Goal: Information Seeking & Learning: Check status

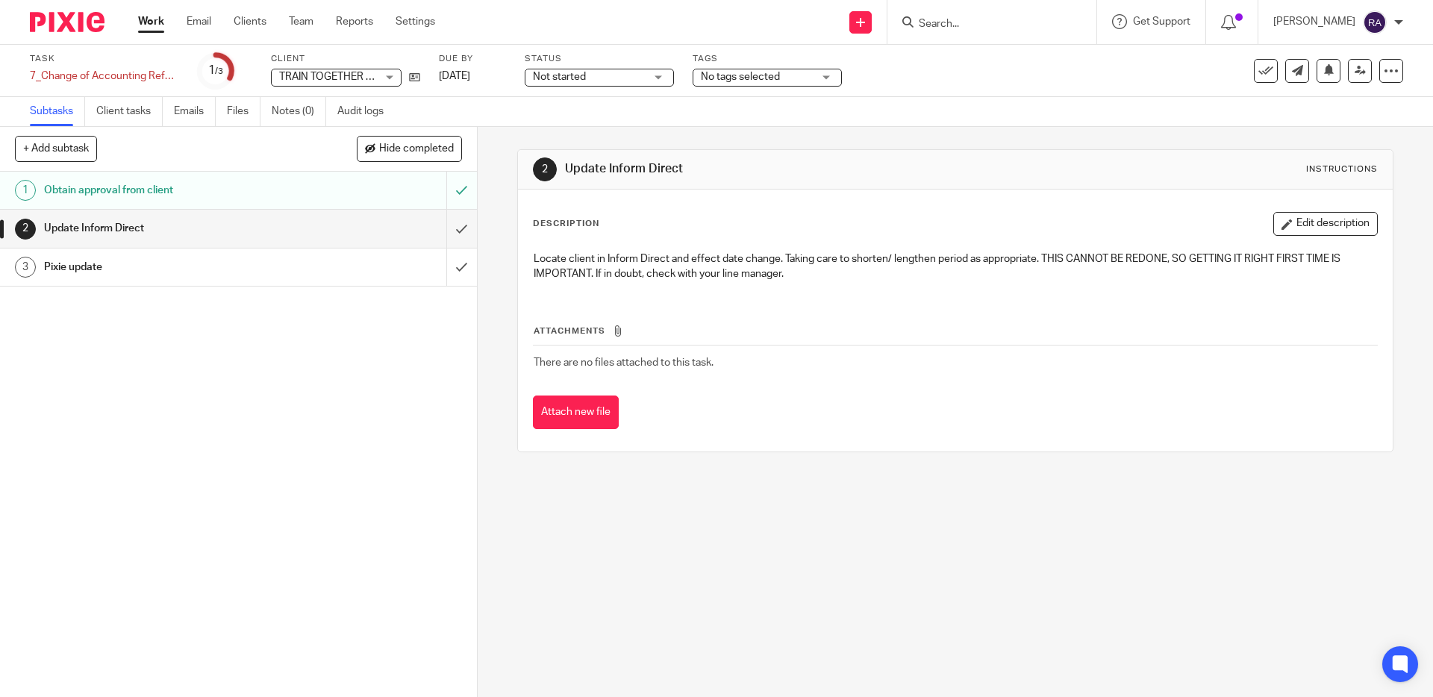
click at [946, 31] on div at bounding box center [991, 22] width 209 height 44
click at [958, 23] on input "Search" at bounding box center [984, 24] width 134 height 13
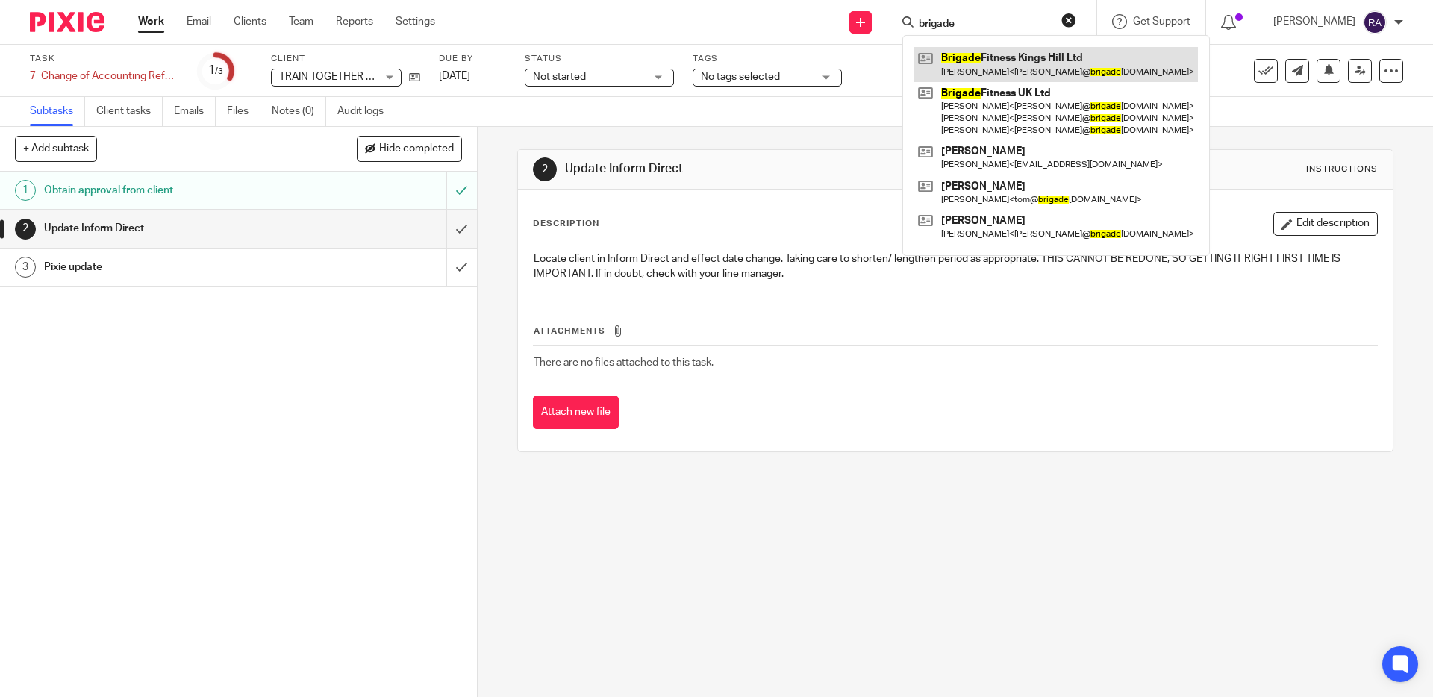
type input "brigade"
click at [1023, 61] on link at bounding box center [1056, 64] width 284 height 34
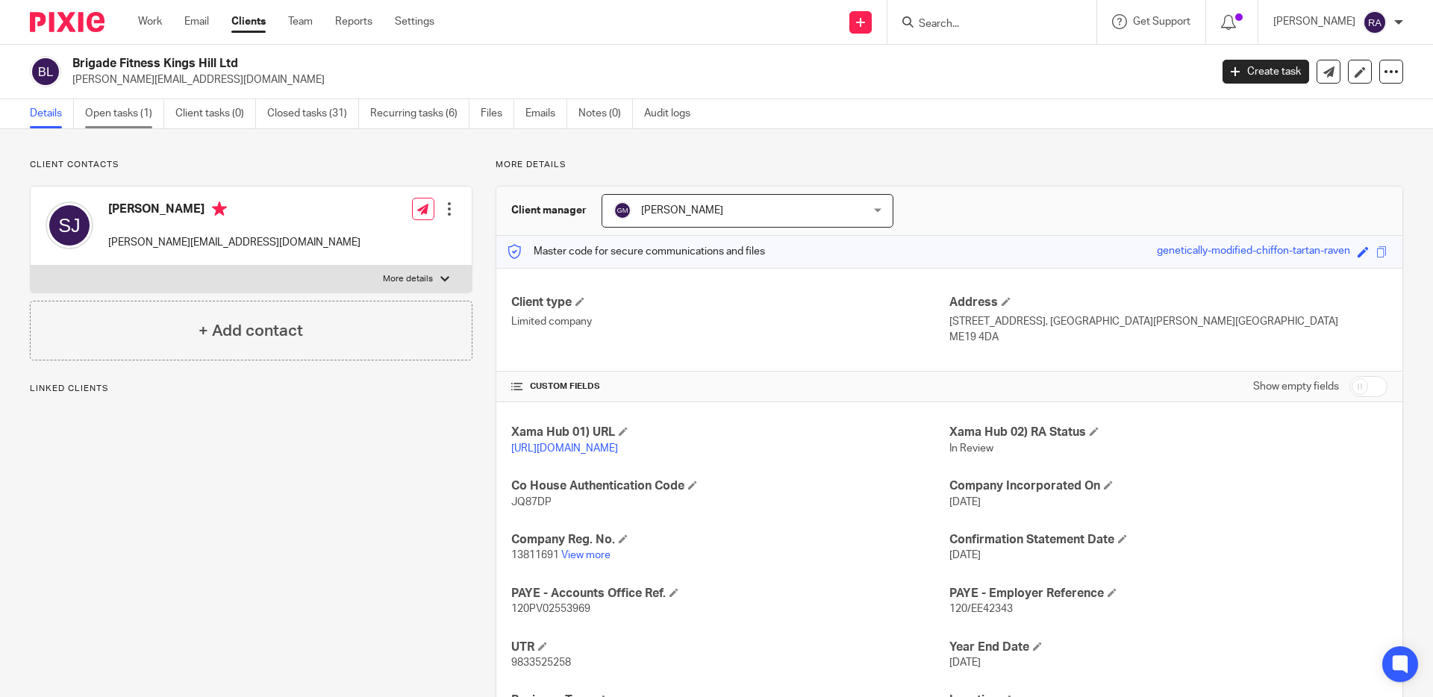
click at [107, 123] on link "Open tasks (1)" at bounding box center [124, 113] width 79 height 29
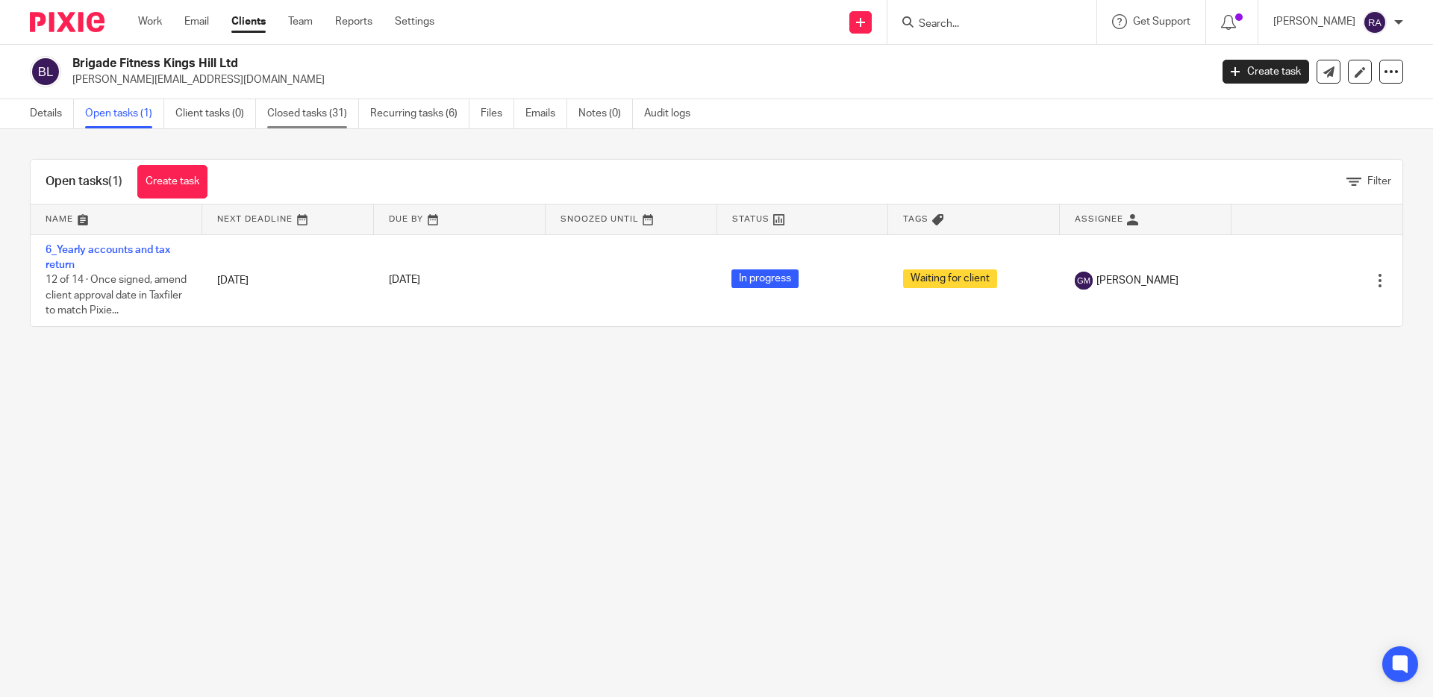
click at [301, 113] on link "Closed tasks (31)" at bounding box center [313, 113] width 92 height 29
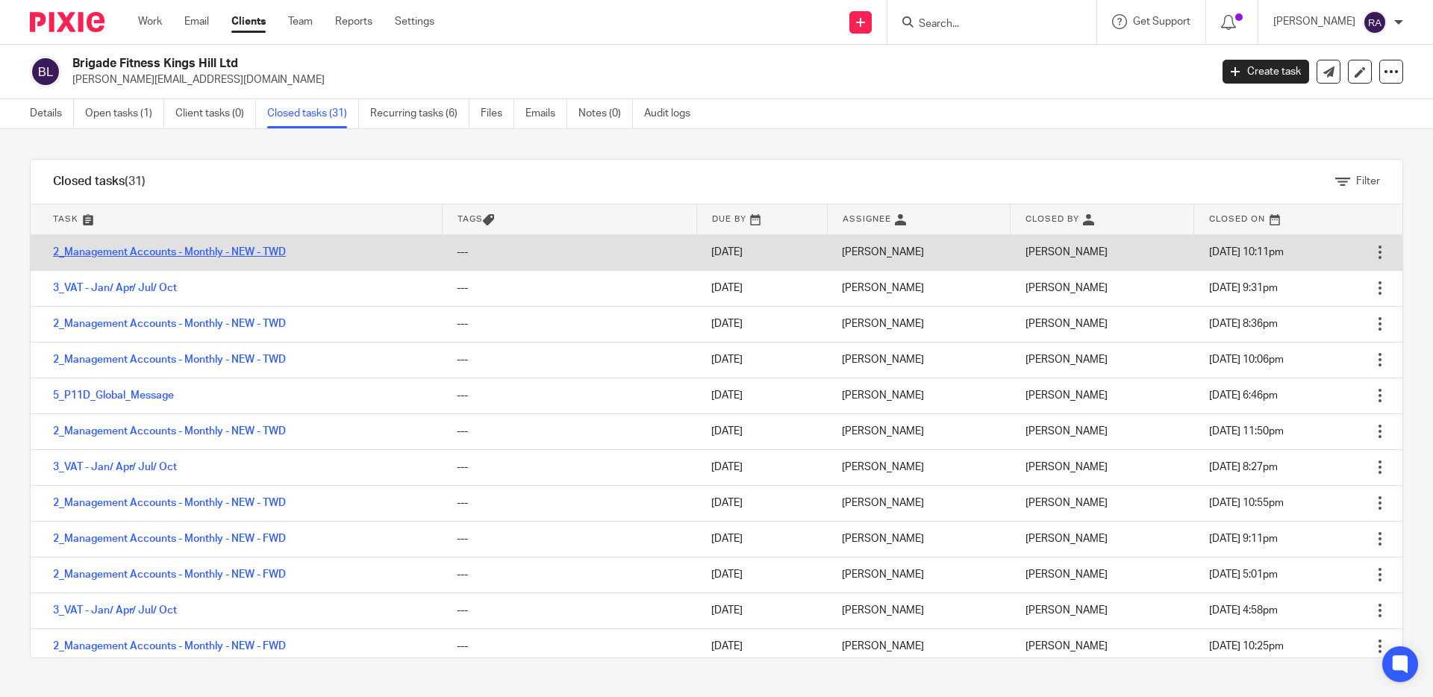
click at [266, 254] on link "2_Management Accounts - Monthly - NEW - TWD" at bounding box center [169, 252] width 233 height 10
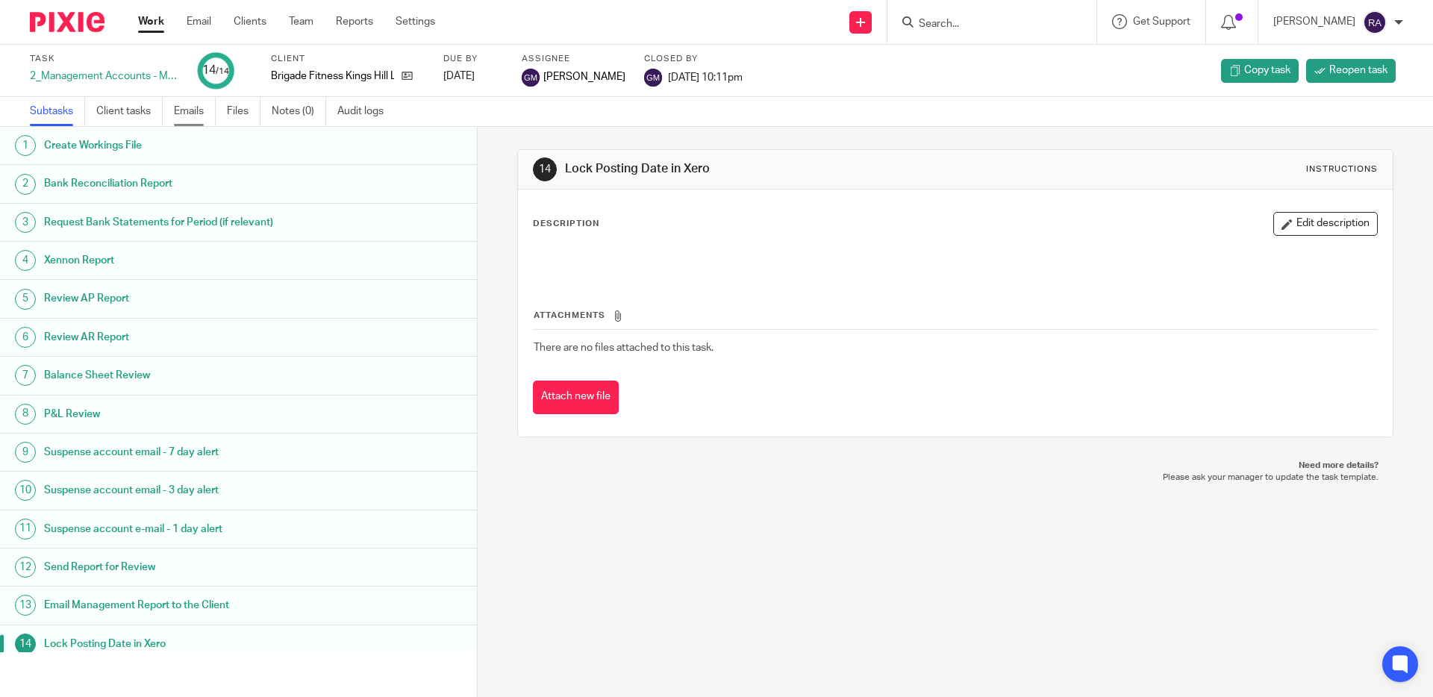
click at [207, 116] on link "Emails" at bounding box center [195, 111] width 42 height 29
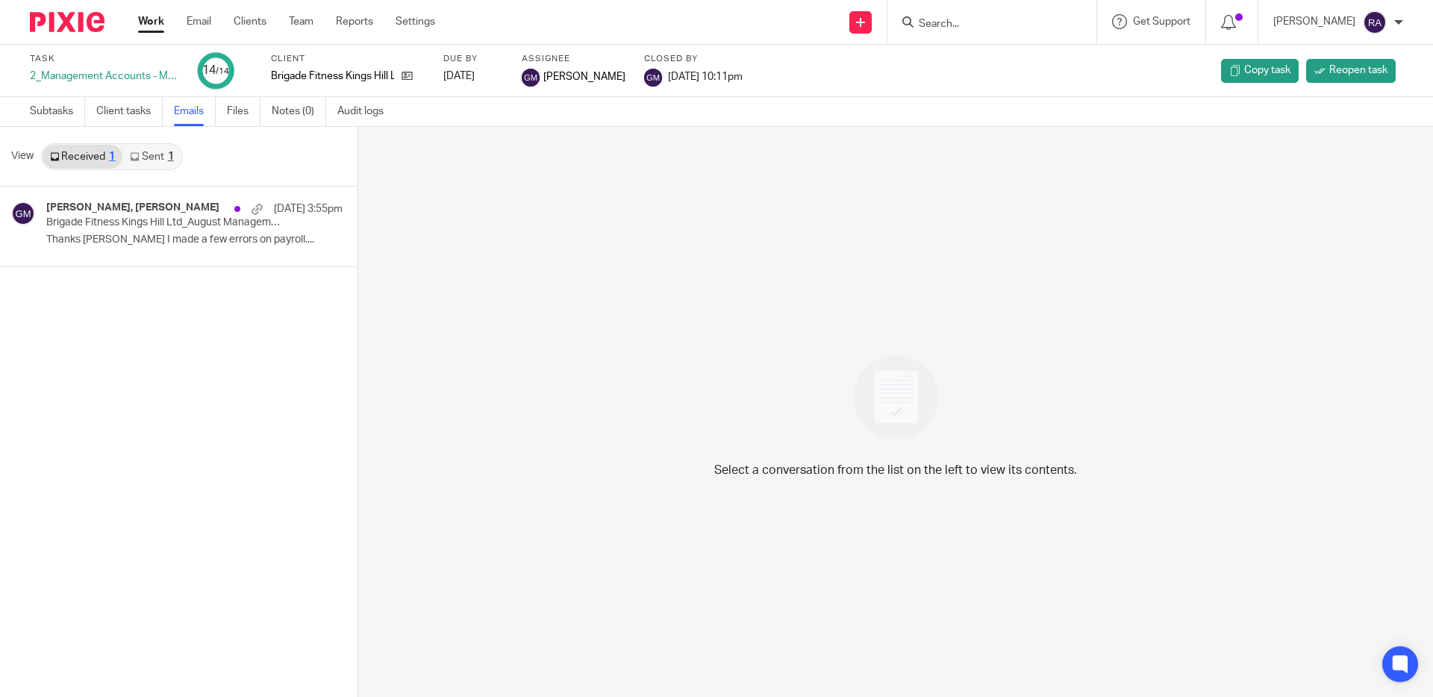
click at [169, 162] on div "1" at bounding box center [171, 157] width 6 height 10
click at [144, 230] on div "[PERSON_NAME], [PERSON_NAME] [DATE] 3:55pm Brigade Fitness Kings Hill Ltd_Augus…" at bounding box center [172, 227] width 252 height 50
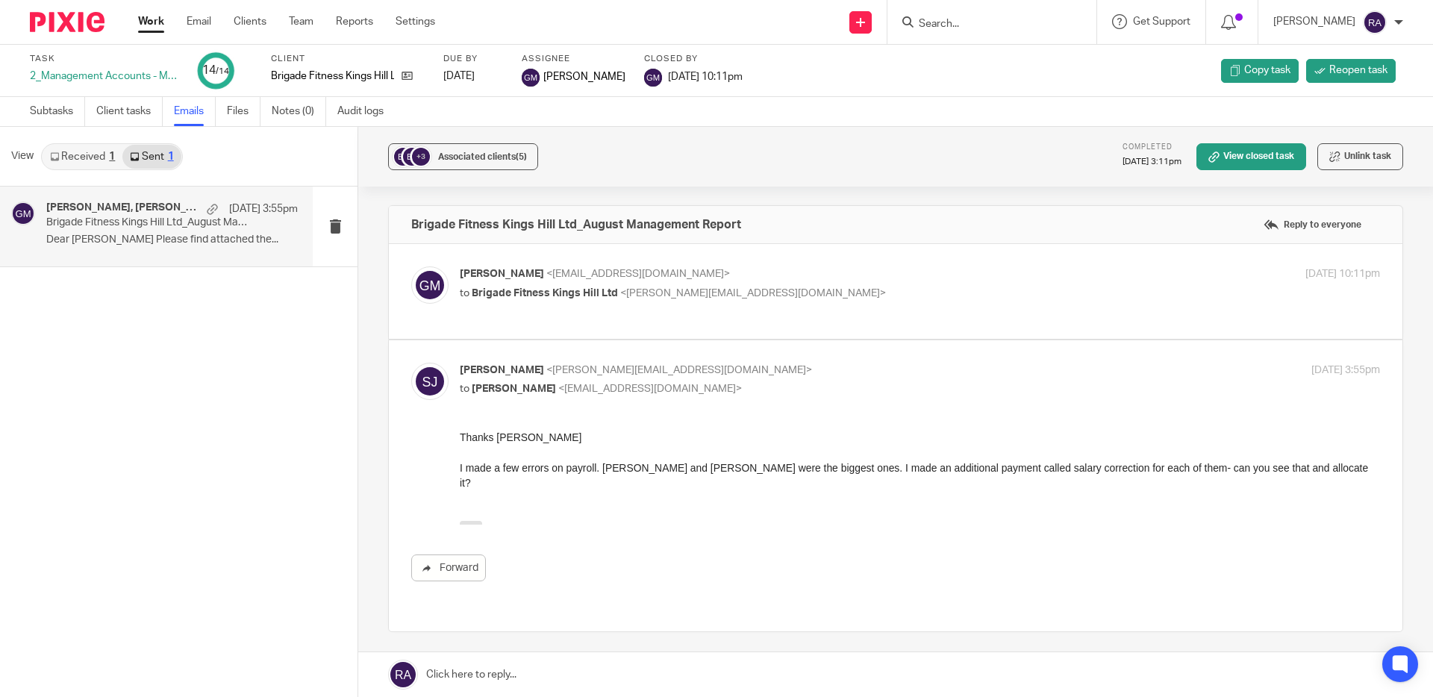
click at [1022, 325] on label at bounding box center [896, 291] width 1014 height 95
click at [411, 266] on input "checkbox" at bounding box center [410, 266] width 1 height 1
checkbox input "true"
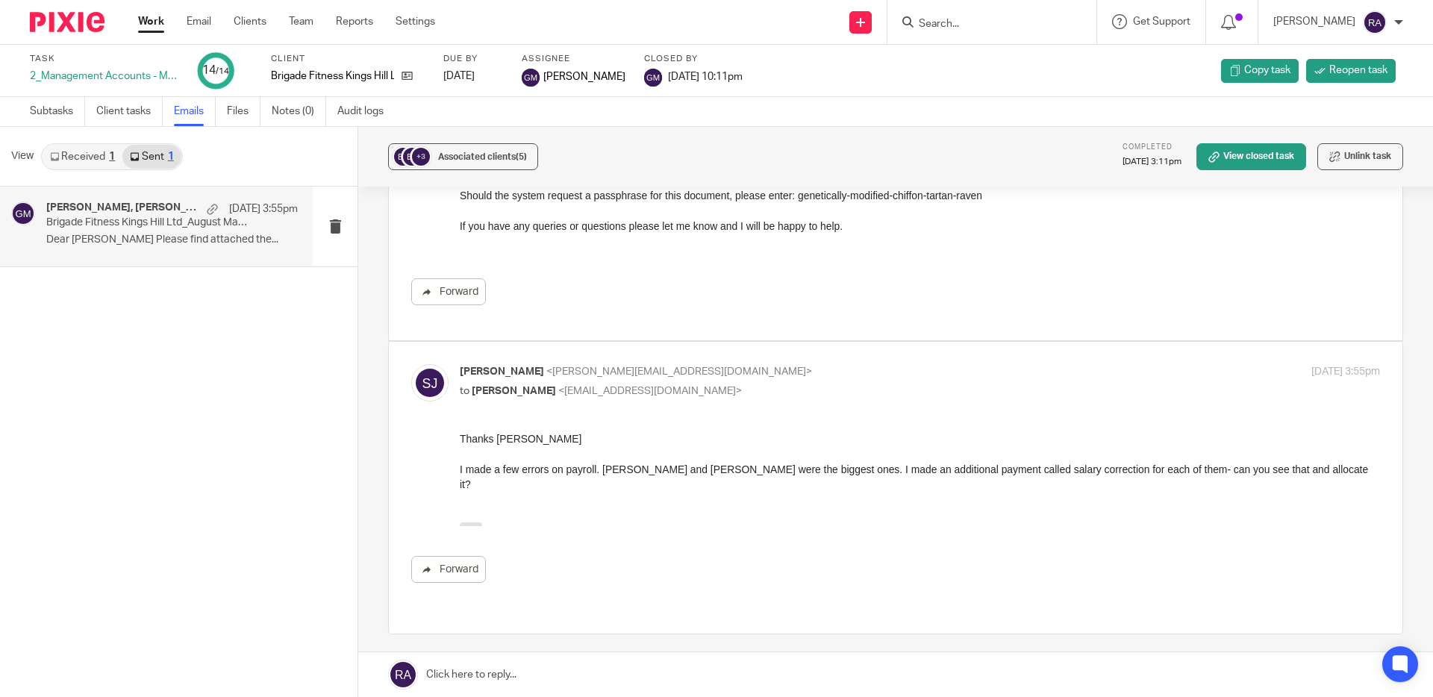
scroll to position [448, 0]
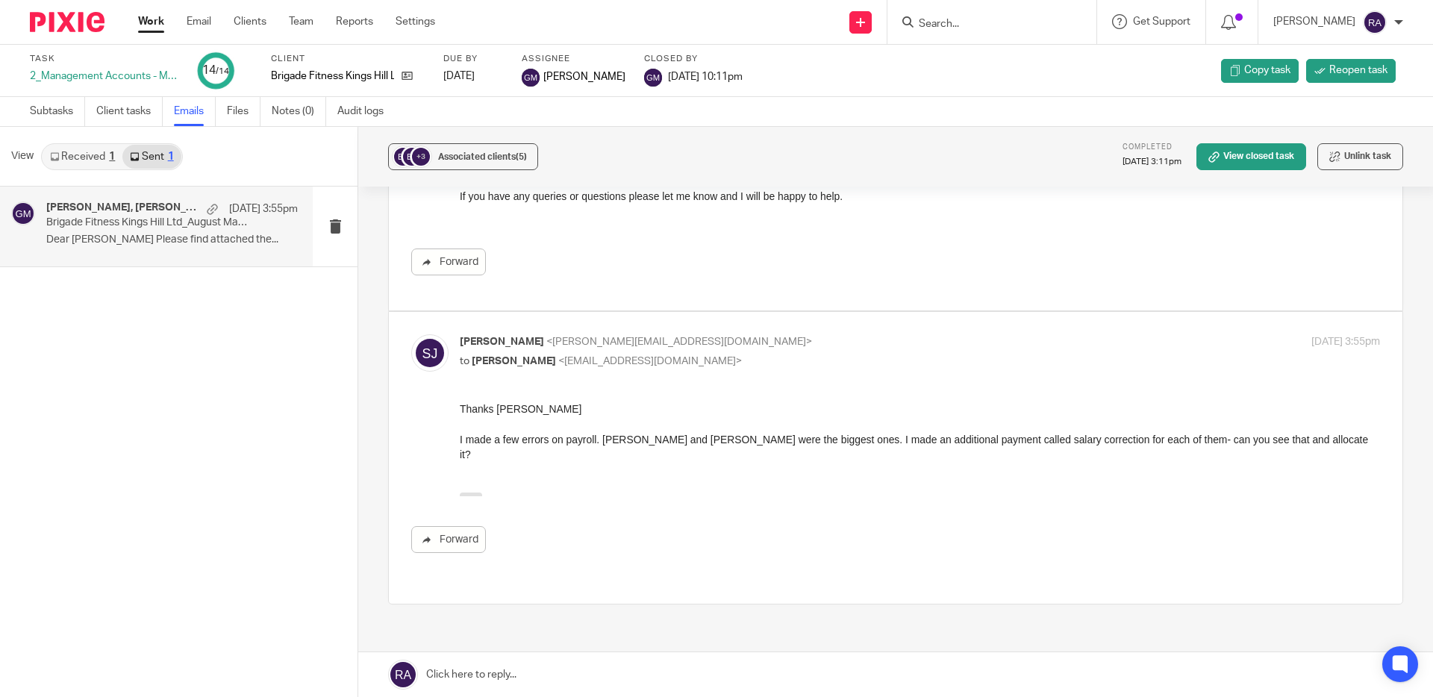
click at [964, 21] on input "Search" at bounding box center [984, 24] width 134 height 13
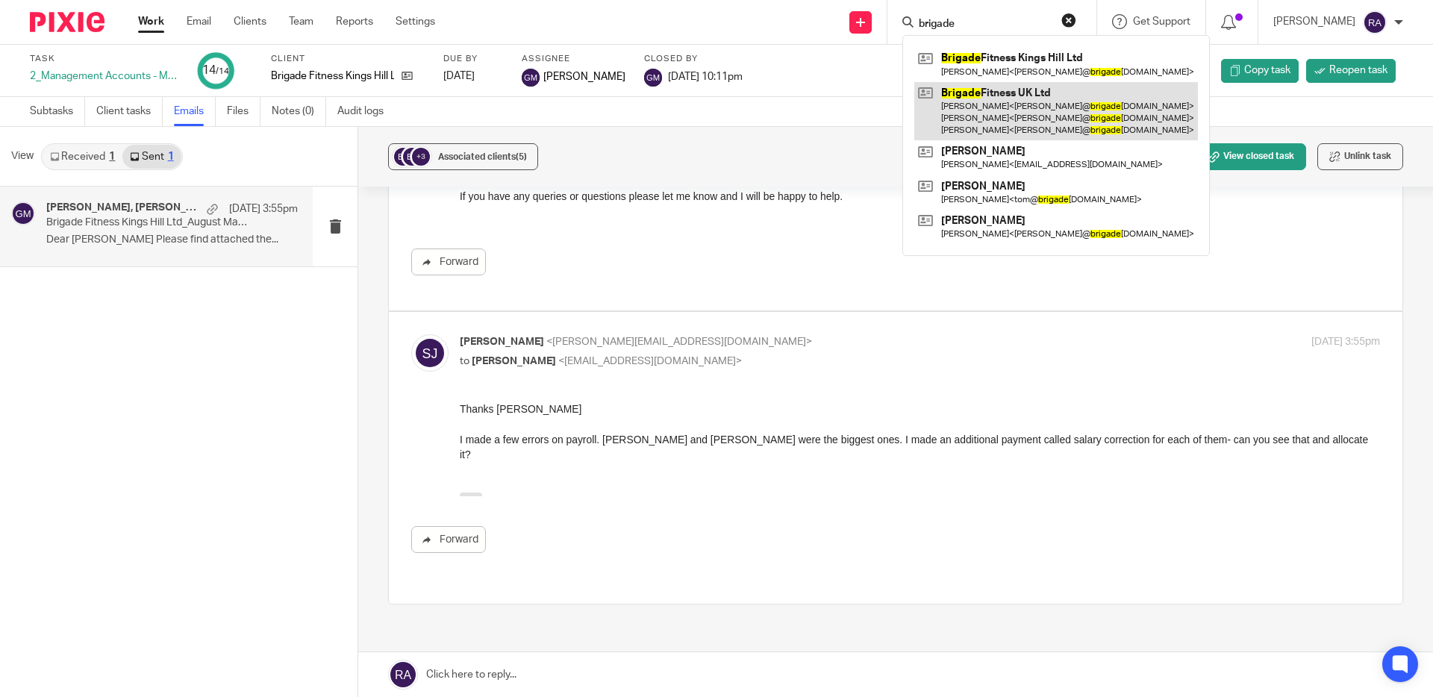
type input "brigade"
click at [1012, 103] on link at bounding box center [1056, 111] width 284 height 59
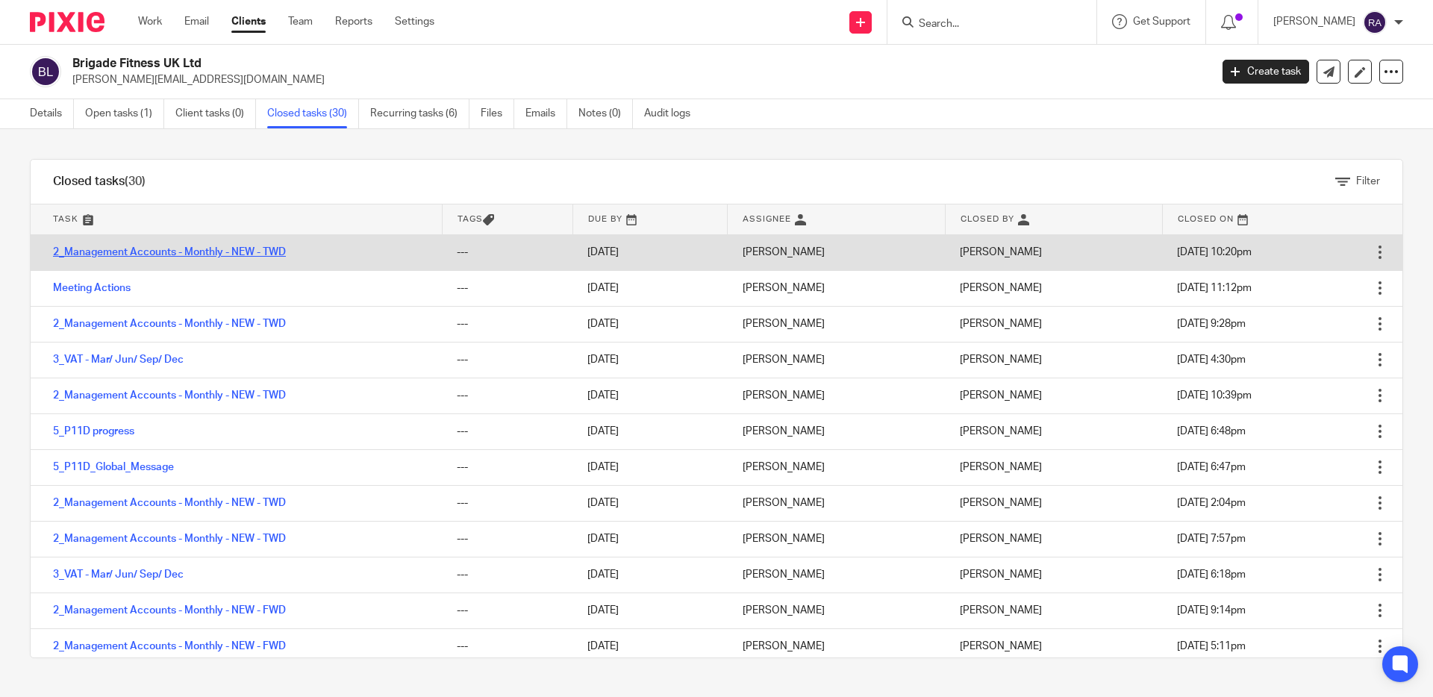
click at [164, 257] on link "2_Management Accounts - Monthly - NEW - TWD" at bounding box center [169, 252] width 233 height 10
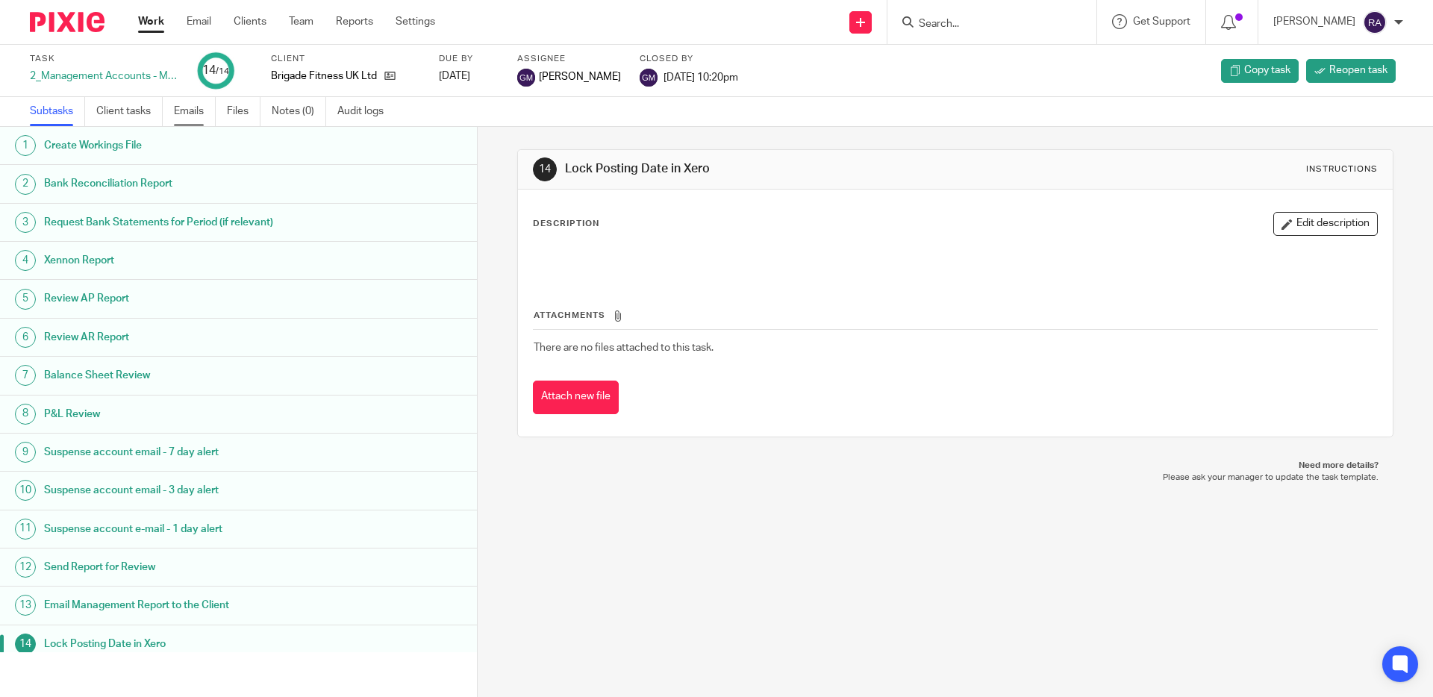
click at [197, 107] on link "Emails" at bounding box center [195, 111] width 42 height 29
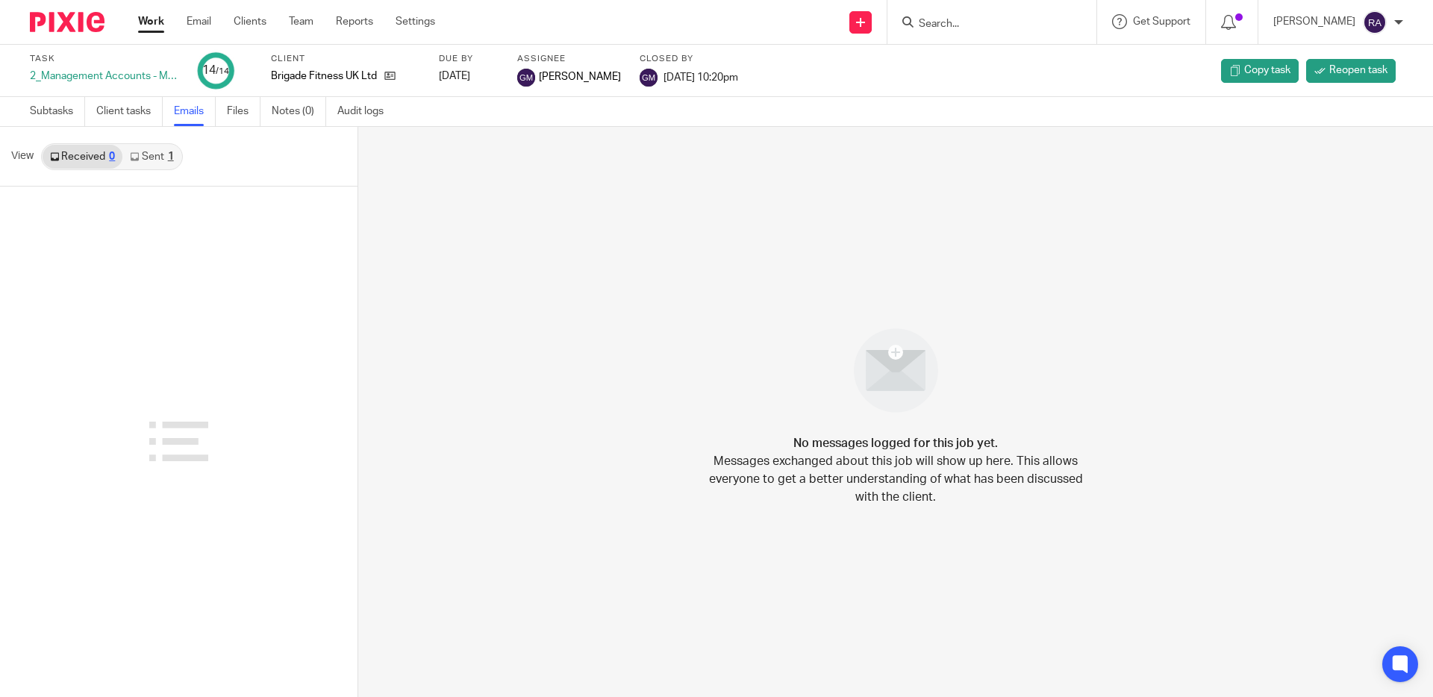
click at [170, 160] on div "1" at bounding box center [171, 157] width 6 height 10
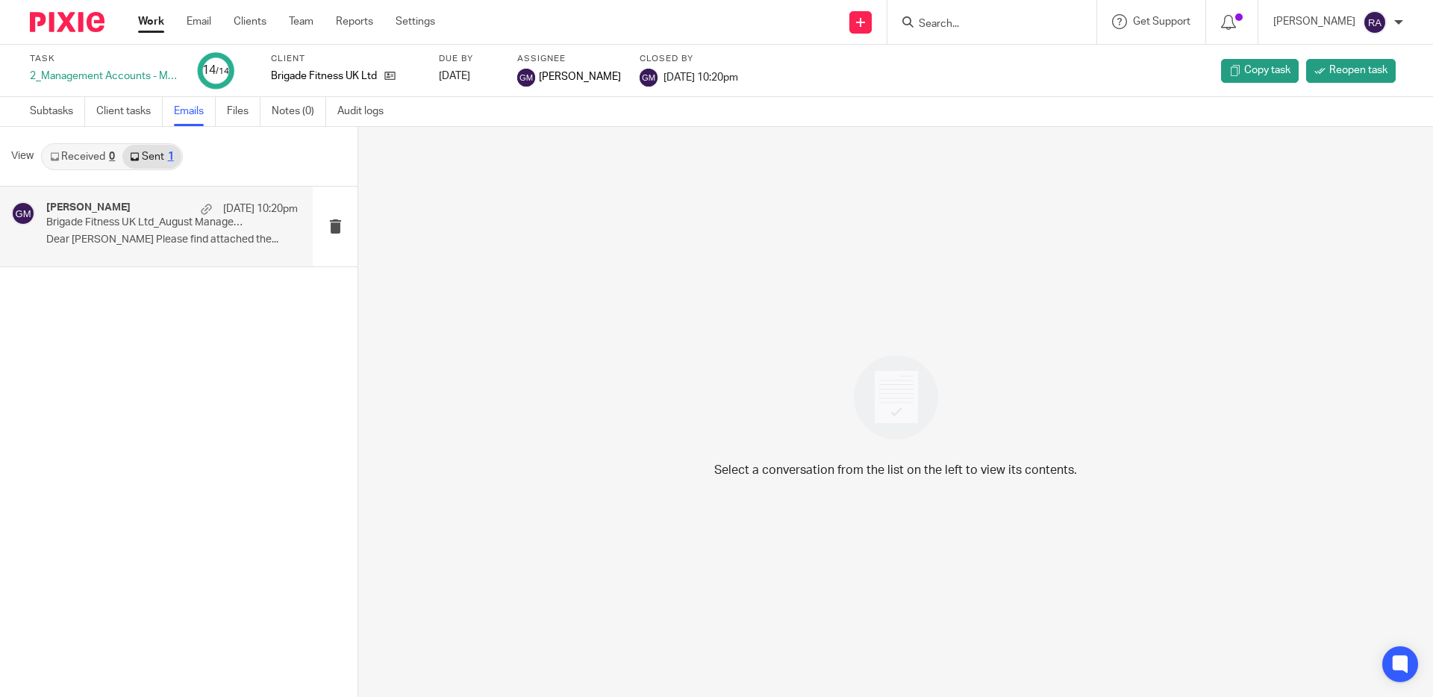
click at [157, 238] on p "Dear Sally Please find attached the..." at bounding box center [172, 240] width 252 height 13
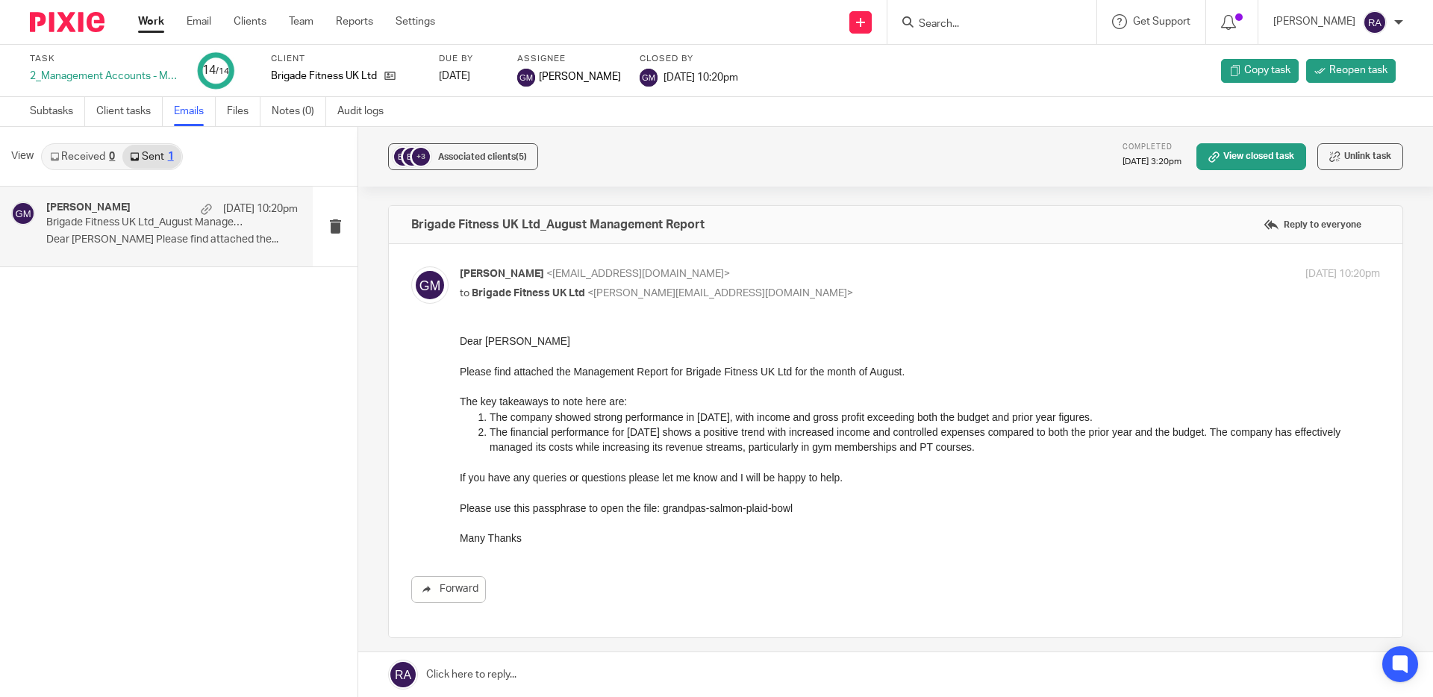
click at [972, 22] on input "Search" at bounding box center [984, 24] width 134 height 13
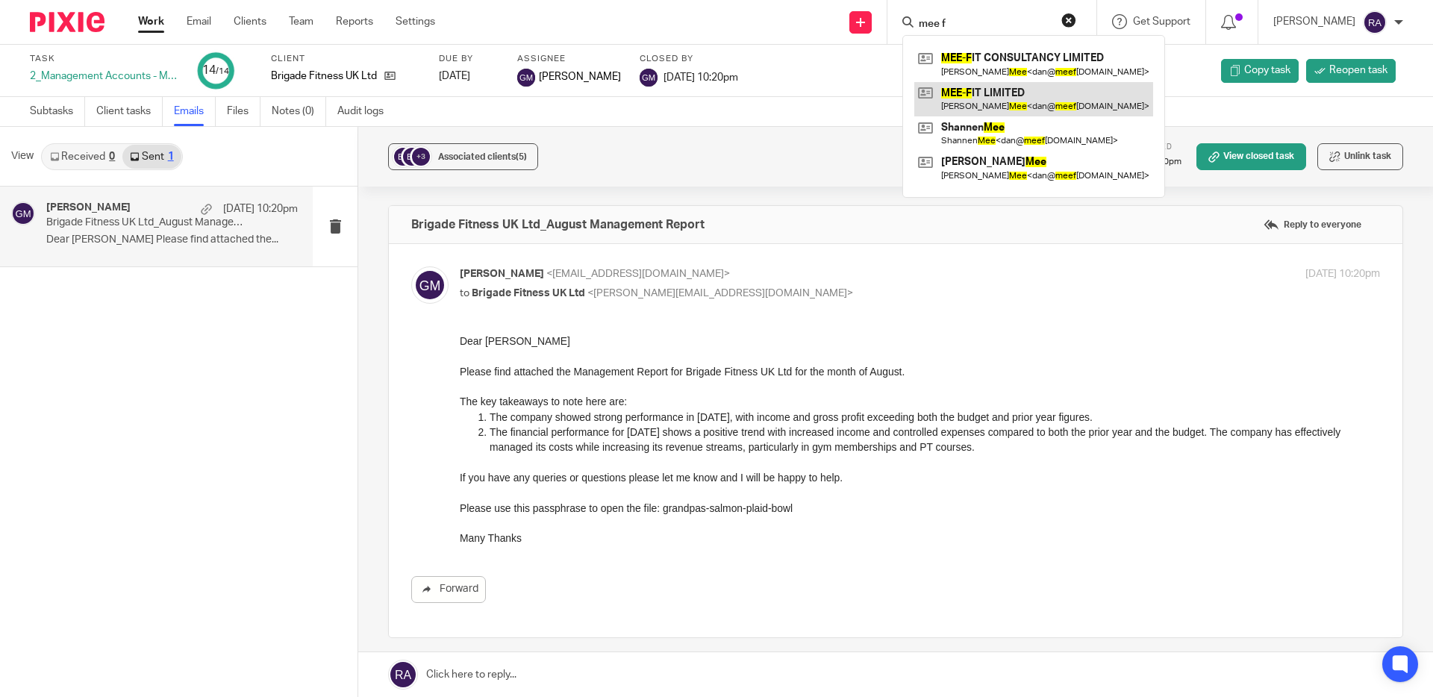
type input "mee f"
click at [1028, 93] on link at bounding box center [1033, 99] width 239 height 34
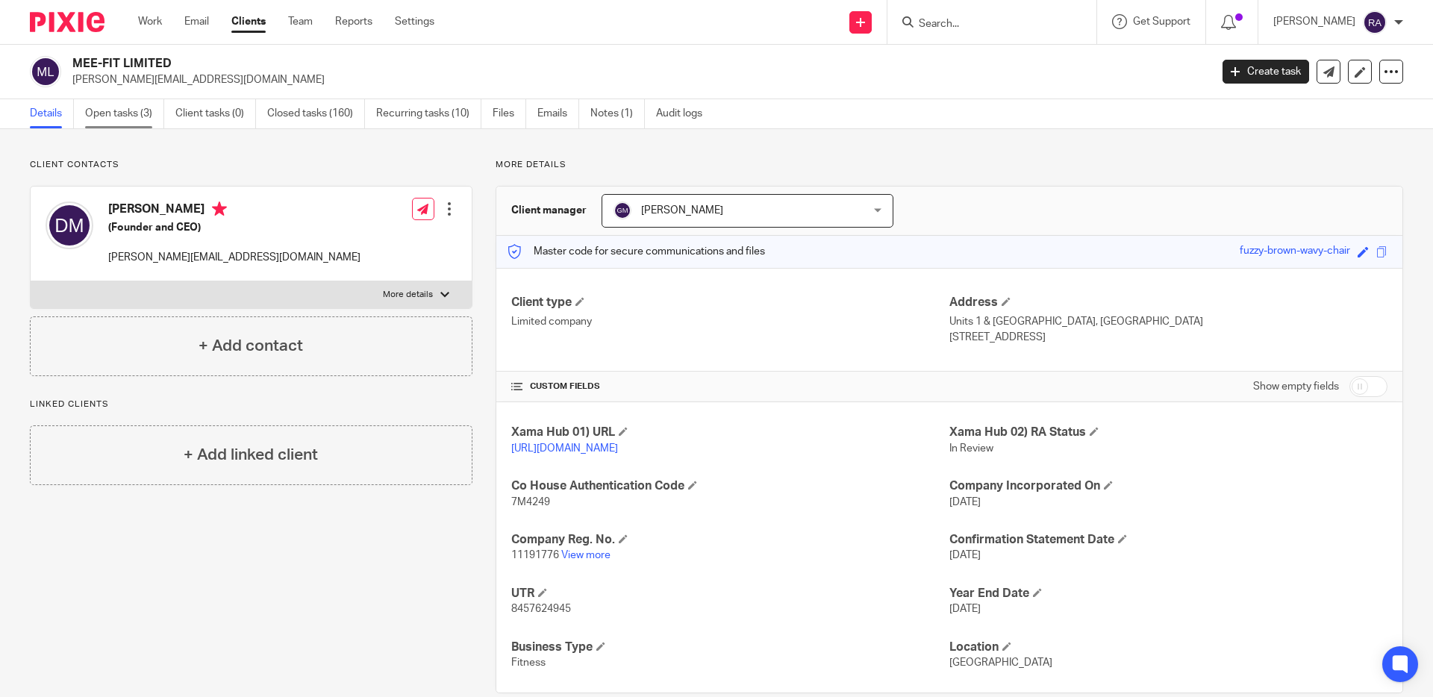
click at [118, 116] on link "Open tasks (3)" at bounding box center [124, 113] width 79 height 29
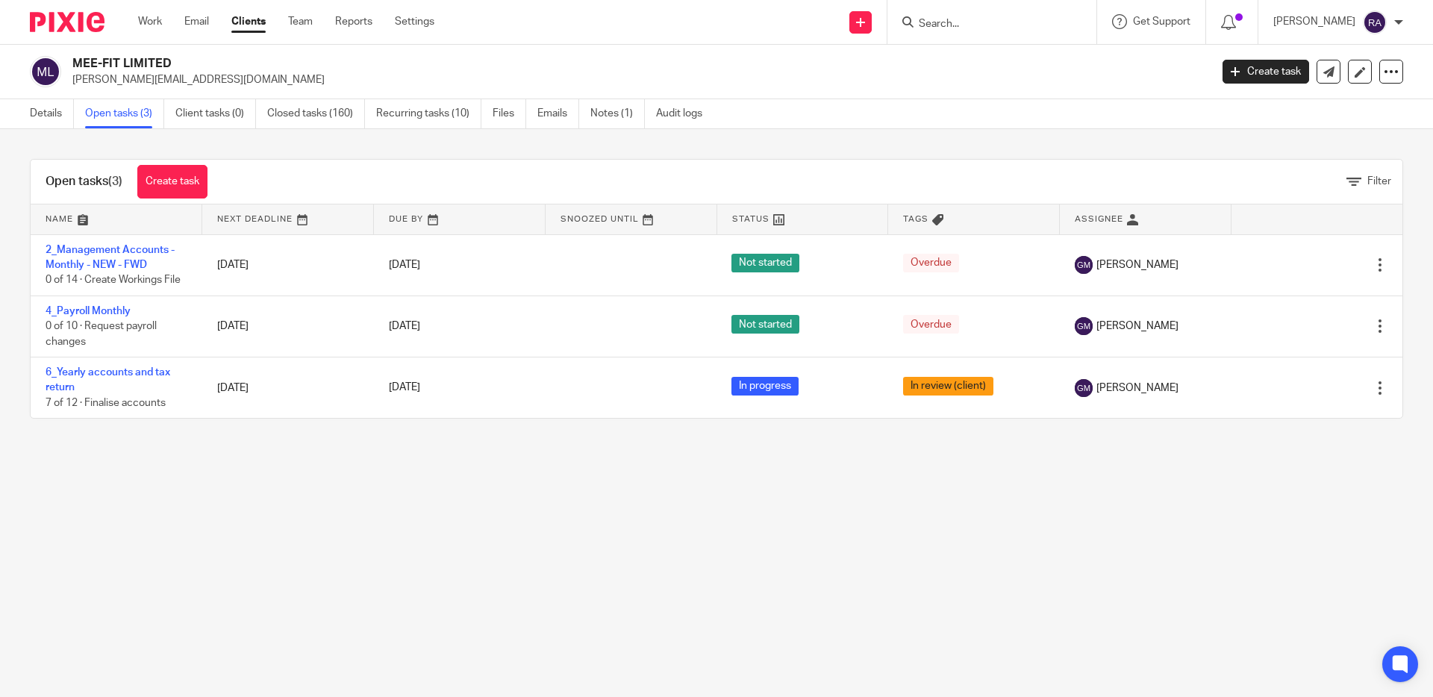
click at [940, 18] on input "Search" at bounding box center [984, 24] width 134 height 13
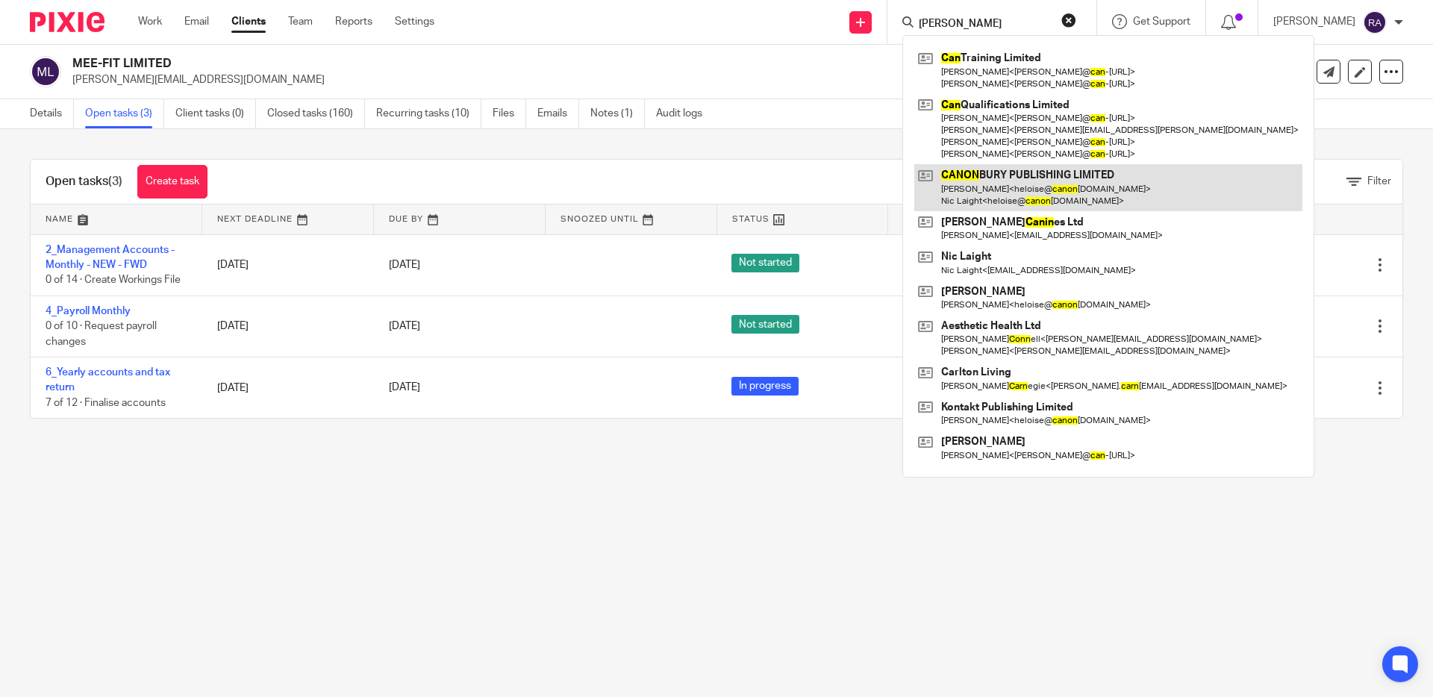
type input "cann"
click at [1029, 178] on link at bounding box center [1108, 187] width 388 height 46
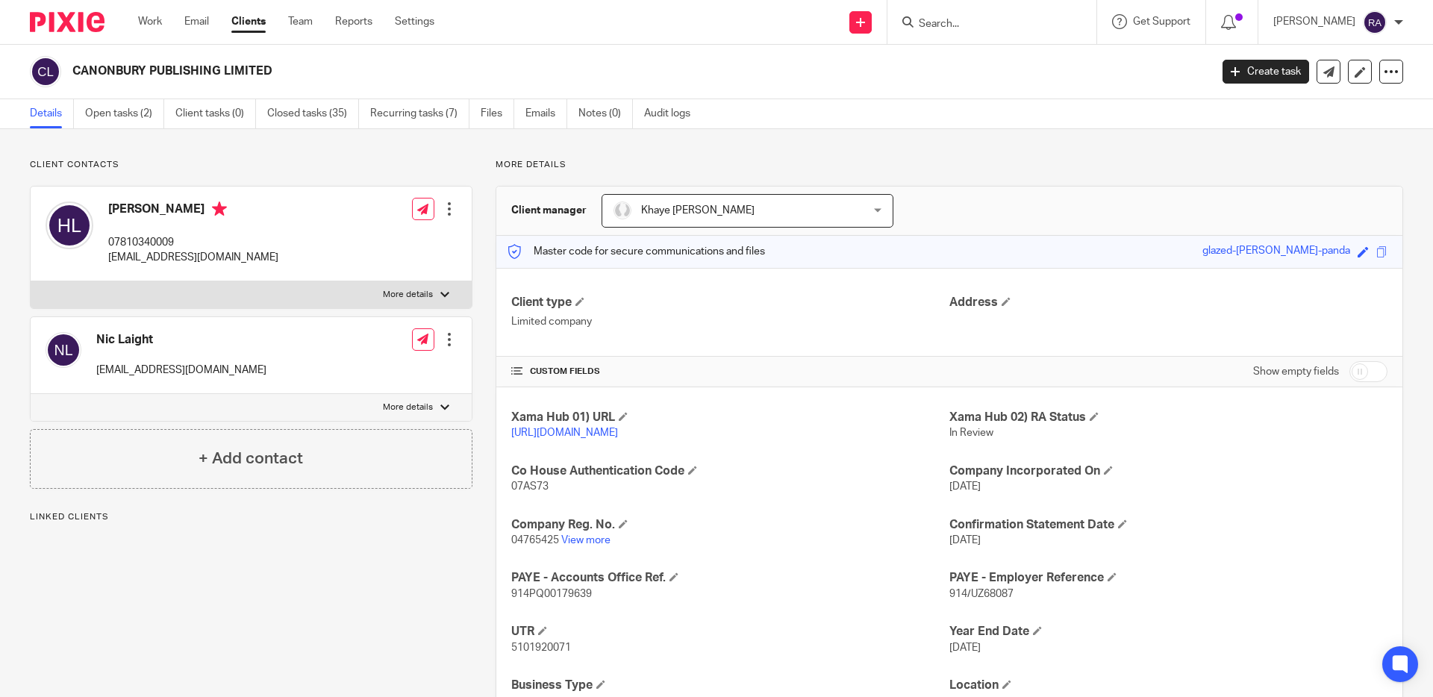
click at [169, 119] on ul "Details Open tasks (2) Client tasks (0) Closed tasks (35) Recurring tasks (7) F…" at bounding box center [371, 113] width 683 height 29
click at [138, 110] on link "Open tasks (2)" at bounding box center [124, 113] width 79 height 29
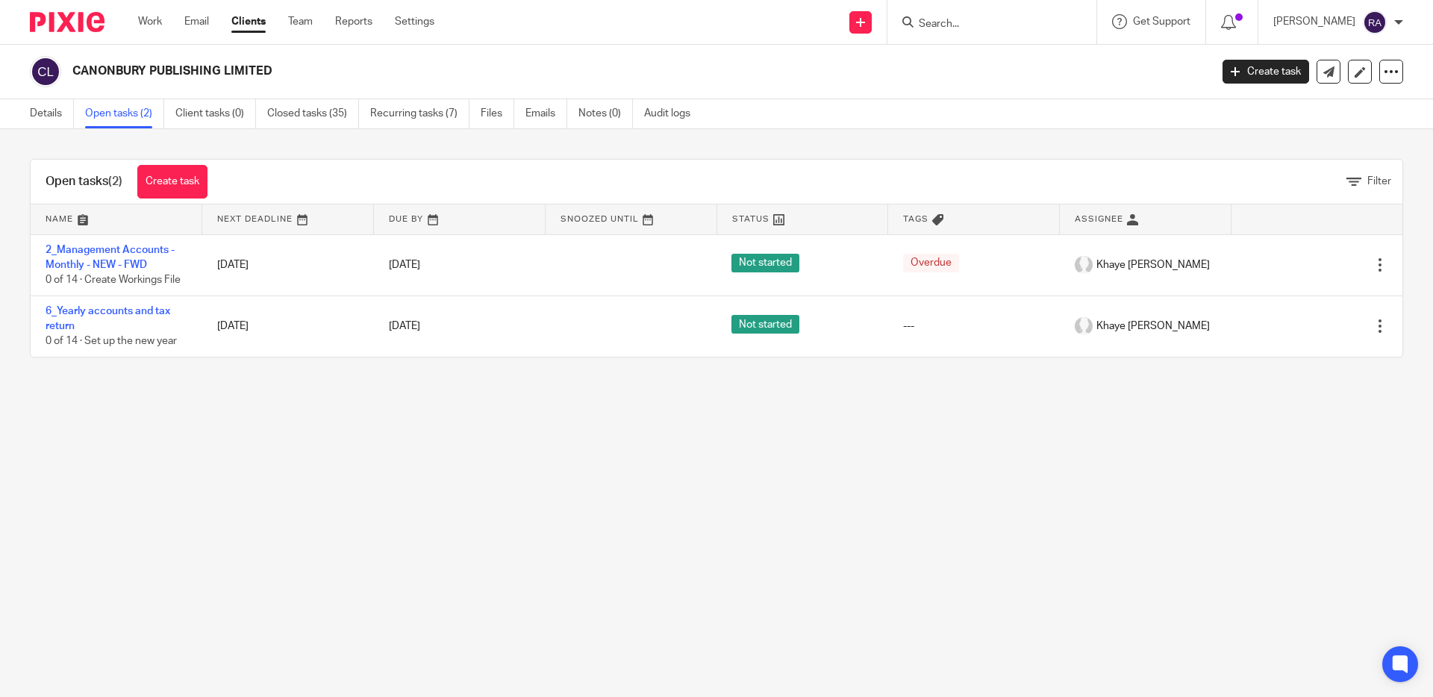
click at [946, 29] on input "Search" at bounding box center [984, 24] width 134 height 13
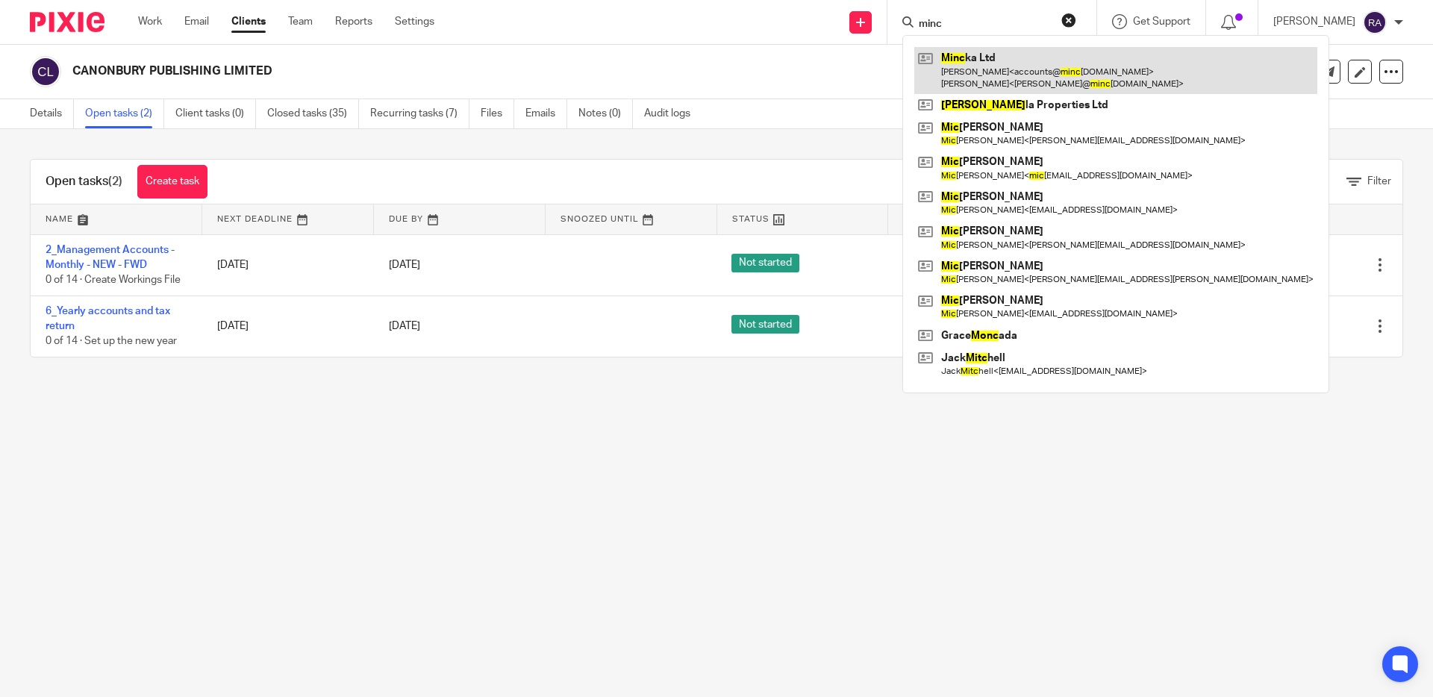
type input "minc"
click at [993, 58] on link at bounding box center [1115, 70] width 403 height 46
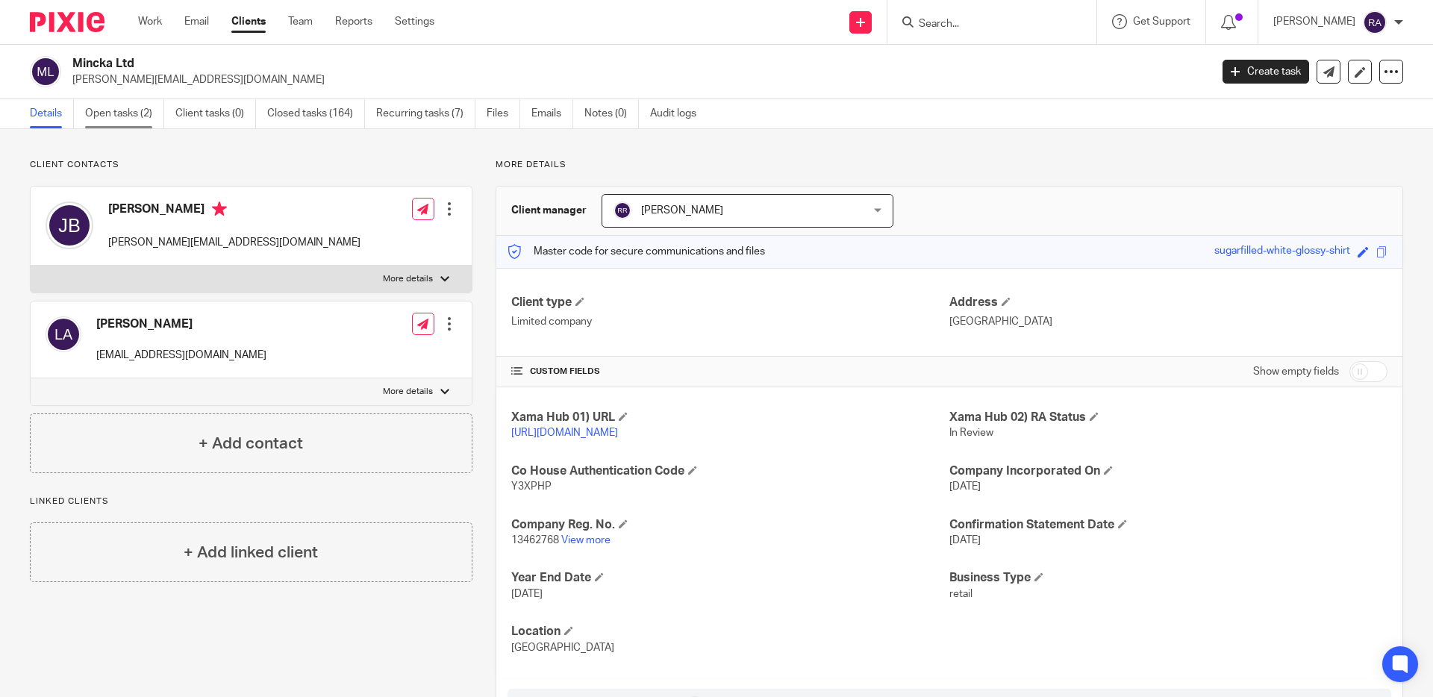
click at [154, 111] on link "Open tasks (2)" at bounding box center [124, 113] width 79 height 29
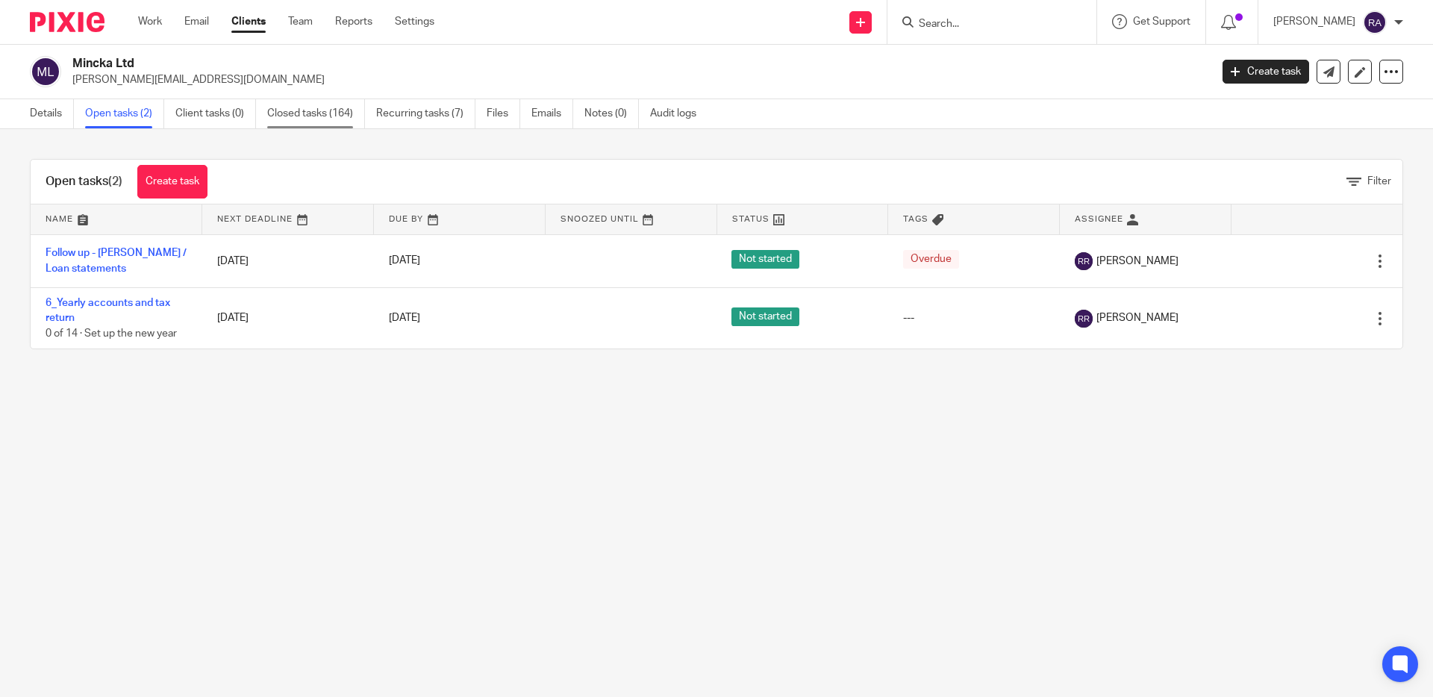
click at [325, 115] on link "Closed tasks (164)" at bounding box center [316, 113] width 98 height 29
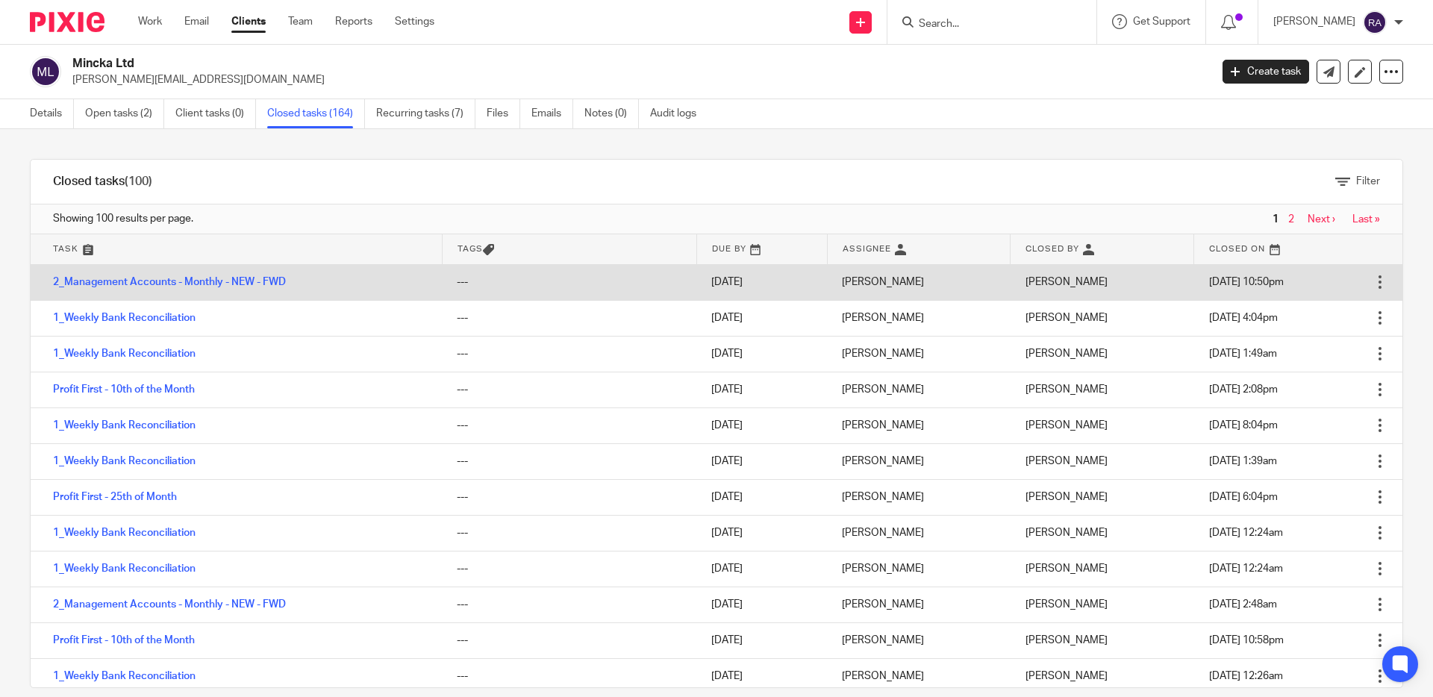
click at [229, 290] on td "2_Management Accounts - Monthly - NEW - FWD" at bounding box center [236, 282] width 411 height 36
click at [229, 281] on link "2_Management Accounts - Monthly - NEW - FWD" at bounding box center [169, 282] width 233 height 10
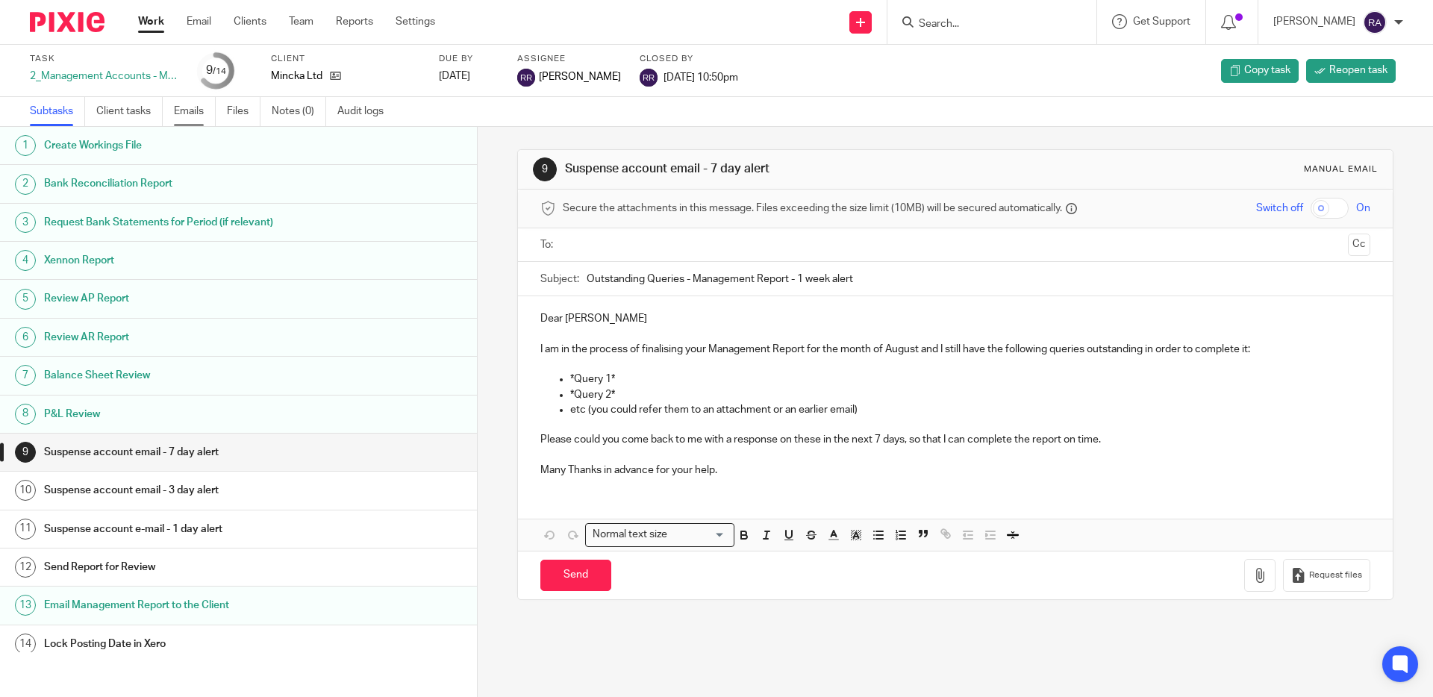
click at [188, 110] on link "Emails" at bounding box center [195, 111] width 42 height 29
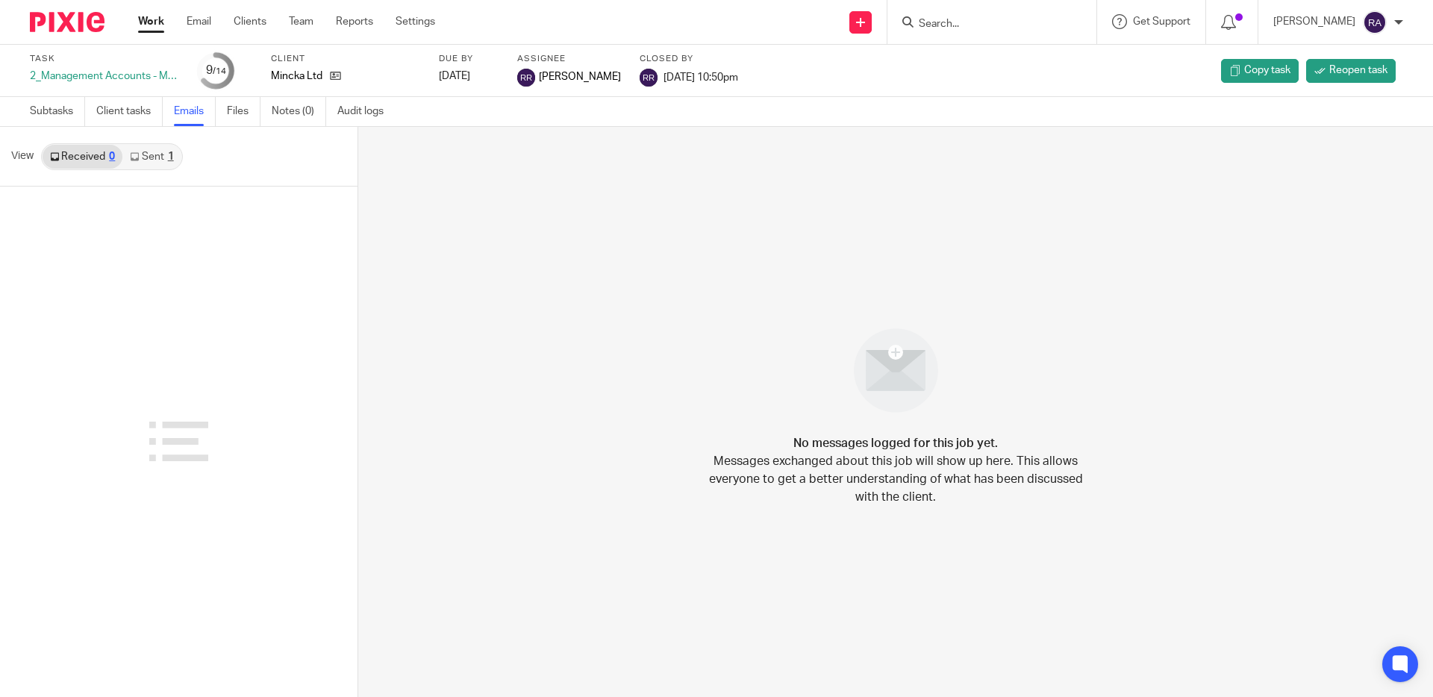
click at [145, 158] on link "Sent 1" at bounding box center [151, 157] width 58 height 24
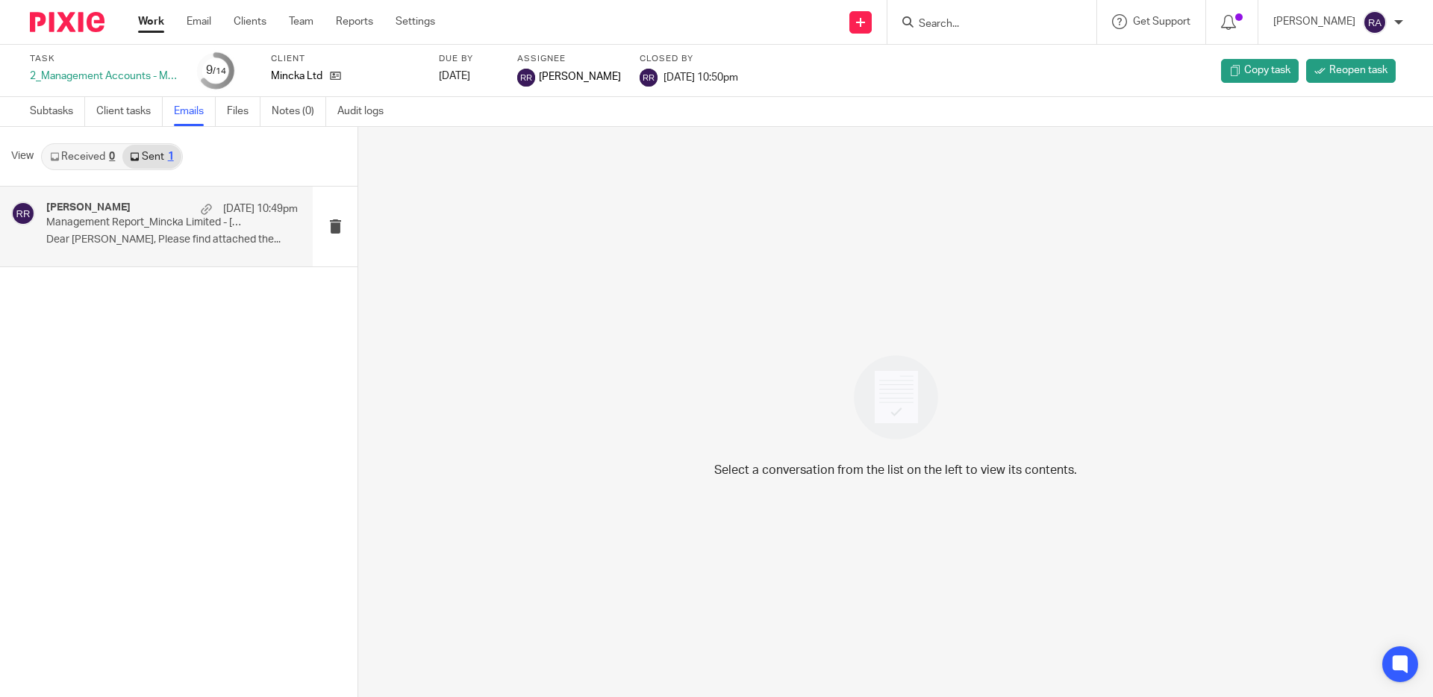
click at [149, 199] on div "[PERSON_NAME] [DATE] 10:49pm Management Report_Mincka Limited - [DATE]. Dear [P…" at bounding box center [156, 227] width 313 height 80
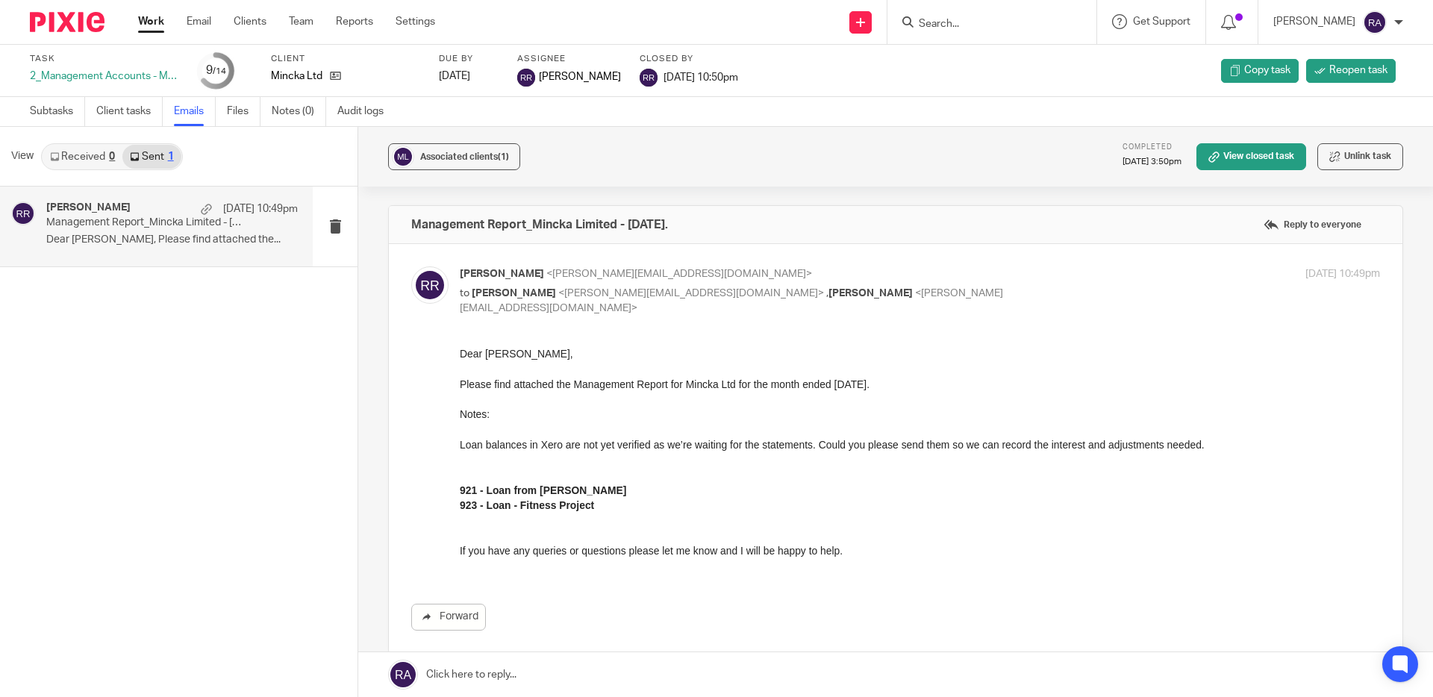
click at [964, 18] on input "Search" at bounding box center [984, 24] width 134 height 13
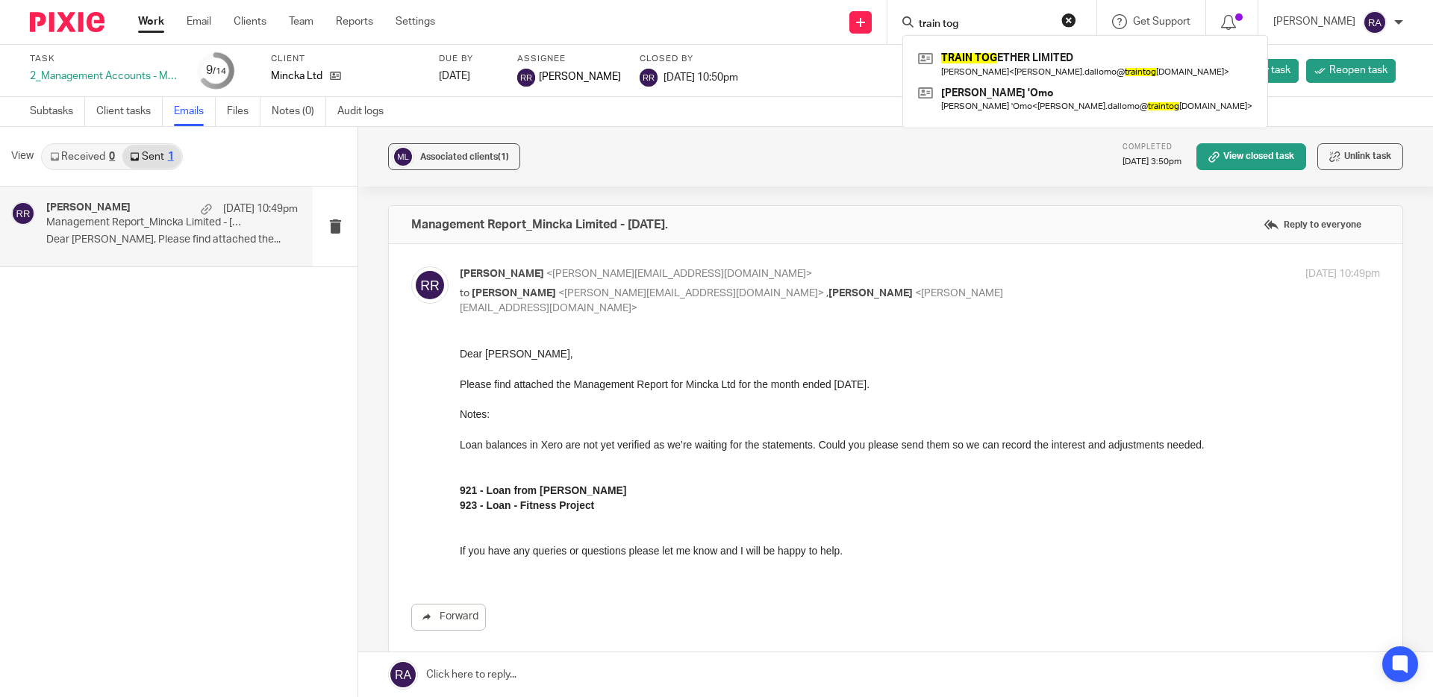
type input "train tog"
drag, startPoint x: 999, startPoint y: 19, endPoint x: 843, endPoint y: 19, distance: 156.0
click at [843, 19] on div "Send new email Create task Add client Request signature train tog TRAIN TOG ETH…" at bounding box center [945, 22] width 975 height 44
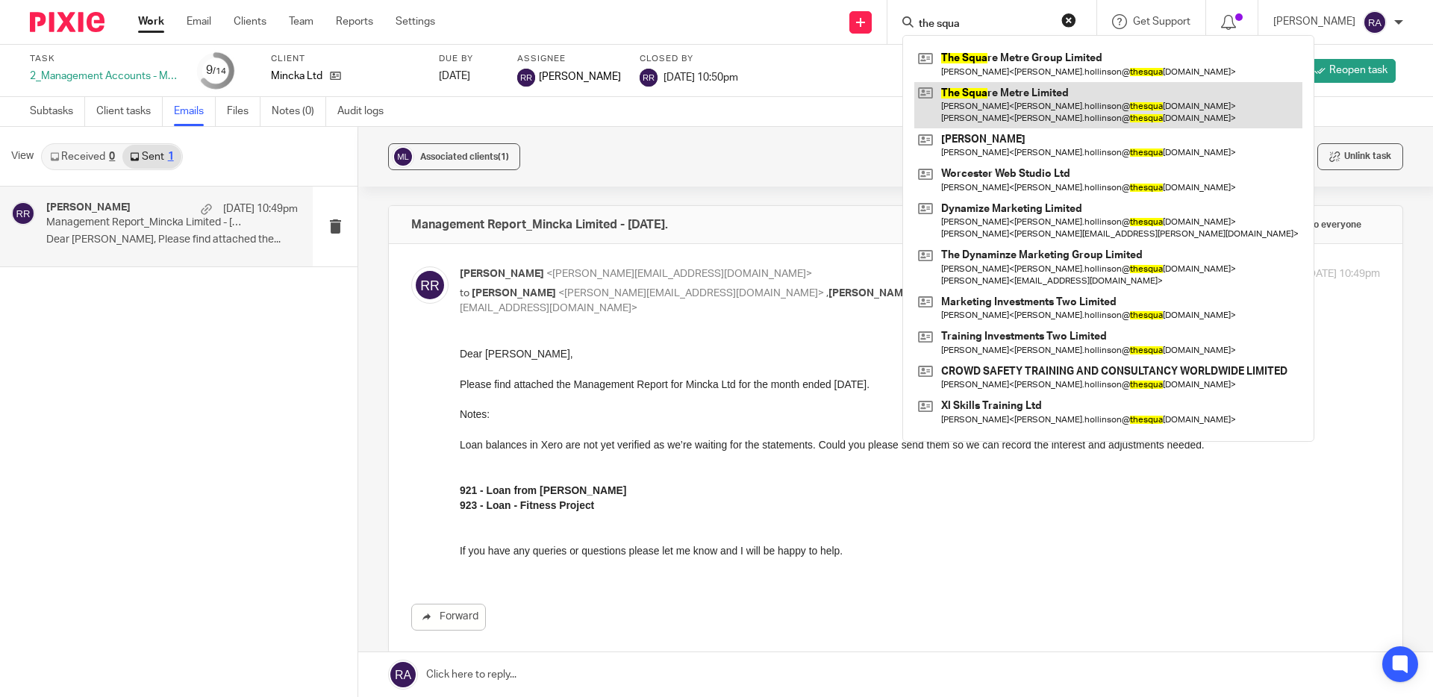
type input "the squa"
click at [1027, 110] on link at bounding box center [1108, 105] width 388 height 46
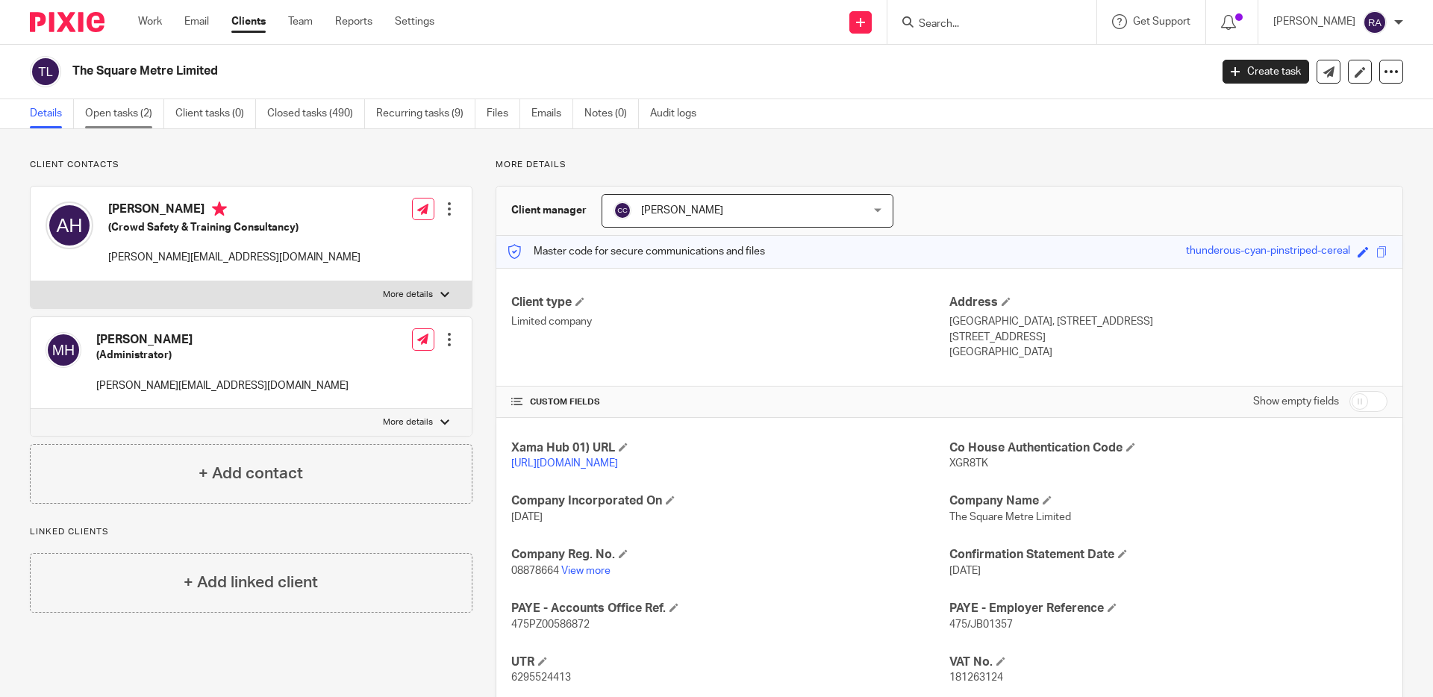
click at [143, 114] on link "Open tasks (2)" at bounding box center [124, 113] width 79 height 29
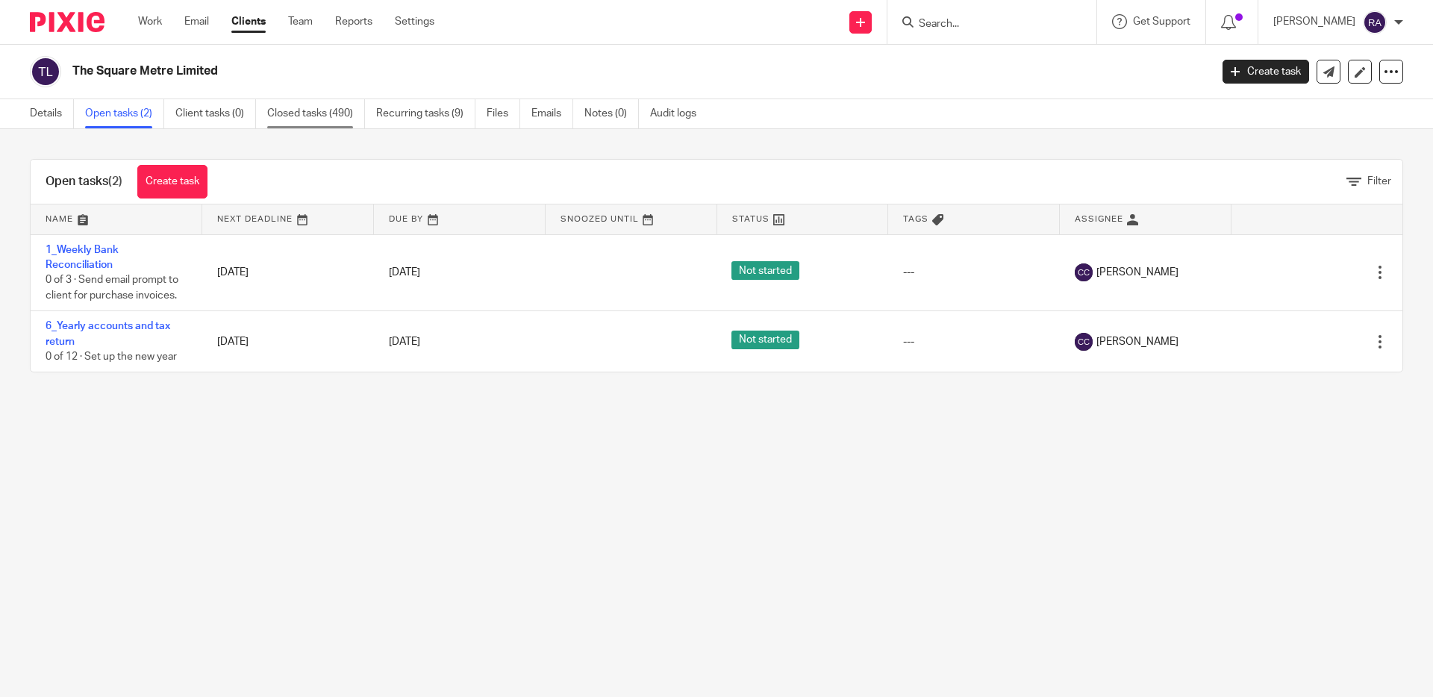
click at [288, 115] on link "Closed tasks (490)" at bounding box center [316, 113] width 98 height 29
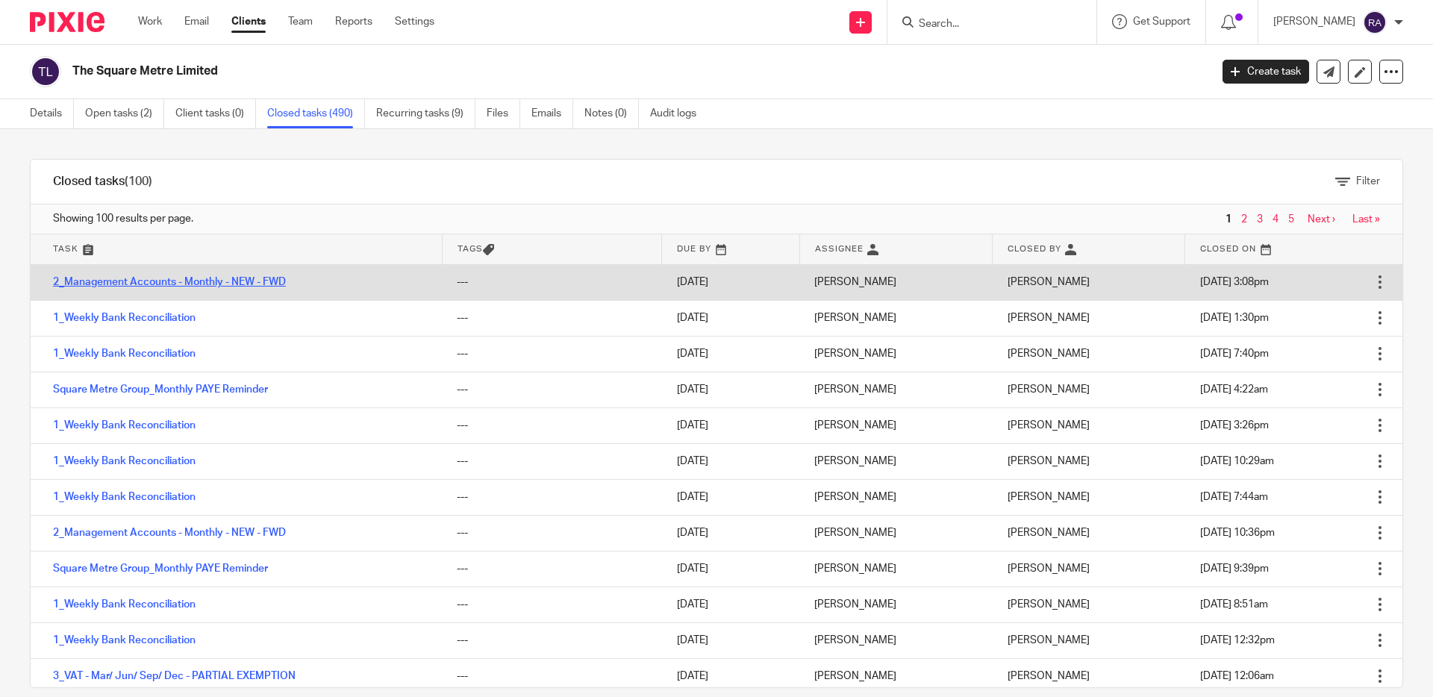
click at [257, 281] on link "2_Management Accounts - Monthly - NEW - FWD" at bounding box center [169, 282] width 233 height 10
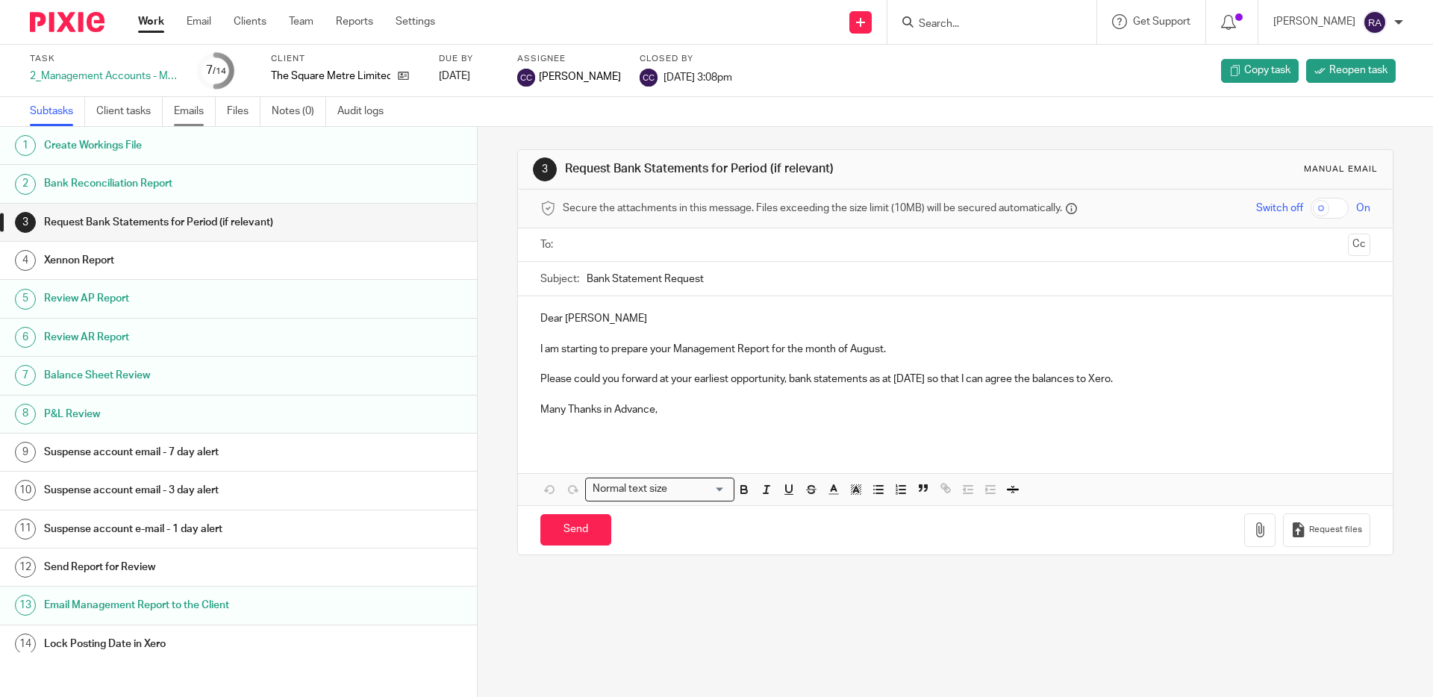
click at [178, 112] on link "Emails" at bounding box center [195, 111] width 42 height 29
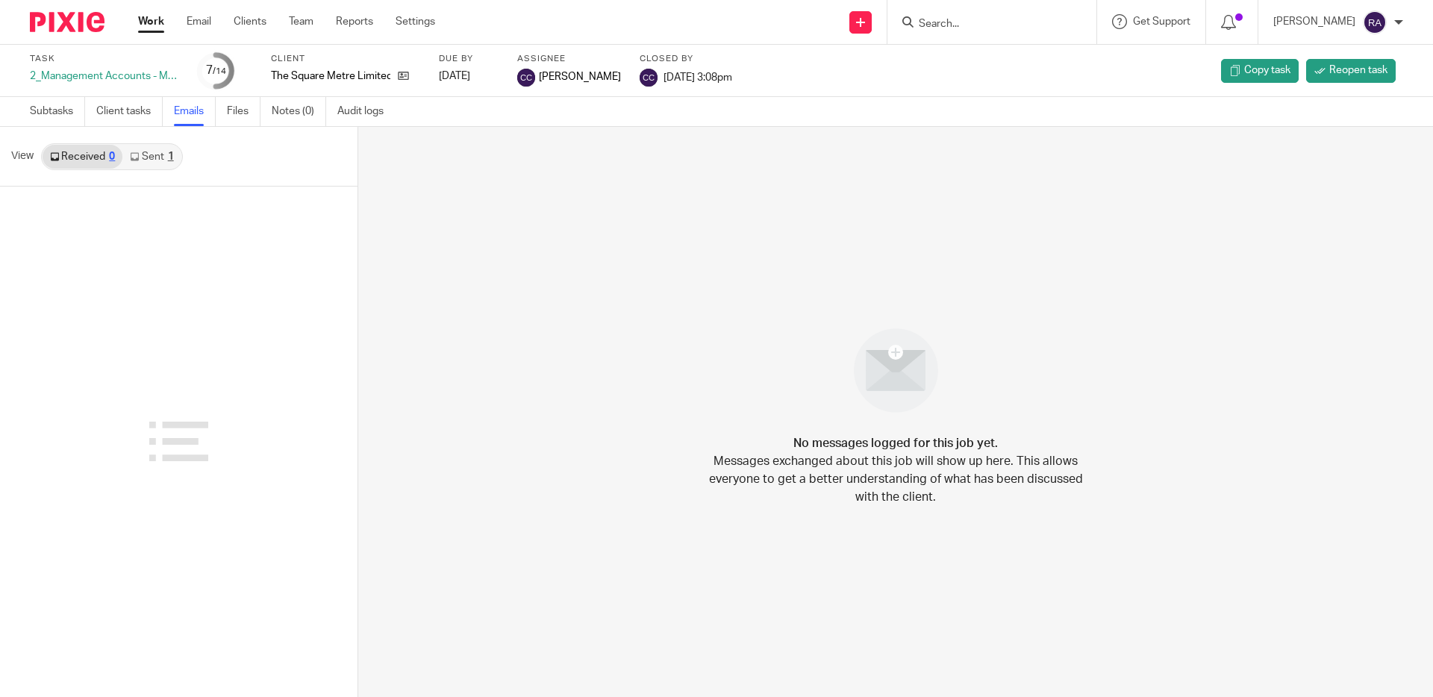
click at [160, 167] on link "Sent 1" at bounding box center [151, 157] width 58 height 24
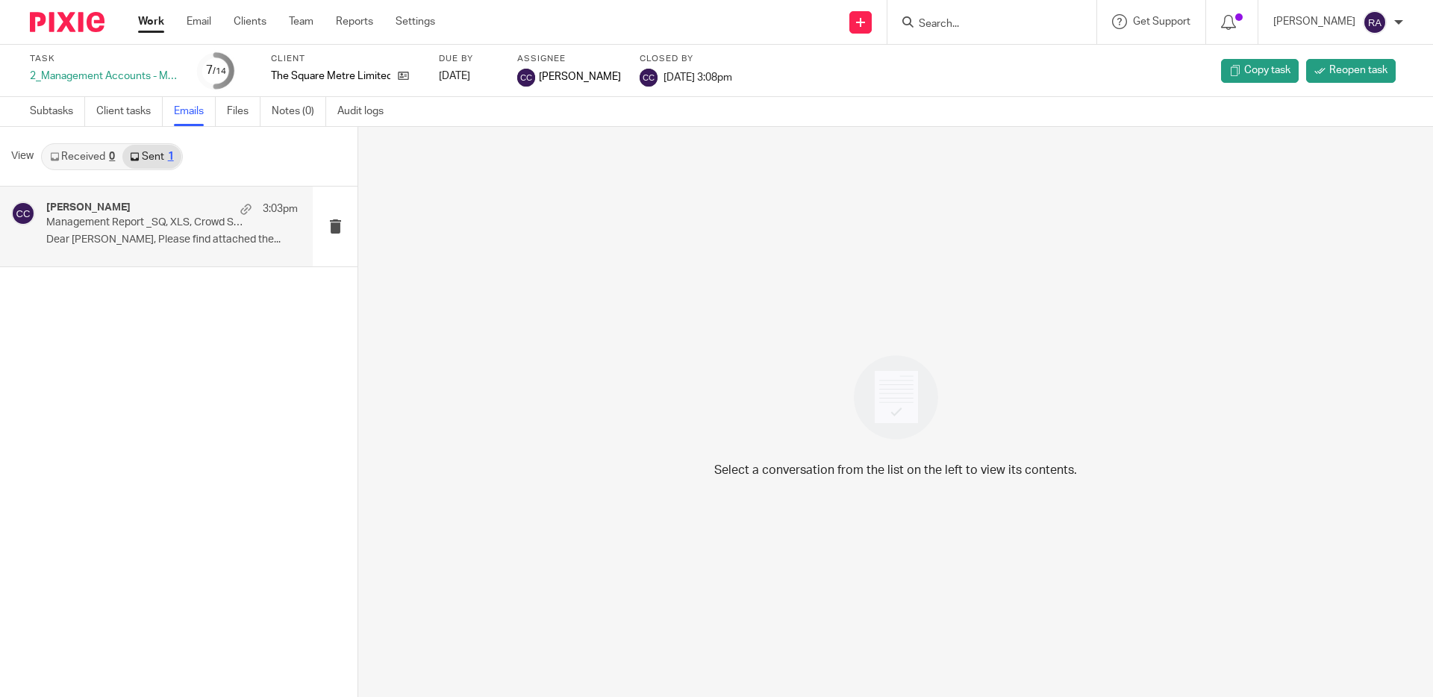
click at [155, 228] on p "Management Report _SQ, XLS, Crowd Safety | Dynamize - [DATE]" at bounding box center [147, 222] width 202 height 13
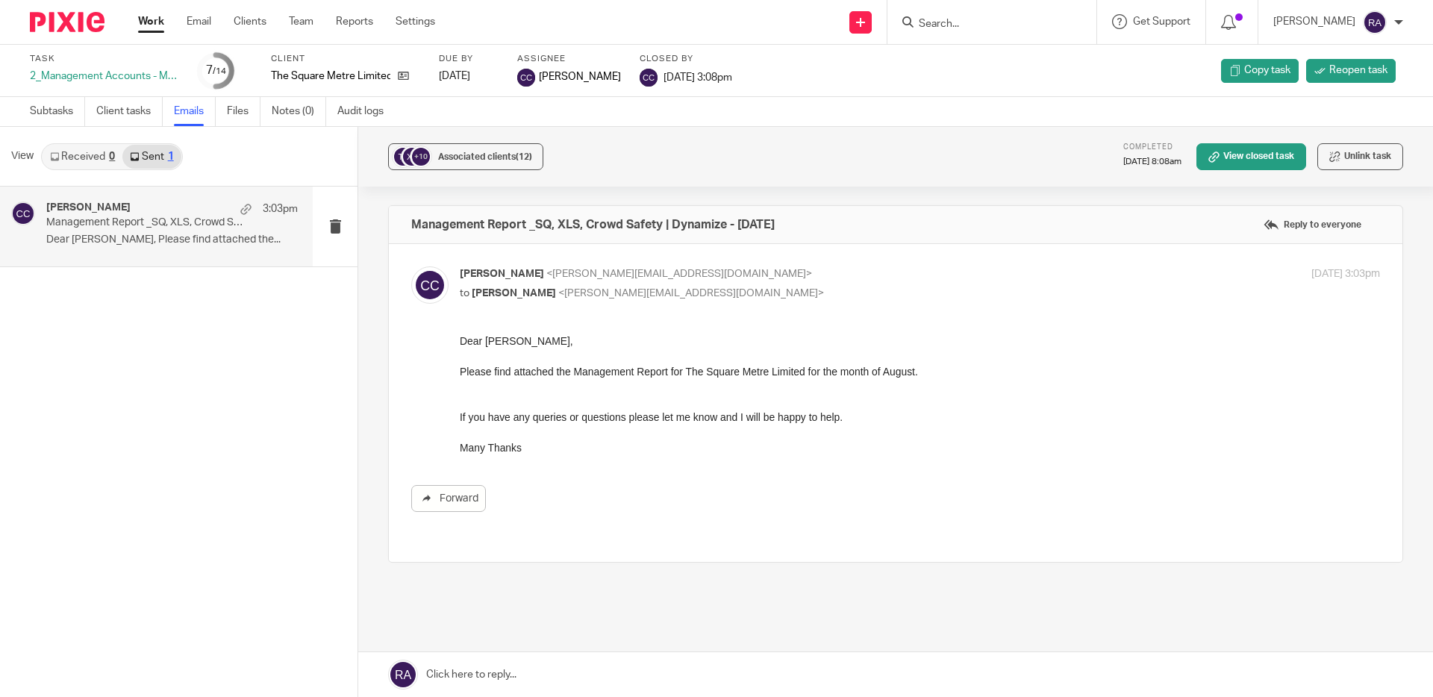
click at [975, 14] on form at bounding box center [996, 22] width 159 height 19
click at [954, 24] on input "Search" at bounding box center [984, 24] width 134 height 13
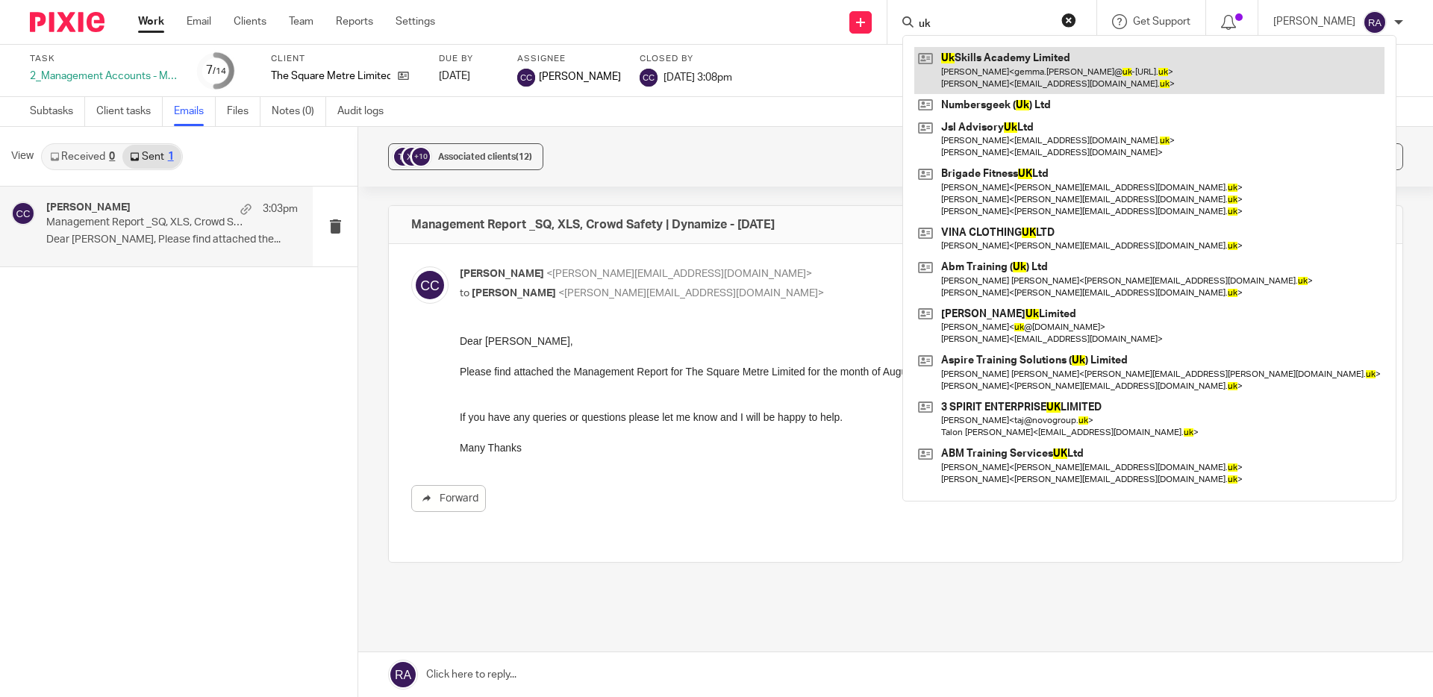
type input "uk"
click at [978, 66] on link at bounding box center [1149, 70] width 470 height 46
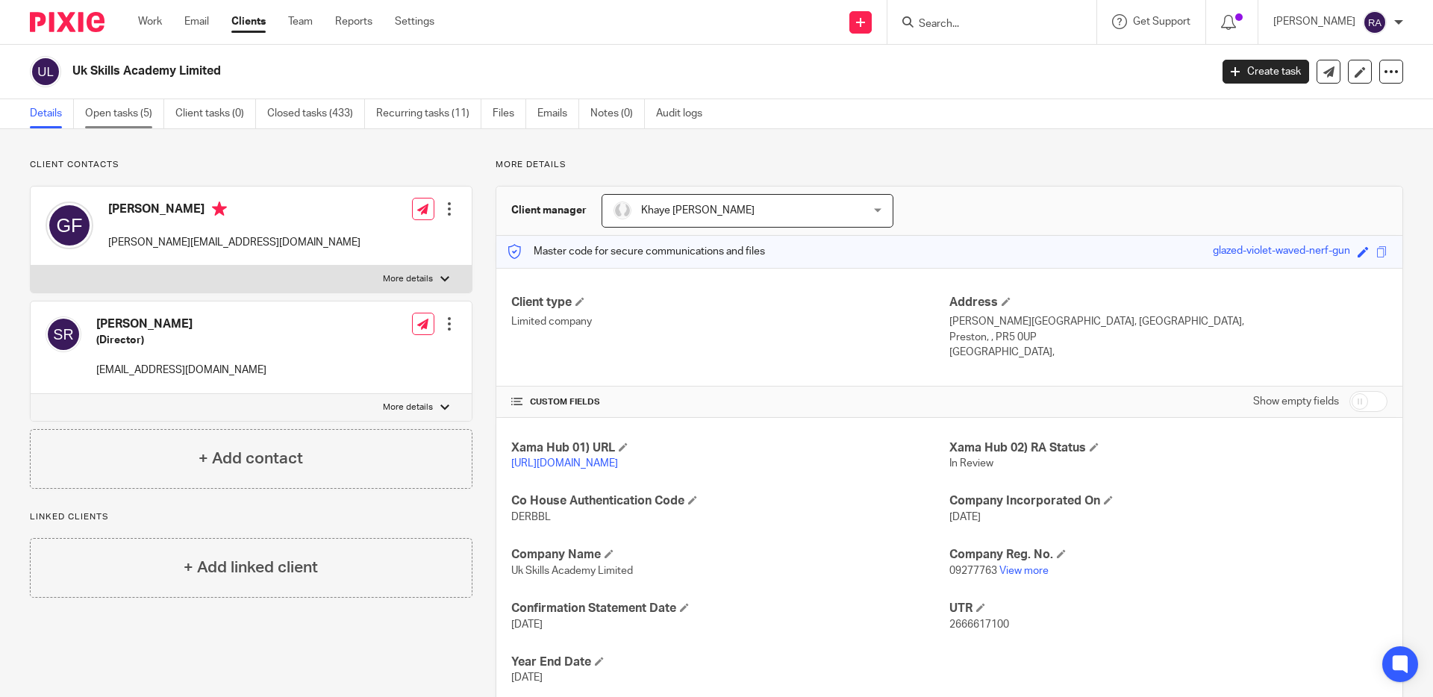
click at [122, 116] on link "Open tasks (5)" at bounding box center [124, 113] width 79 height 29
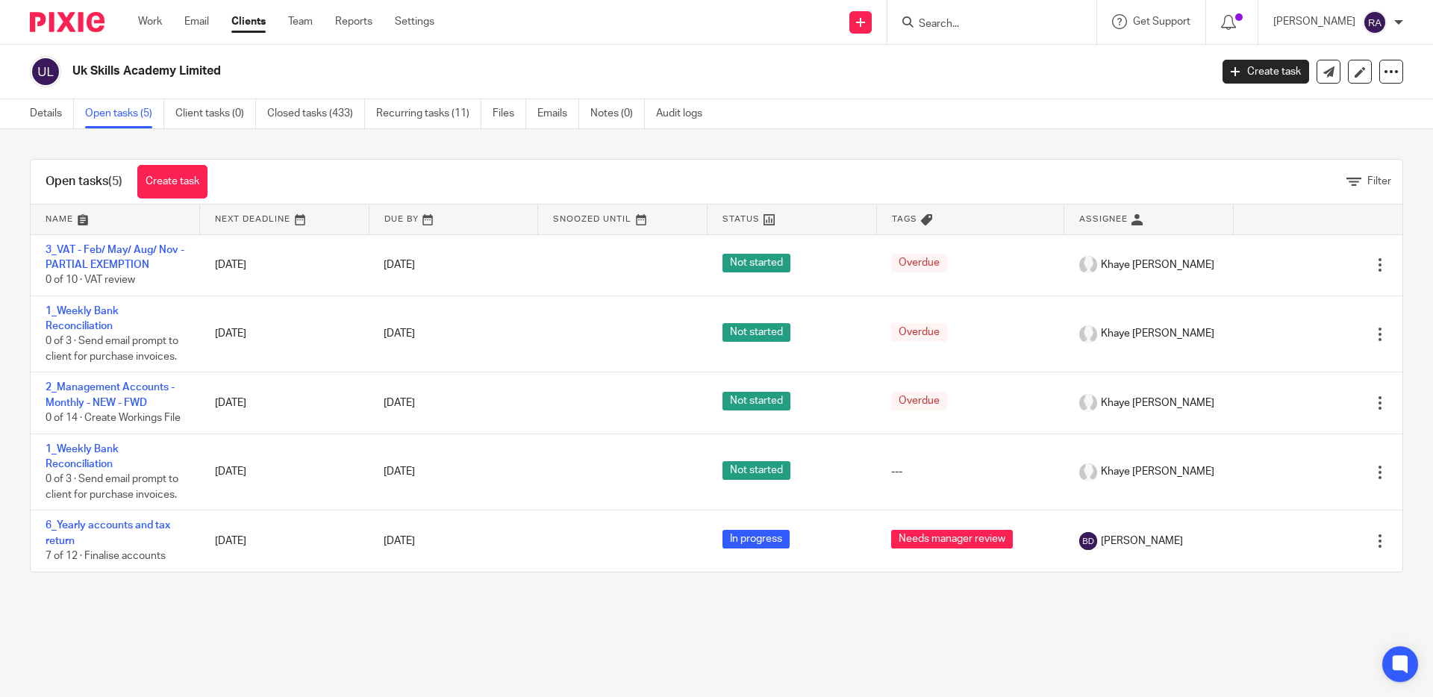
click at [949, 13] on form at bounding box center [996, 22] width 159 height 19
click at [949, 22] on input "Search" at bounding box center [984, 24] width 134 height 13
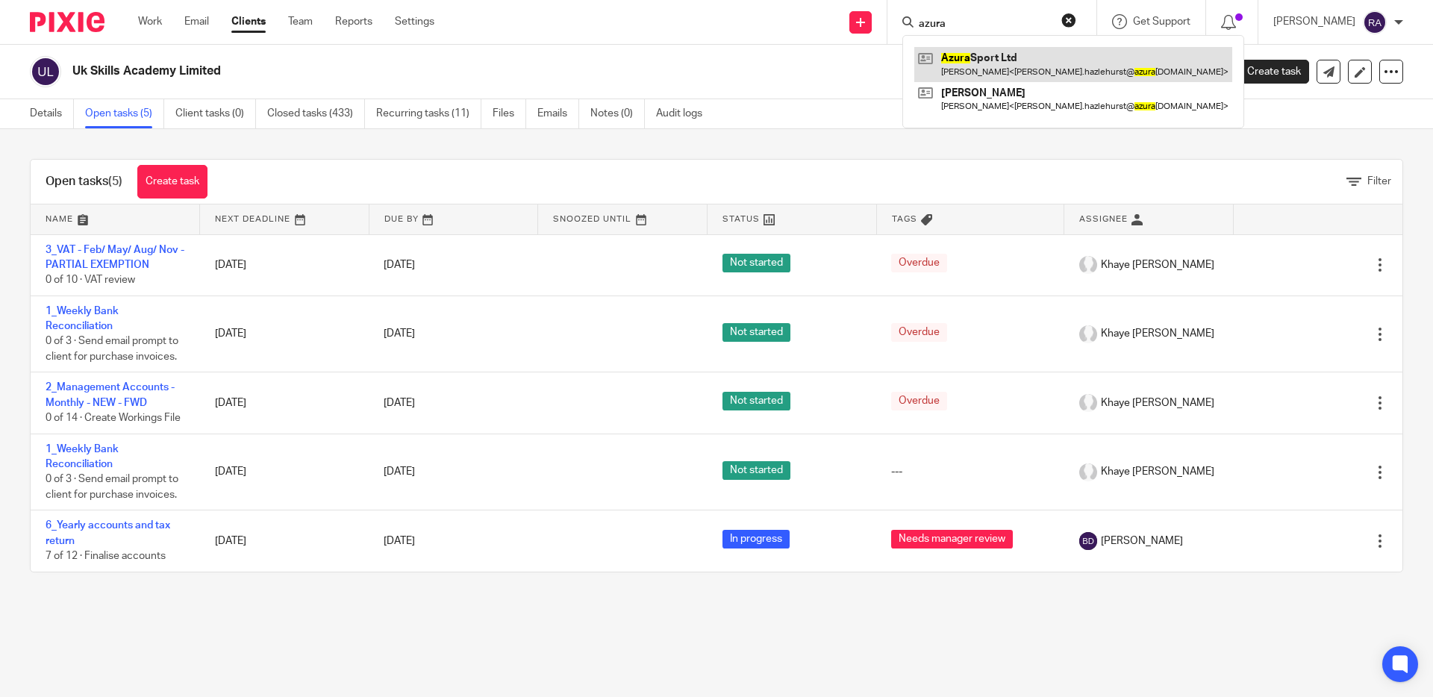
type input "azura"
click at [1052, 66] on link at bounding box center [1073, 64] width 318 height 34
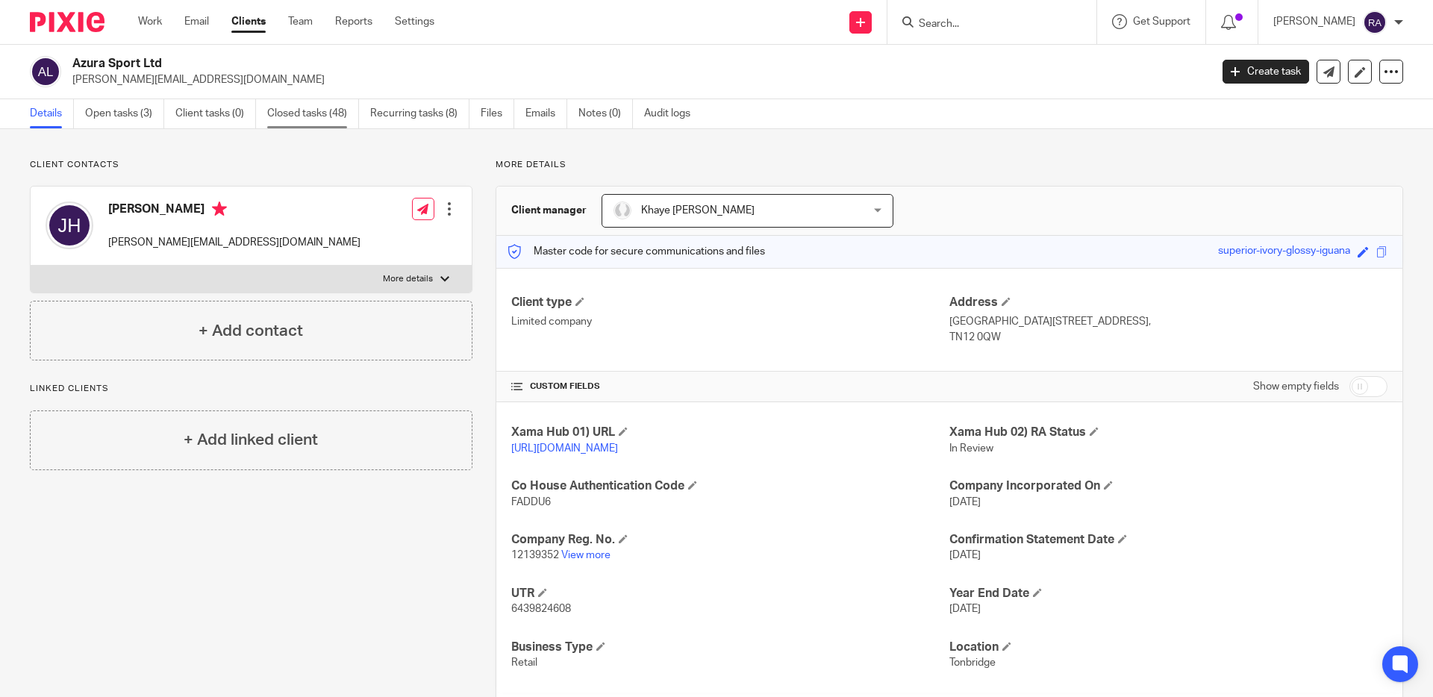
click at [307, 116] on link "Closed tasks (48)" at bounding box center [313, 113] width 92 height 29
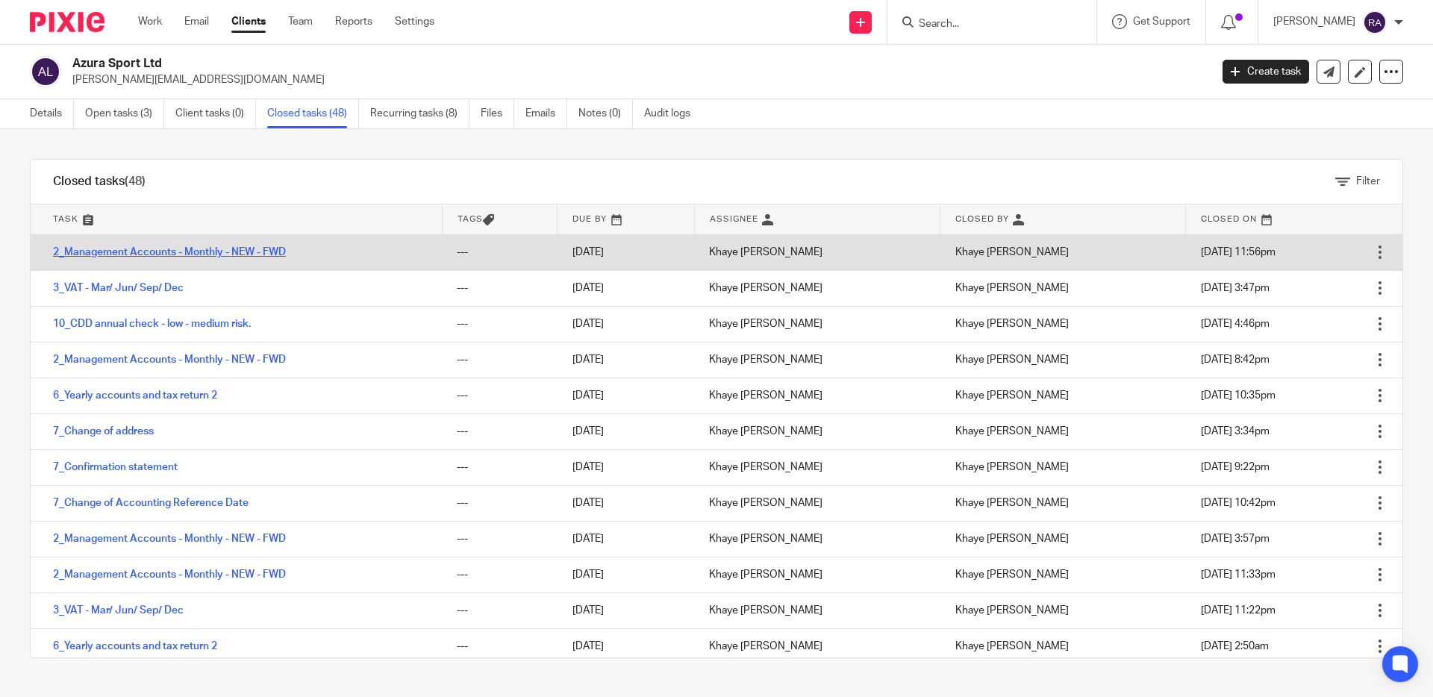
click at [207, 248] on link "2_Management Accounts - Monthly - NEW - FWD" at bounding box center [169, 252] width 233 height 10
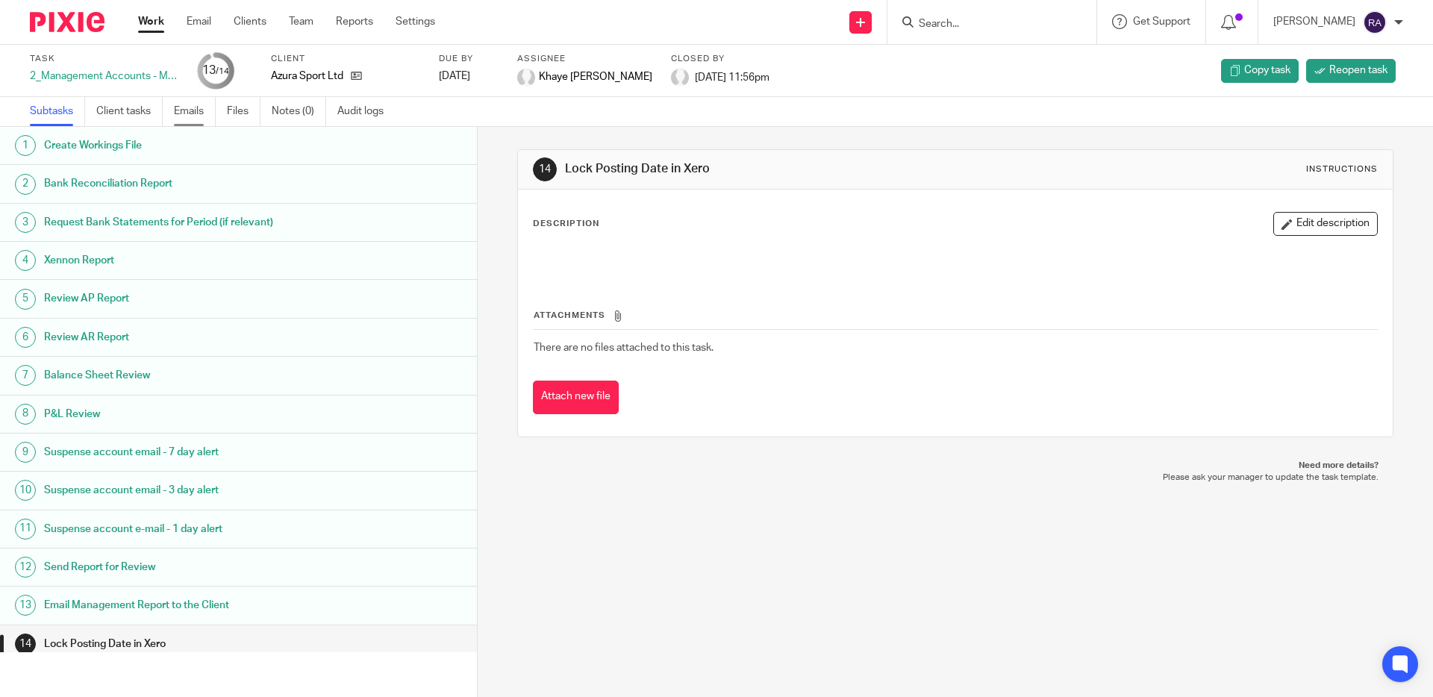
click at [195, 107] on link "Emails" at bounding box center [195, 111] width 42 height 29
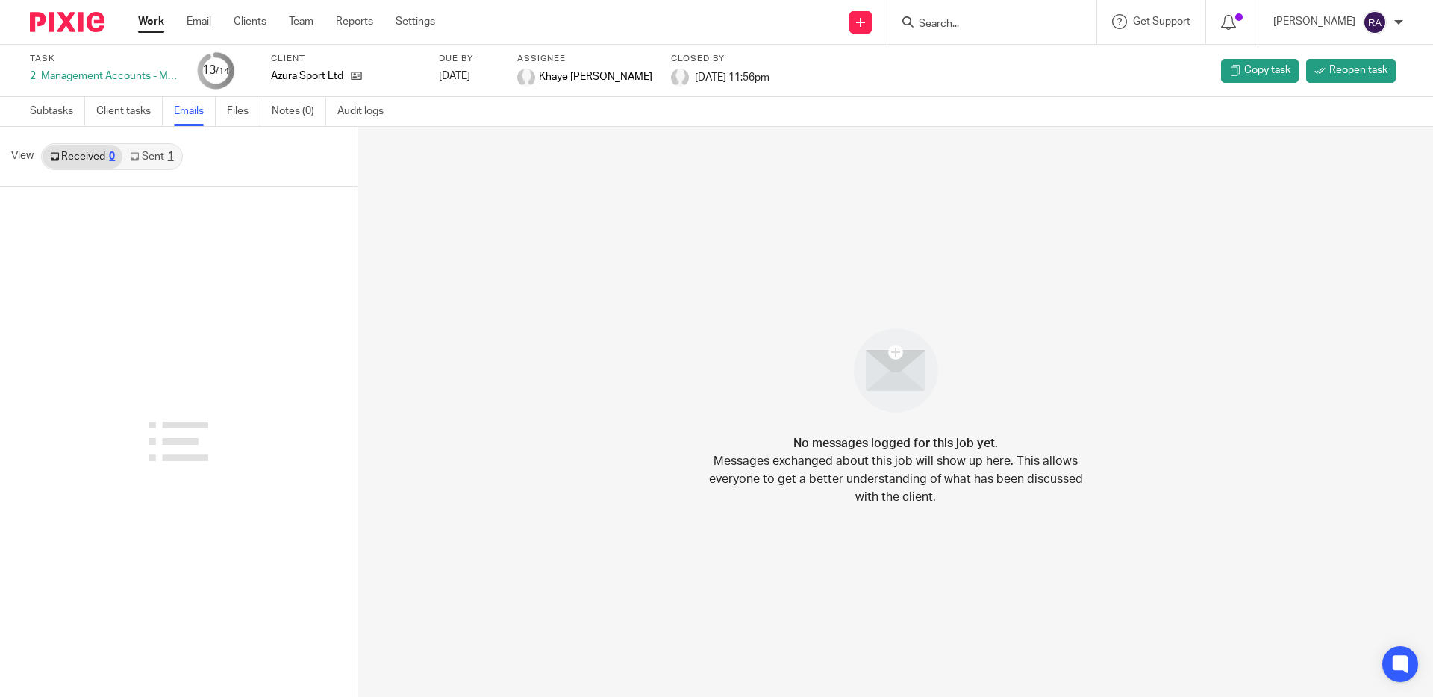
click at [138, 156] on icon at bounding box center [134, 156] width 9 height 9
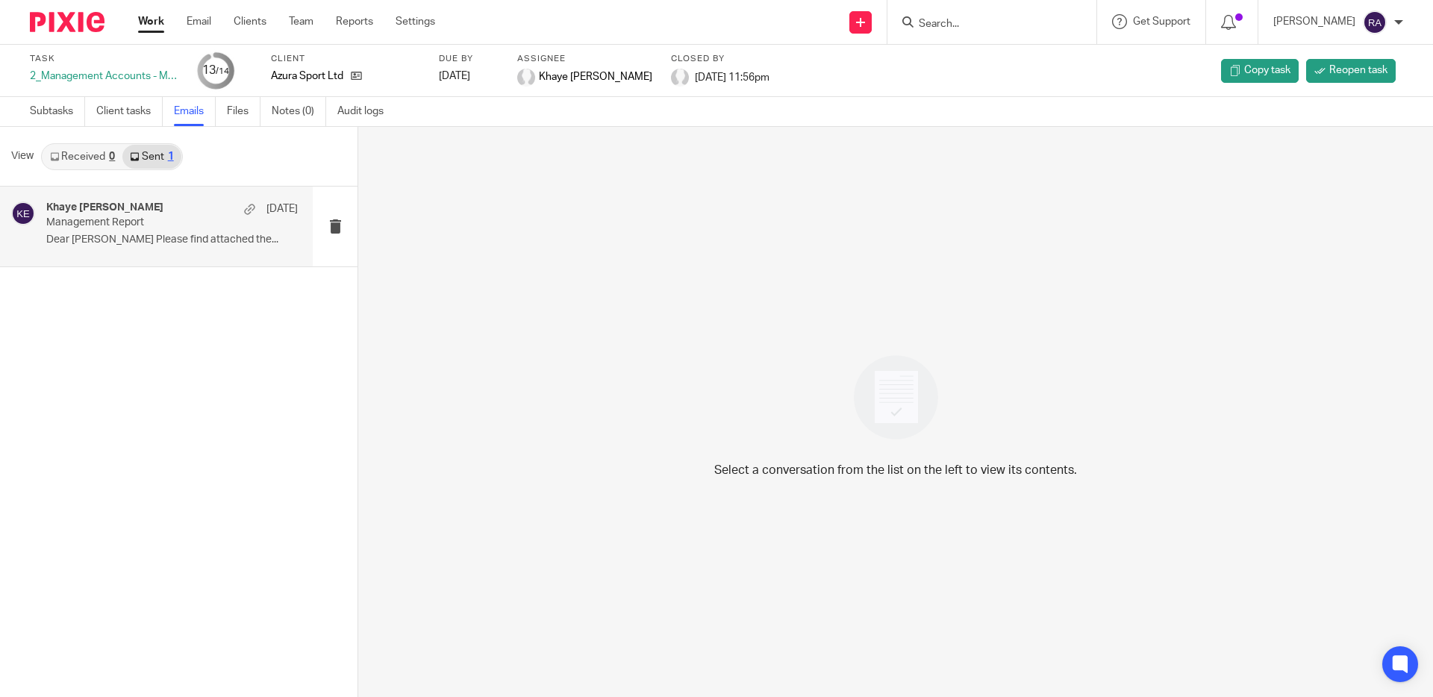
click at [152, 241] on p "Dear Jason Please find attached the..." at bounding box center [172, 240] width 252 height 13
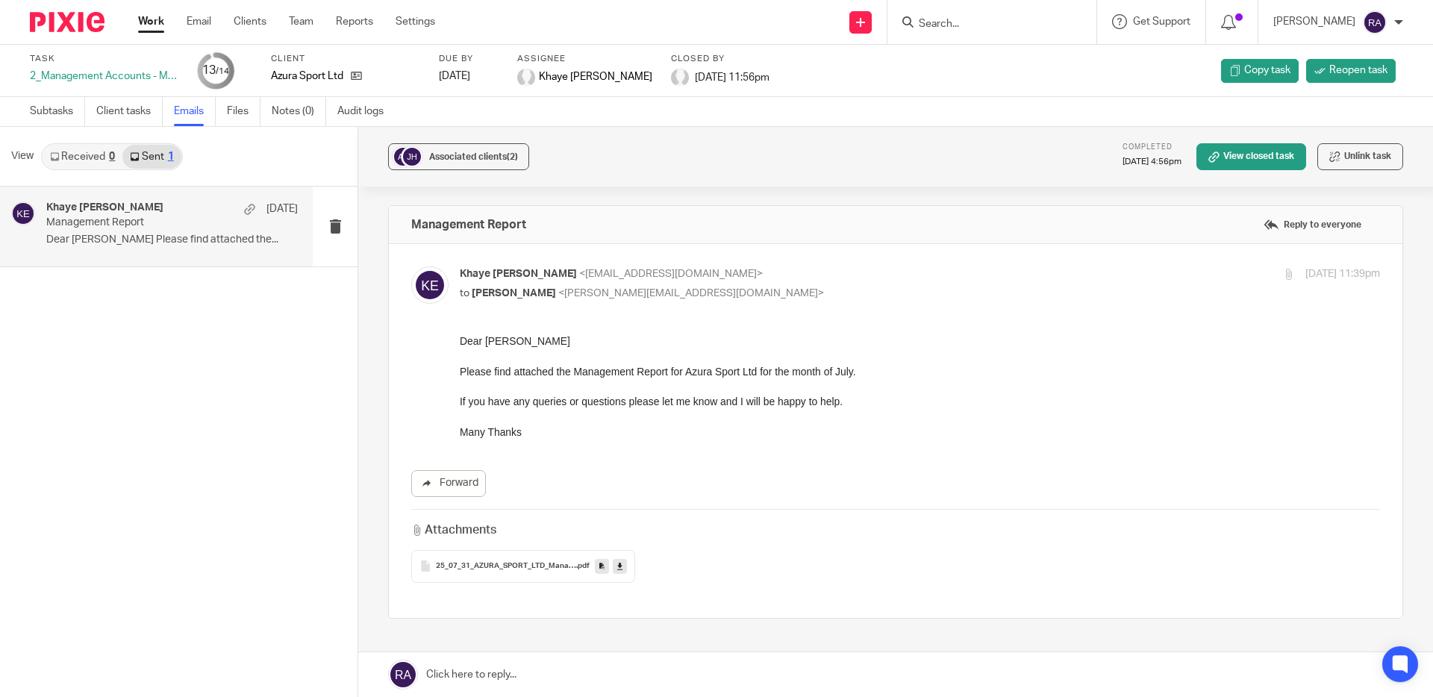
click at [983, 19] on input "Search" at bounding box center [984, 24] width 134 height 13
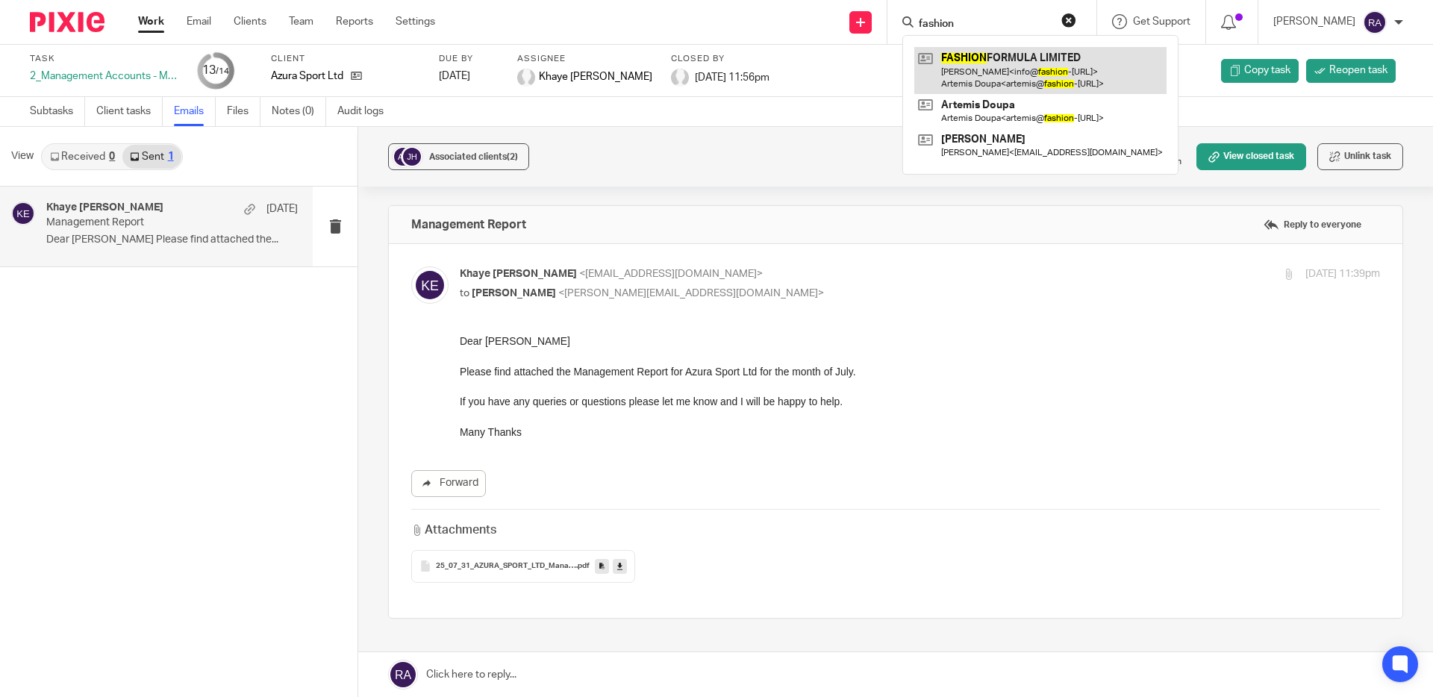
type input "fashion"
click at [1013, 72] on link at bounding box center [1040, 70] width 252 height 46
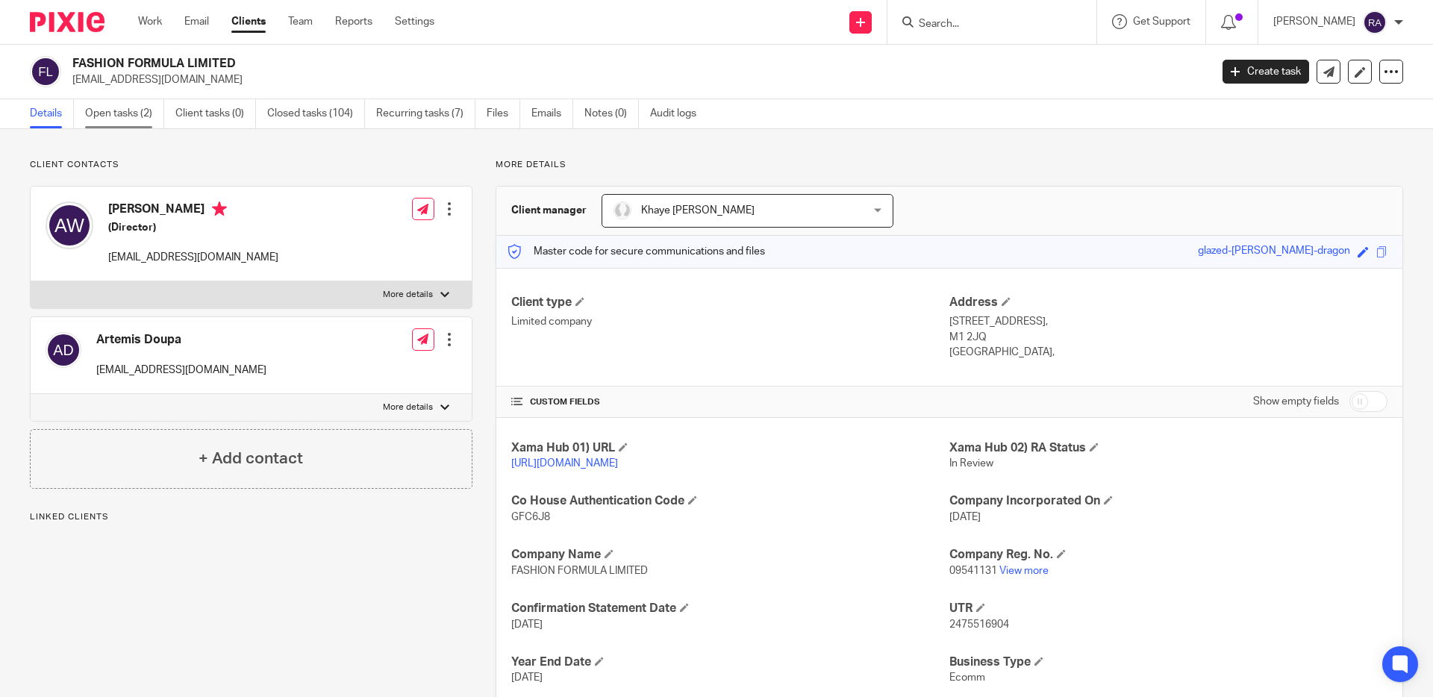
click at [118, 108] on link "Open tasks (2)" at bounding box center [124, 113] width 79 height 29
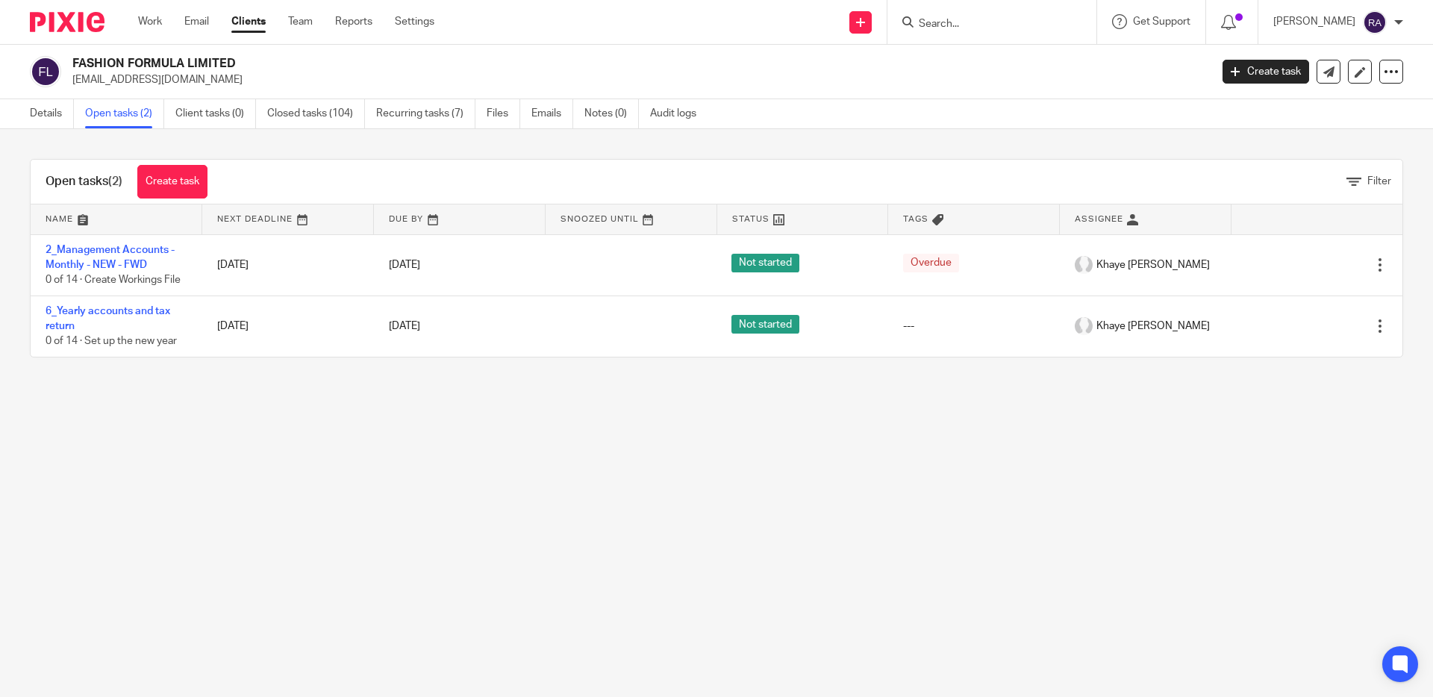
click at [989, 33] on div at bounding box center [991, 22] width 209 height 44
click at [990, 18] on input "Search" at bounding box center [984, 24] width 134 height 13
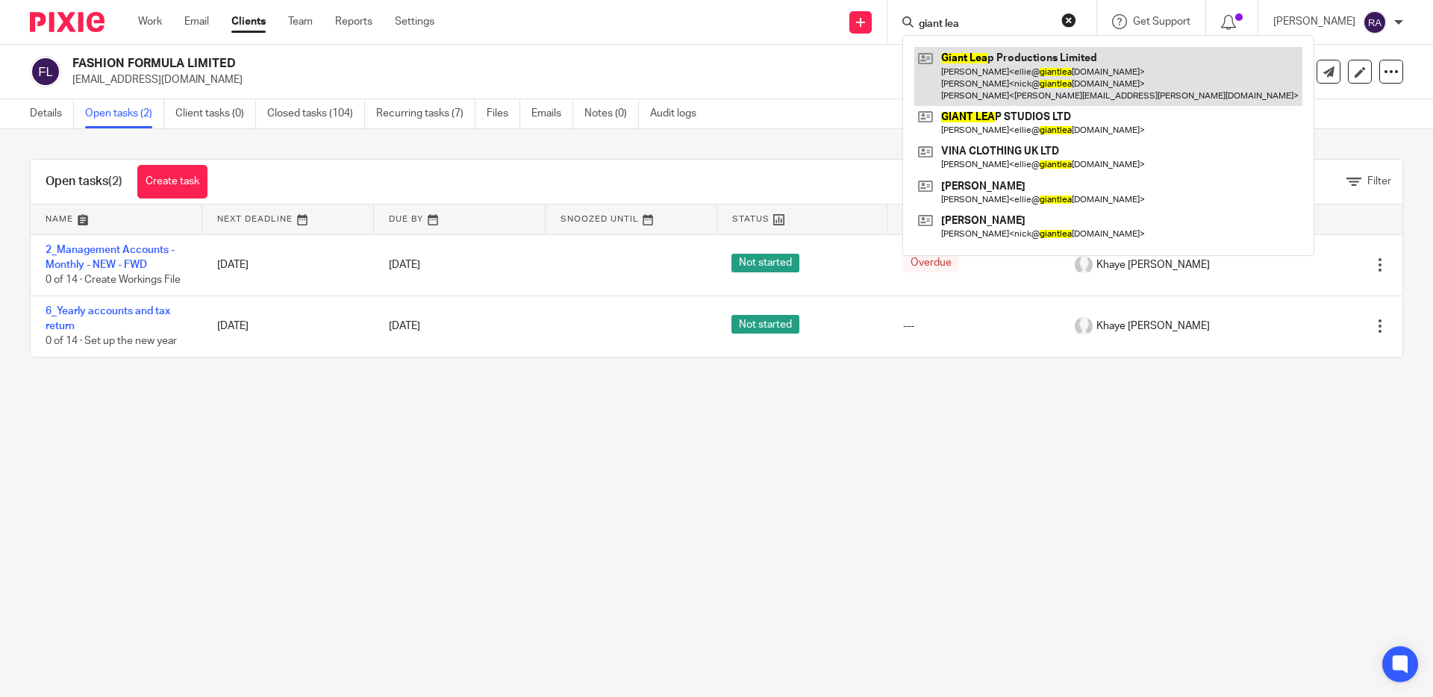
type input "giant lea"
click at [1023, 87] on link at bounding box center [1108, 76] width 388 height 59
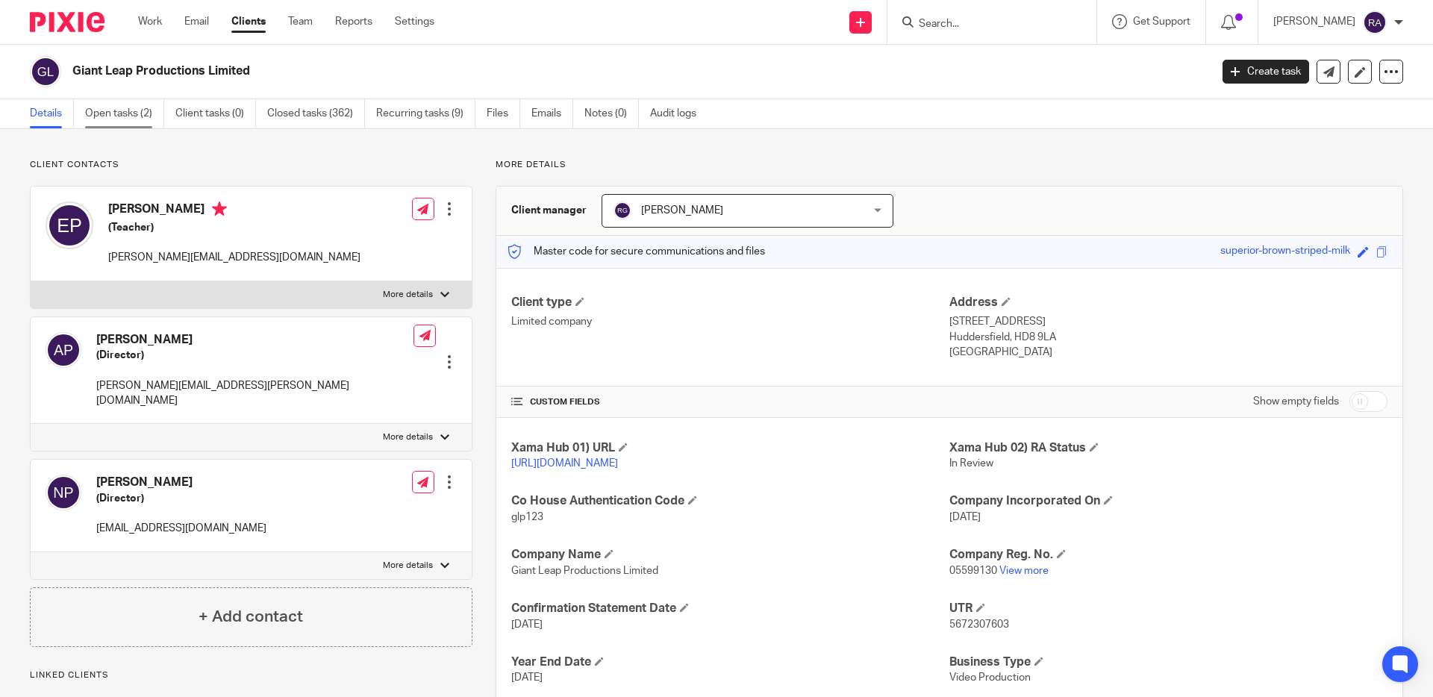
click at [134, 127] on link "Open tasks (2)" at bounding box center [124, 113] width 79 height 29
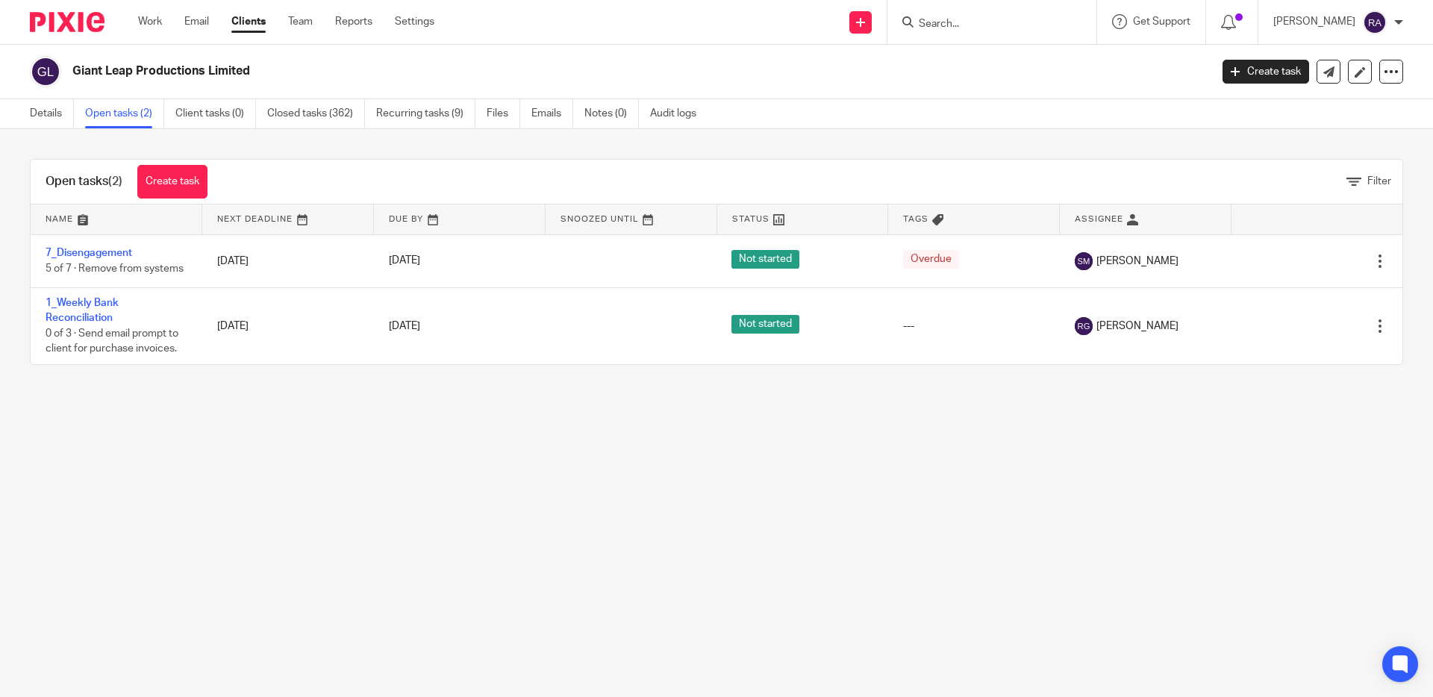
click at [296, 119] on link "Closed tasks (362)" at bounding box center [316, 113] width 98 height 29
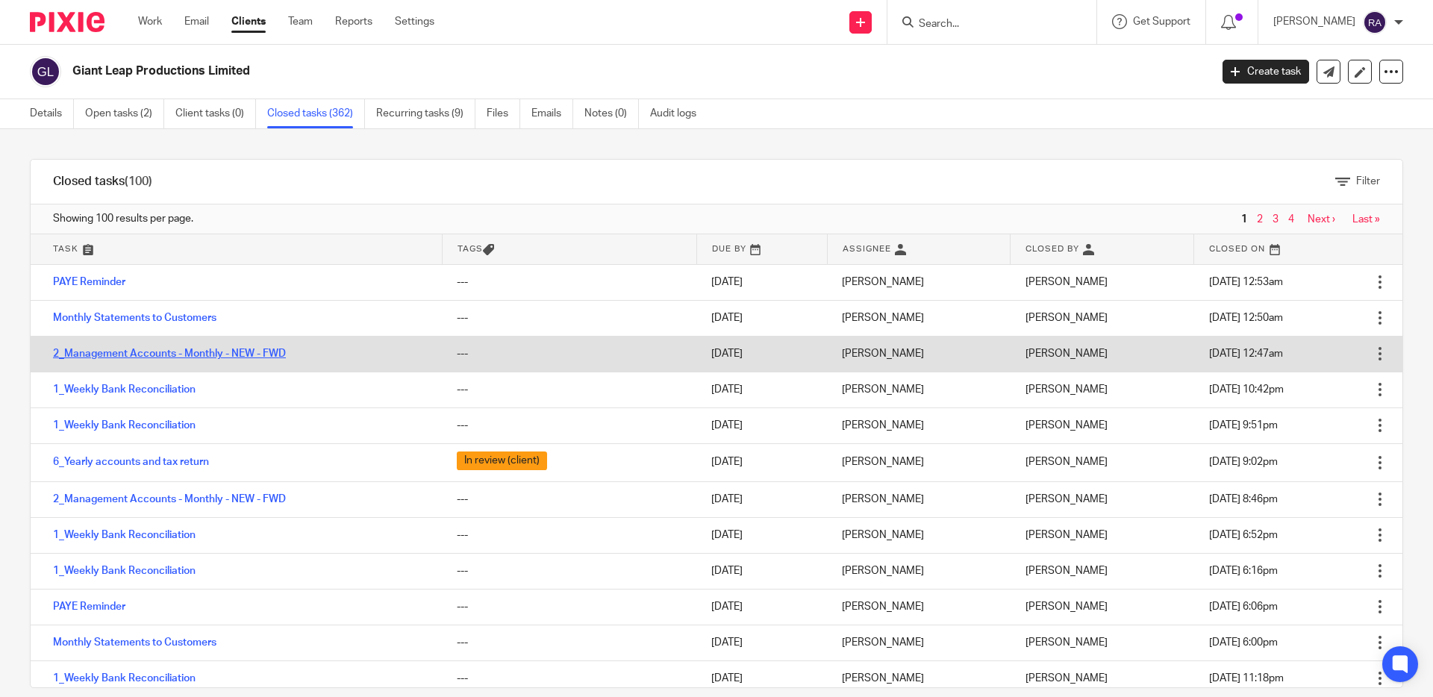
click at [129, 358] on link "2_Management Accounts - Monthly - NEW - FWD" at bounding box center [169, 354] width 233 height 10
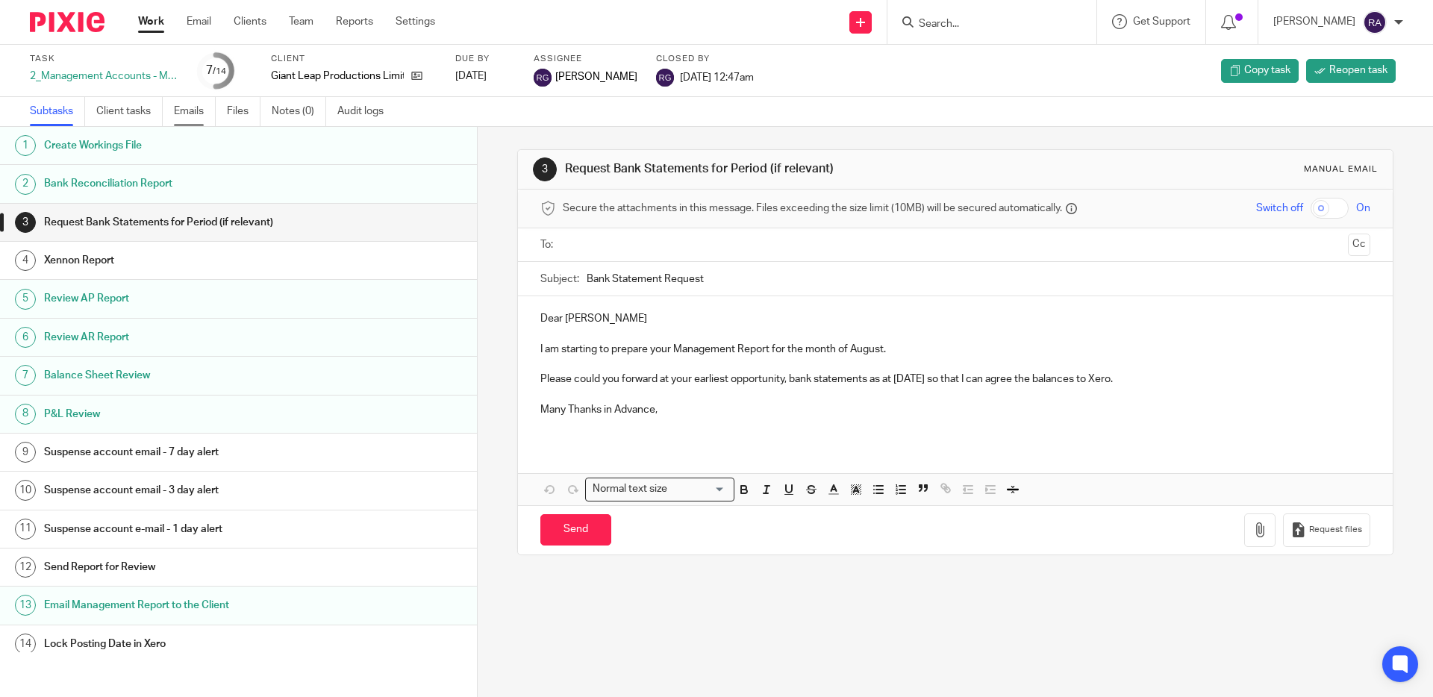
click at [197, 113] on link "Emails" at bounding box center [195, 111] width 42 height 29
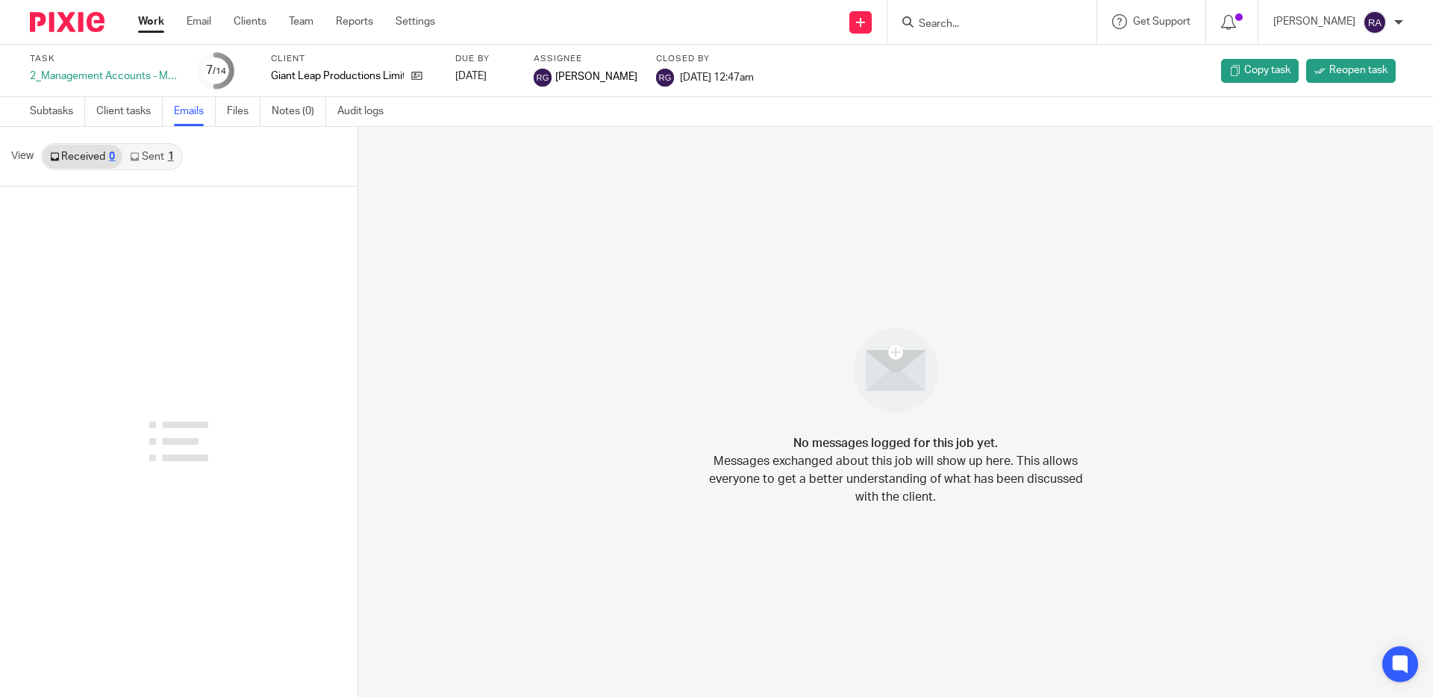
click at [165, 148] on link "Sent 1" at bounding box center [151, 157] width 58 height 24
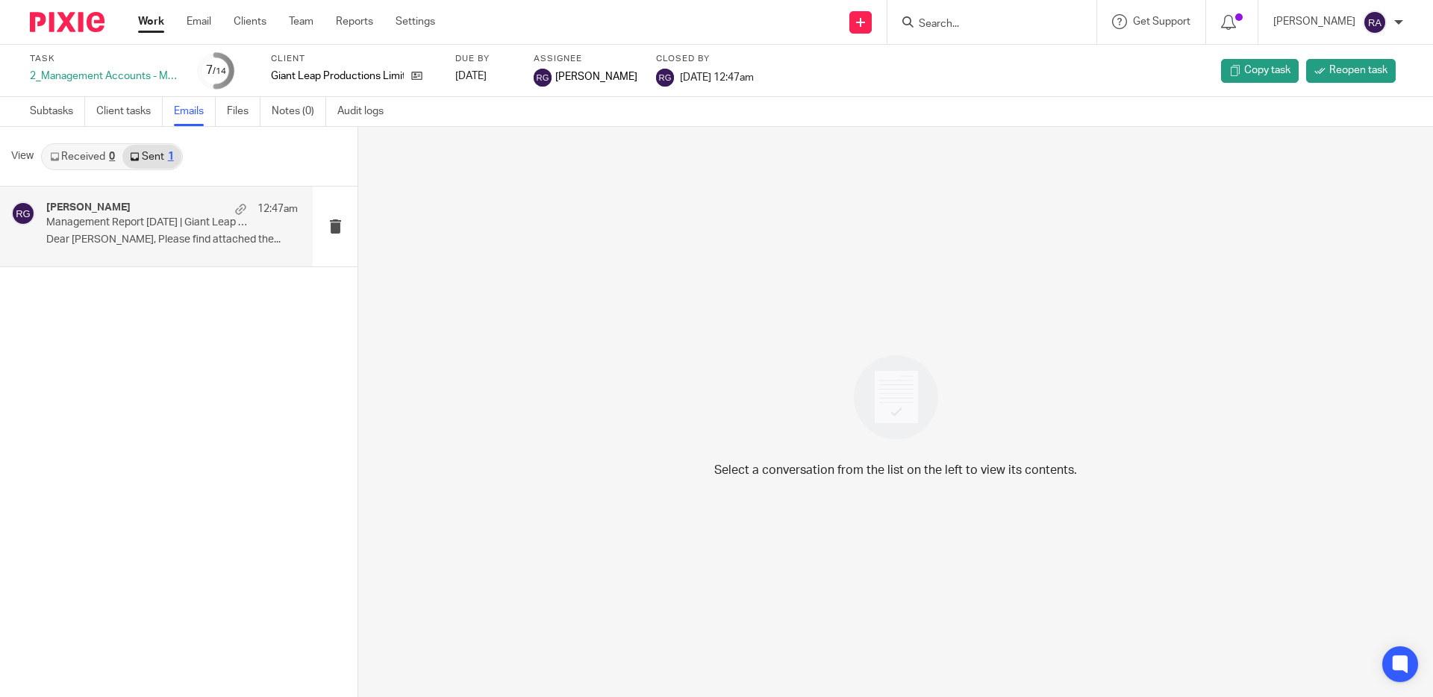
click at [126, 234] on p "Dear [PERSON_NAME], Please find attached the..." at bounding box center [172, 240] width 252 height 13
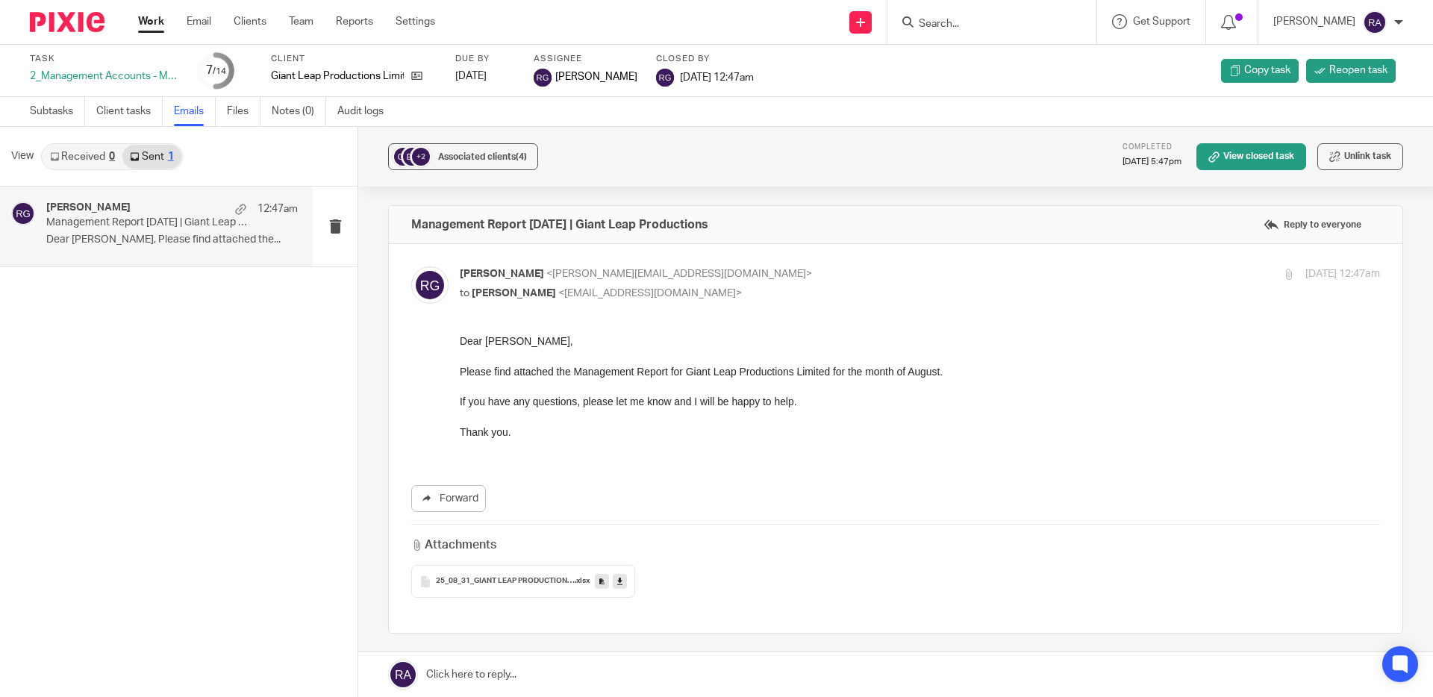
click at [973, 24] on input "Search" at bounding box center [984, 24] width 134 height 13
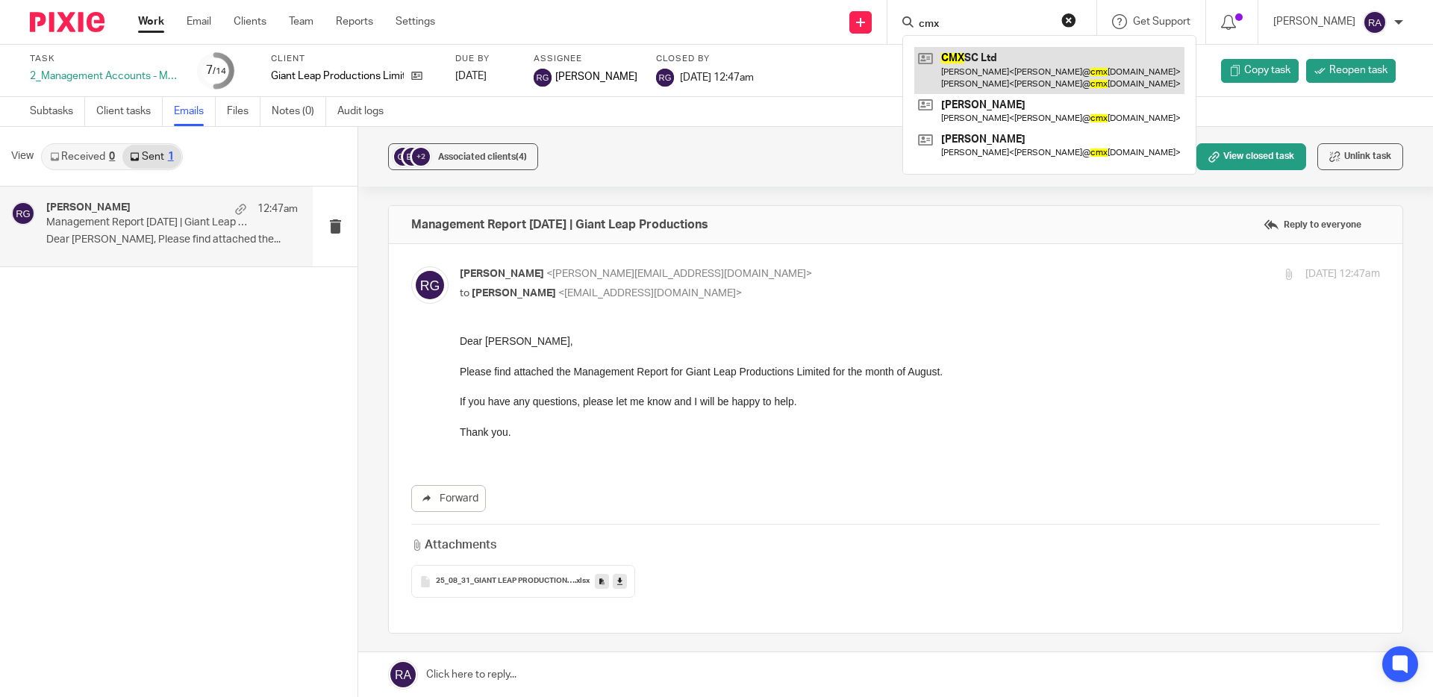
type input "cmx"
click at [1028, 59] on link at bounding box center [1049, 70] width 270 height 46
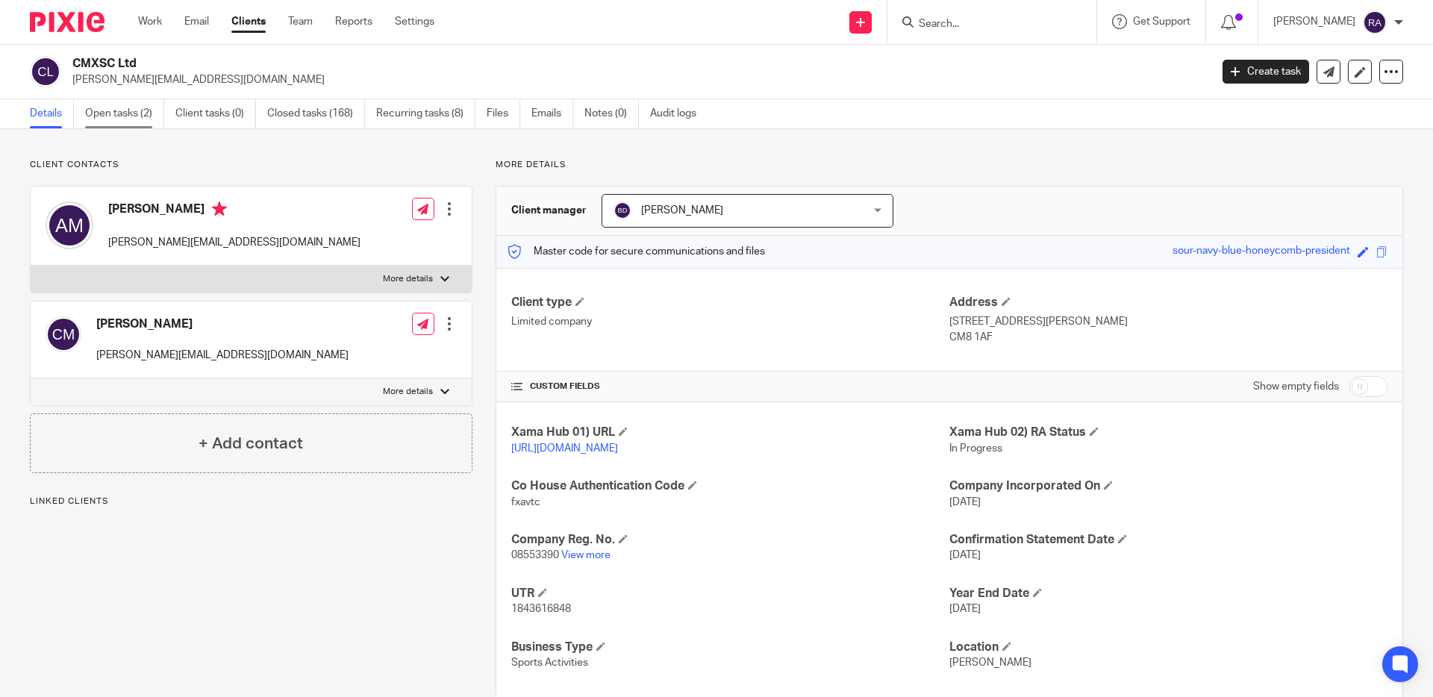
click at [145, 110] on link "Open tasks (2)" at bounding box center [124, 113] width 79 height 29
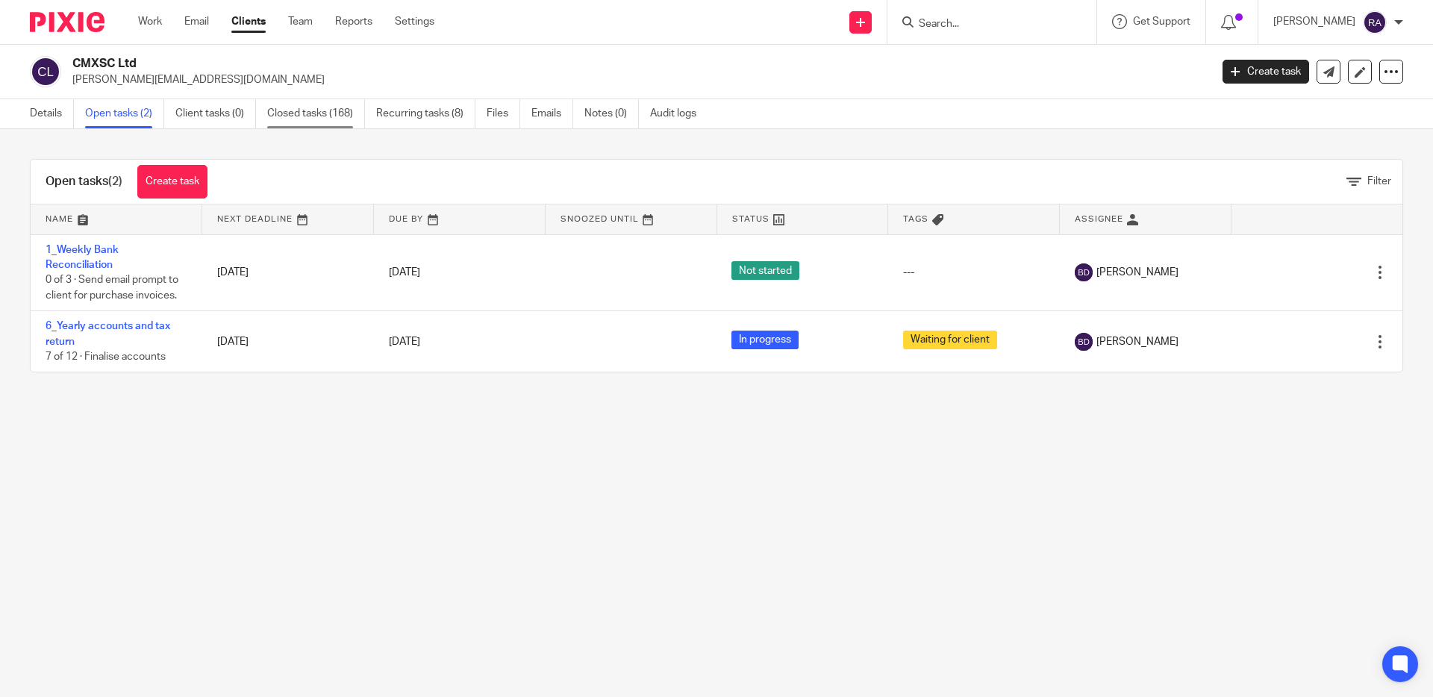
click at [282, 124] on link "Closed tasks (168)" at bounding box center [316, 113] width 98 height 29
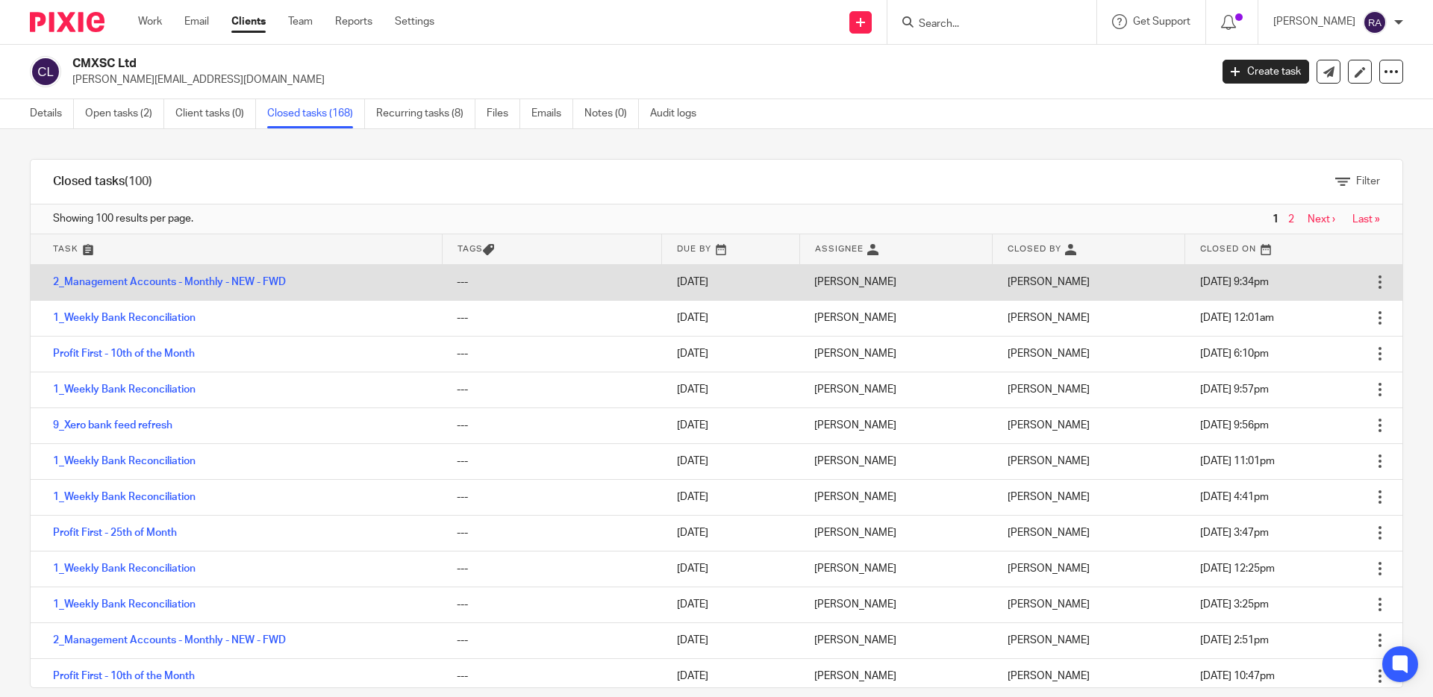
click at [146, 289] on td "2_Management Accounts - Monthly - NEW - FWD" at bounding box center [236, 282] width 411 height 36
click at [150, 280] on link "2_Management Accounts - Monthly - NEW - FWD" at bounding box center [169, 282] width 233 height 10
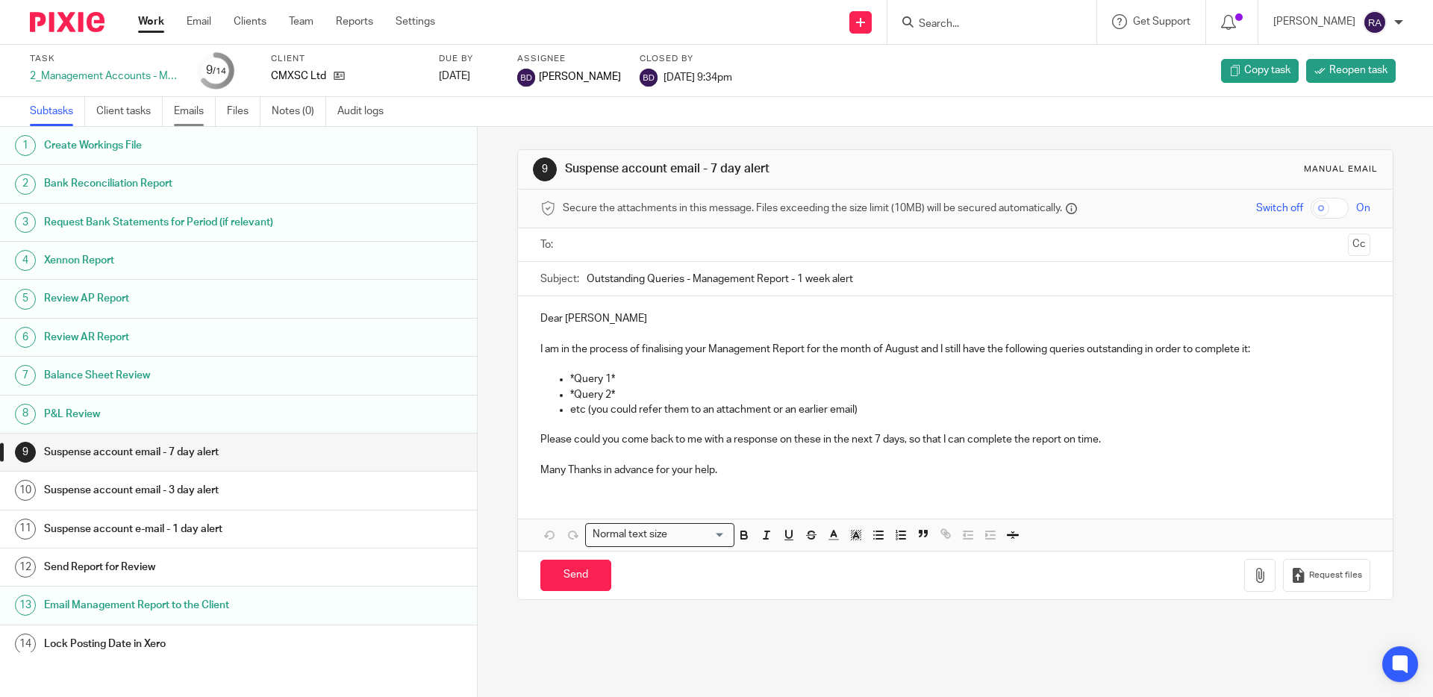
click at [195, 119] on link "Emails" at bounding box center [195, 111] width 42 height 29
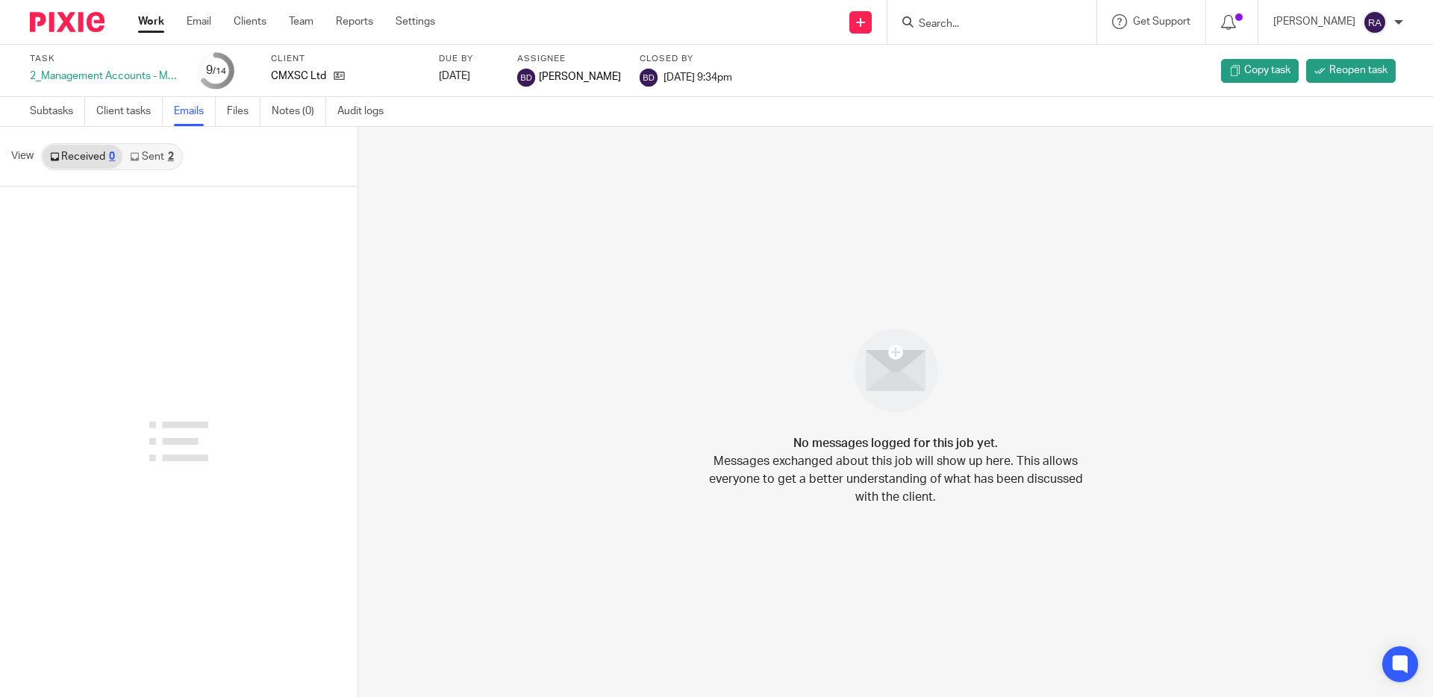
click at [150, 160] on link "Sent 2" at bounding box center [151, 157] width 58 height 24
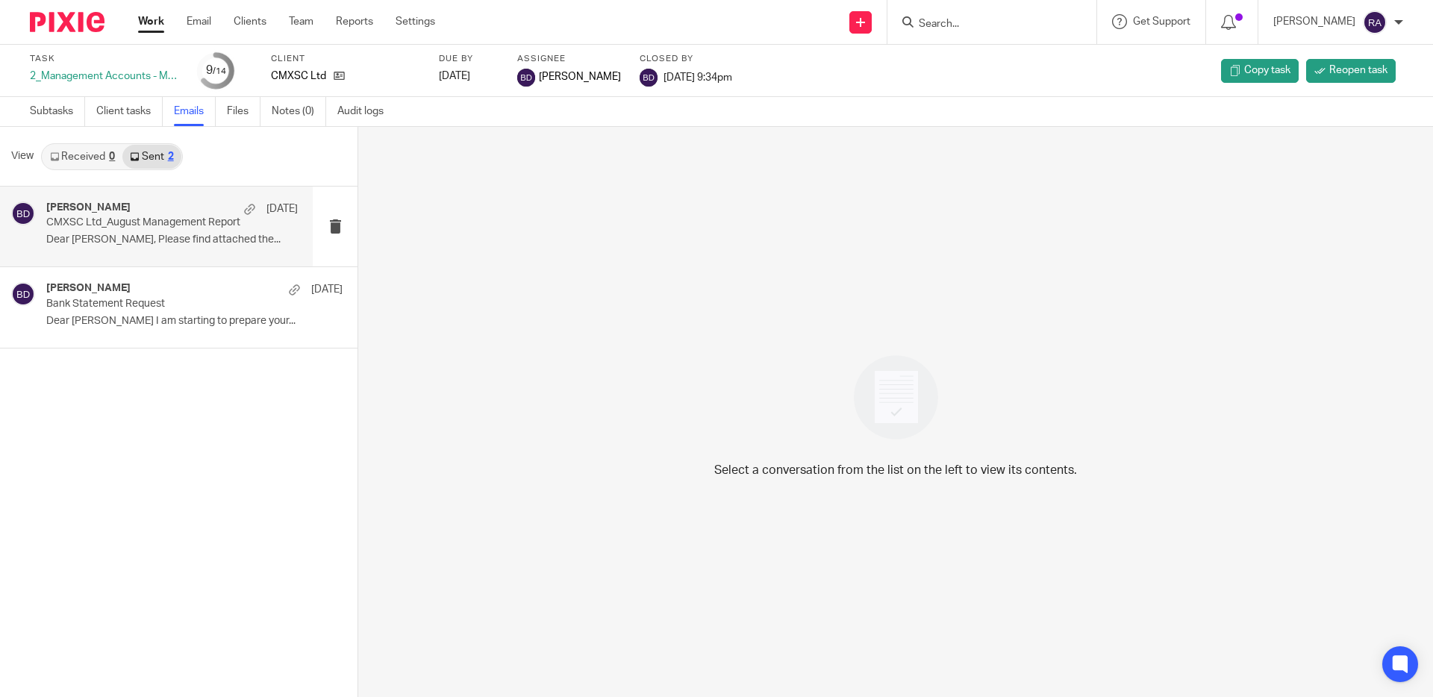
click at [154, 243] on p "Dear Anna, Please find attached the..." at bounding box center [172, 240] width 252 height 13
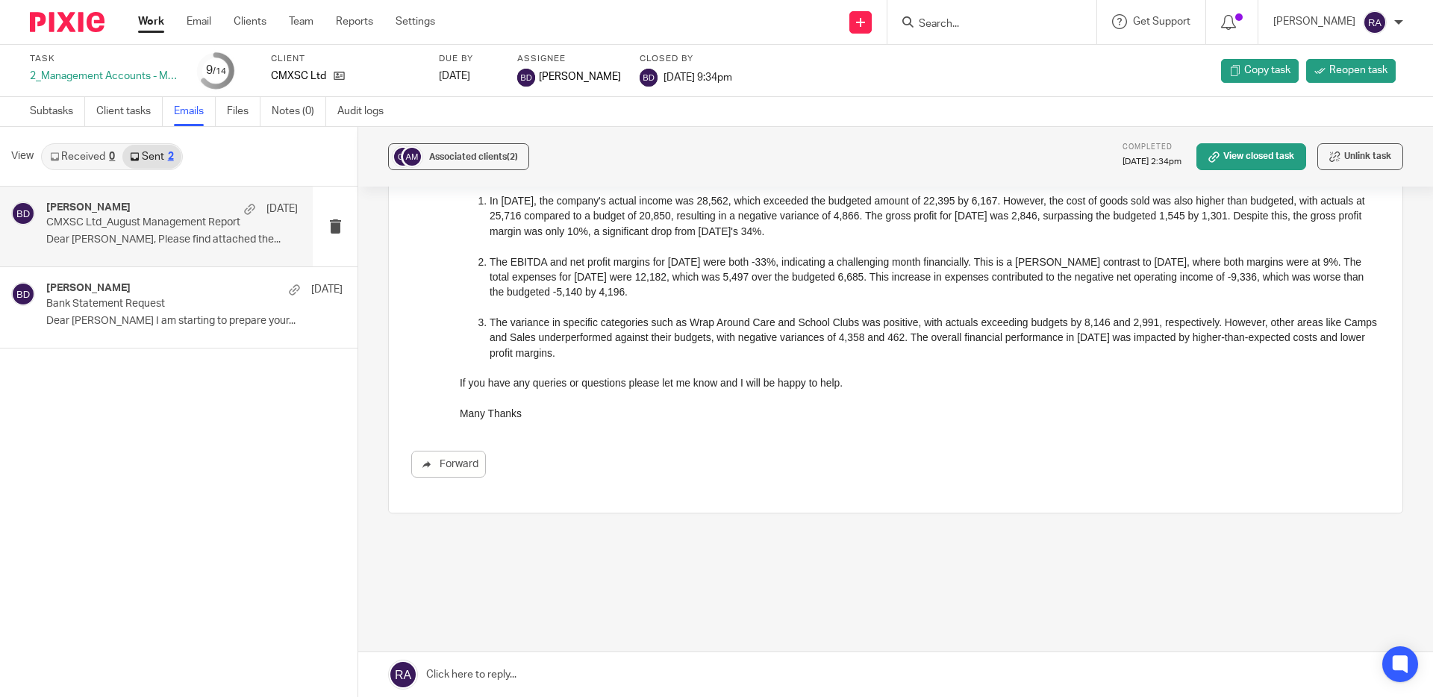
scroll to position [242, 0]
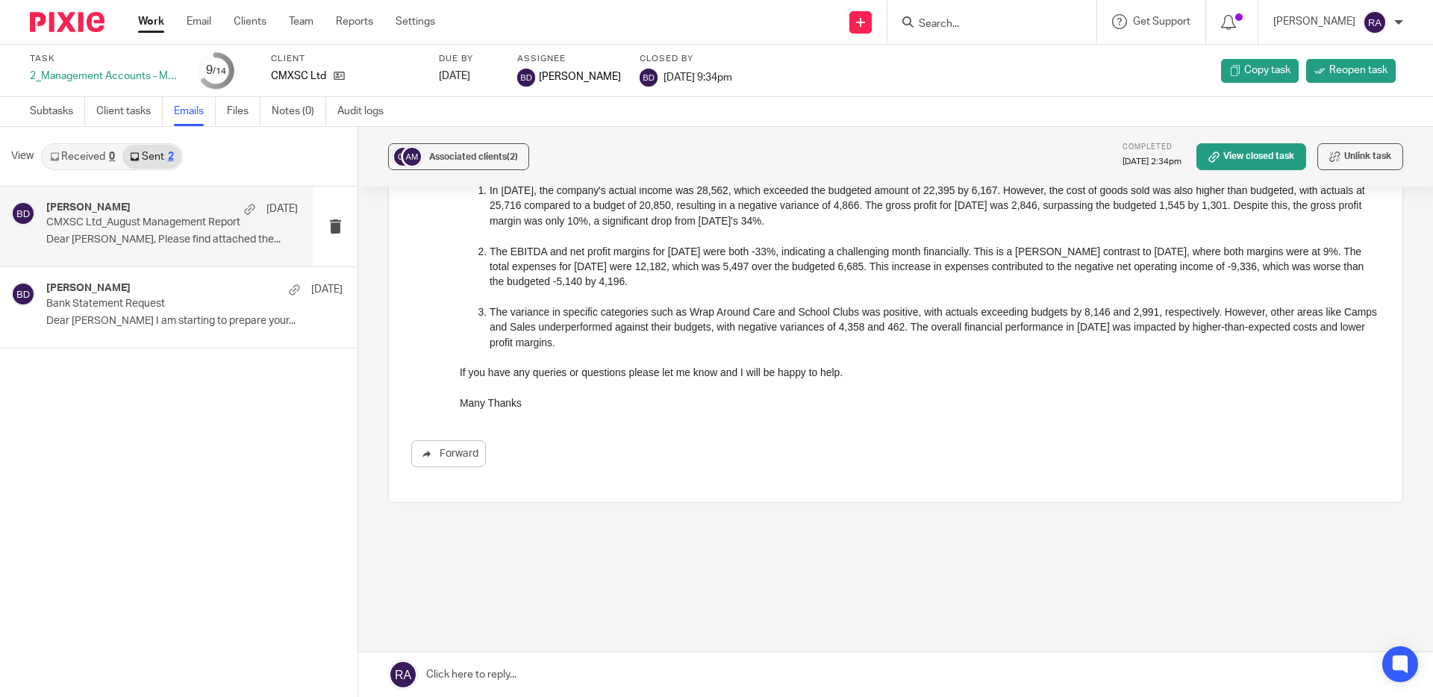
click at [986, 23] on input "Search" at bounding box center [984, 24] width 134 height 13
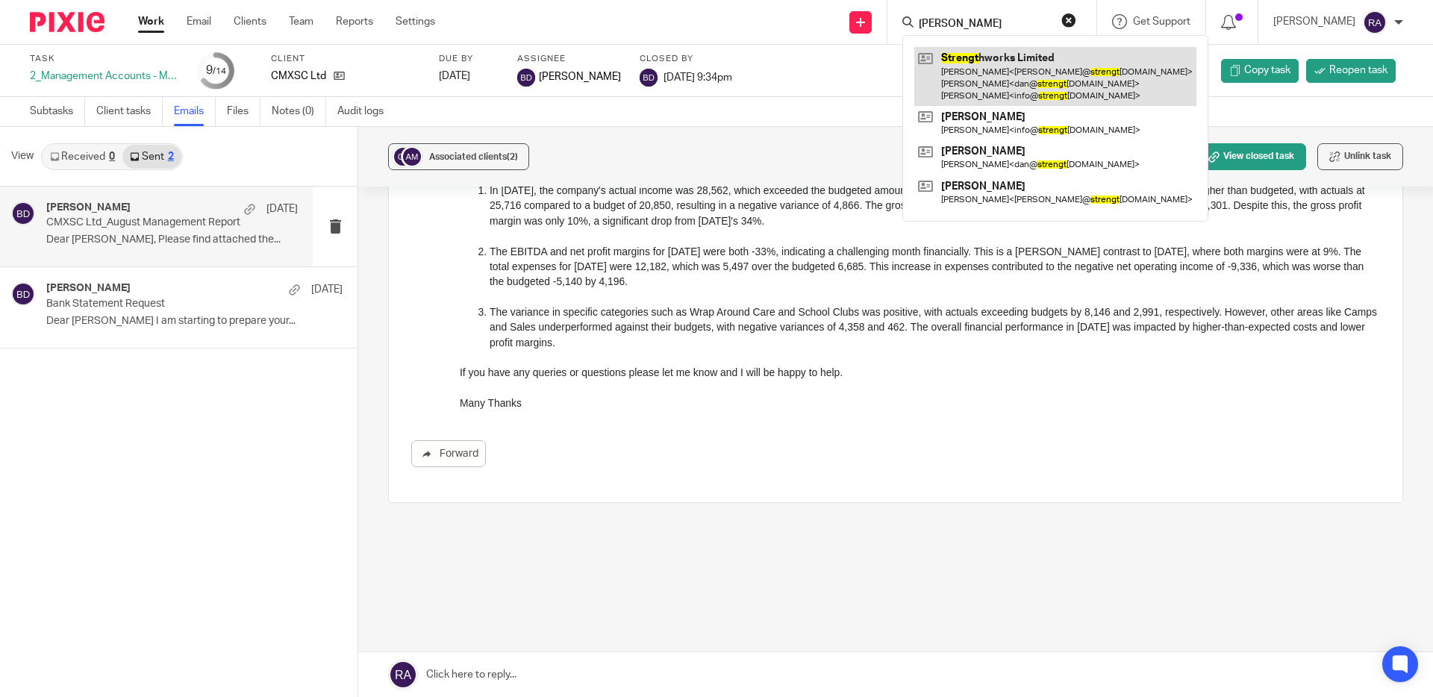
type input "strenge"
click at [1018, 62] on link at bounding box center [1055, 76] width 282 height 59
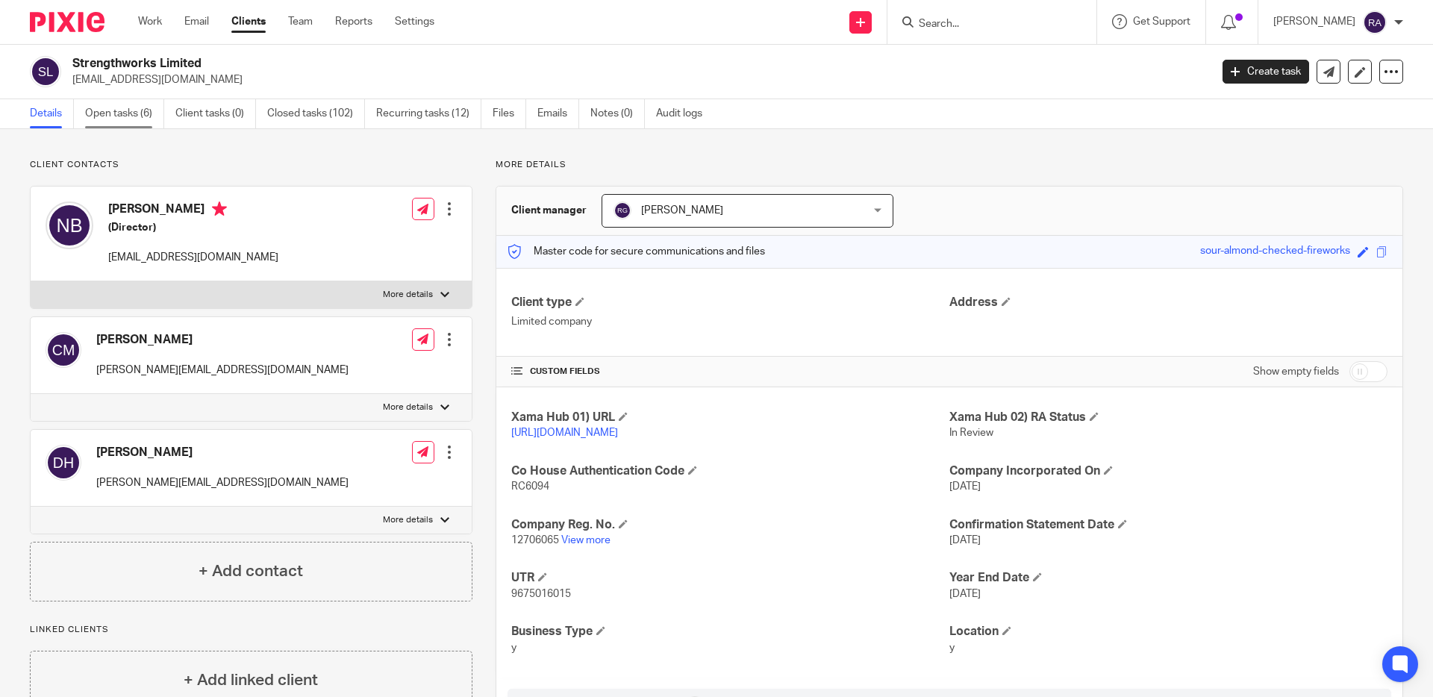
click at [154, 112] on link "Open tasks (6)" at bounding box center [124, 113] width 79 height 29
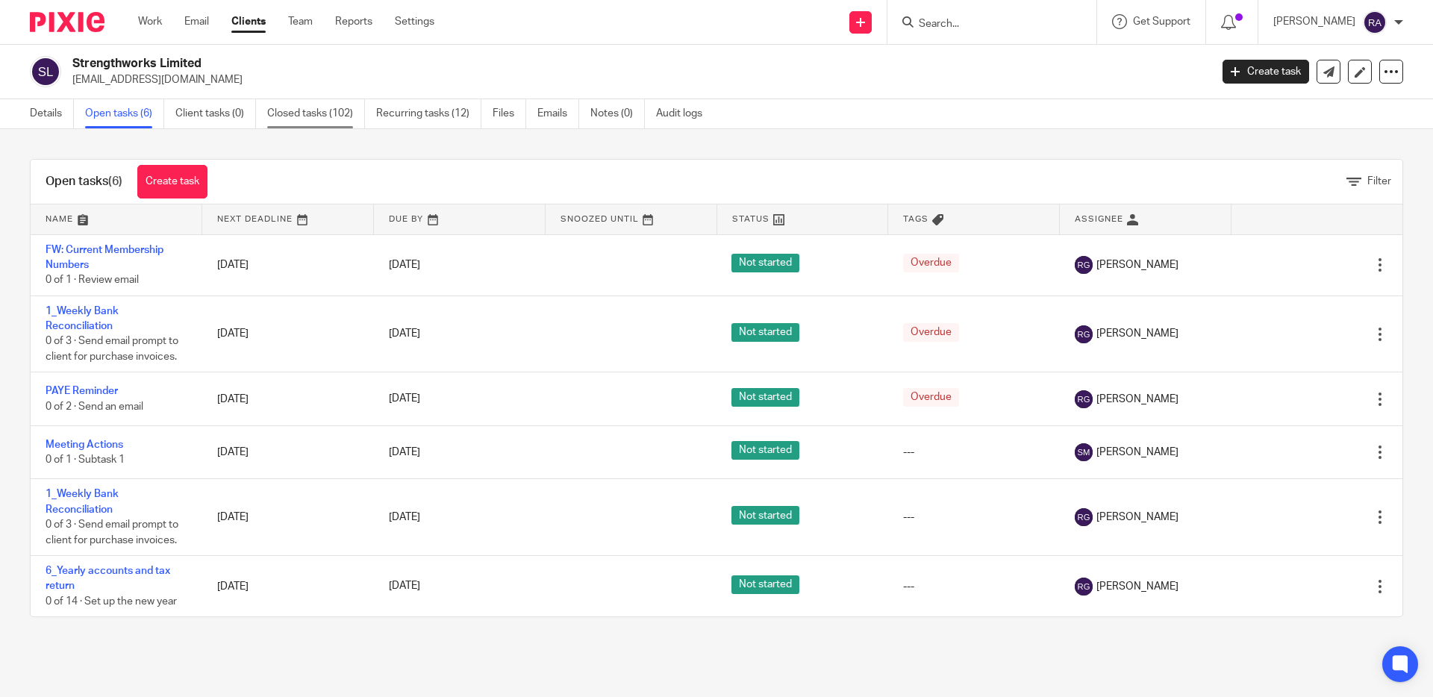
click at [342, 113] on link "Closed tasks (102)" at bounding box center [316, 113] width 98 height 29
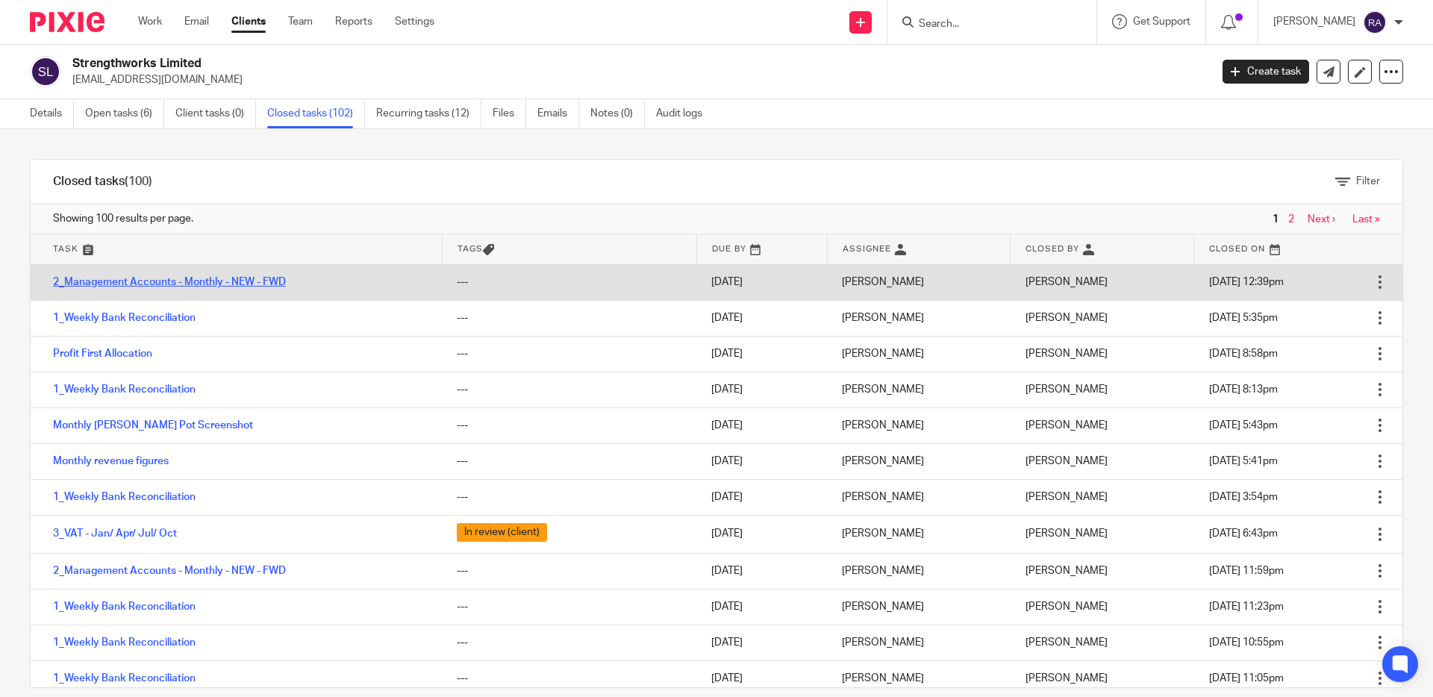
click at [195, 280] on link "2_Management Accounts - Monthly - NEW - FWD" at bounding box center [169, 282] width 233 height 10
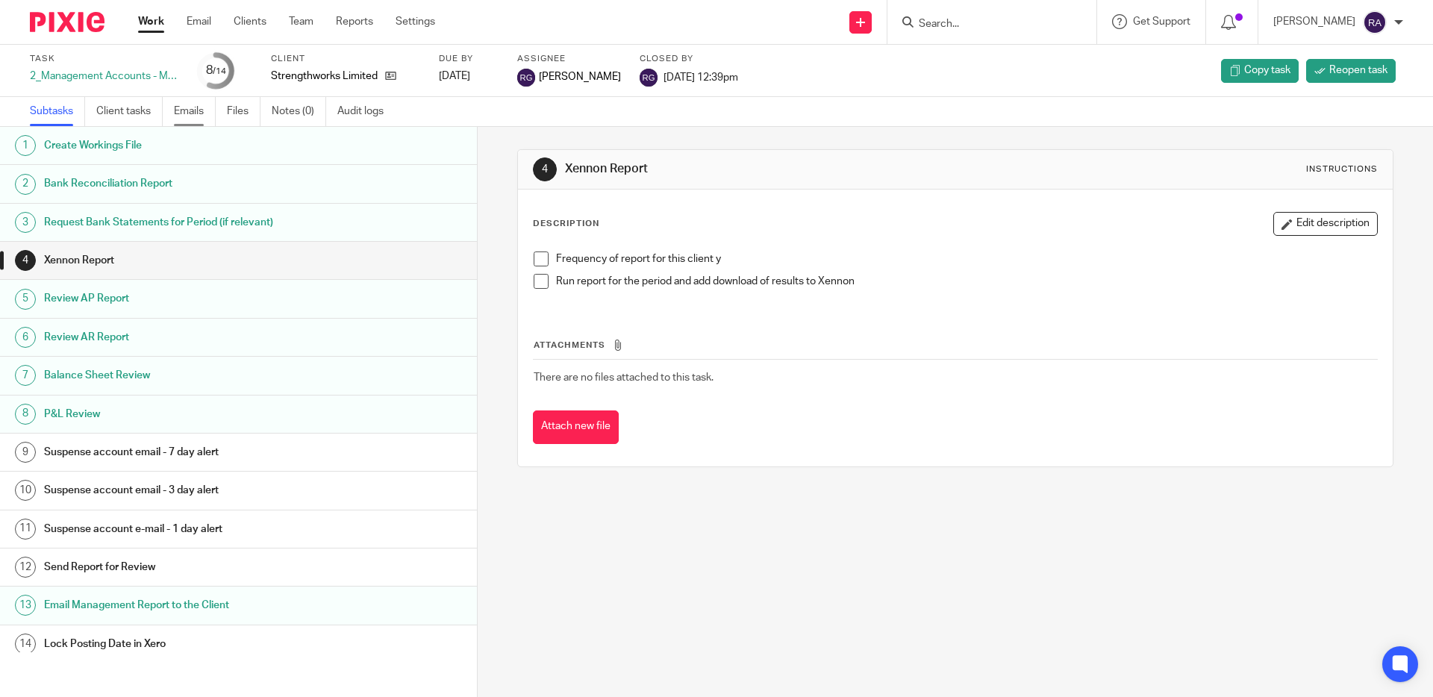
click at [204, 113] on link "Emails" at bounding box center [195, 111] width 42 height 29
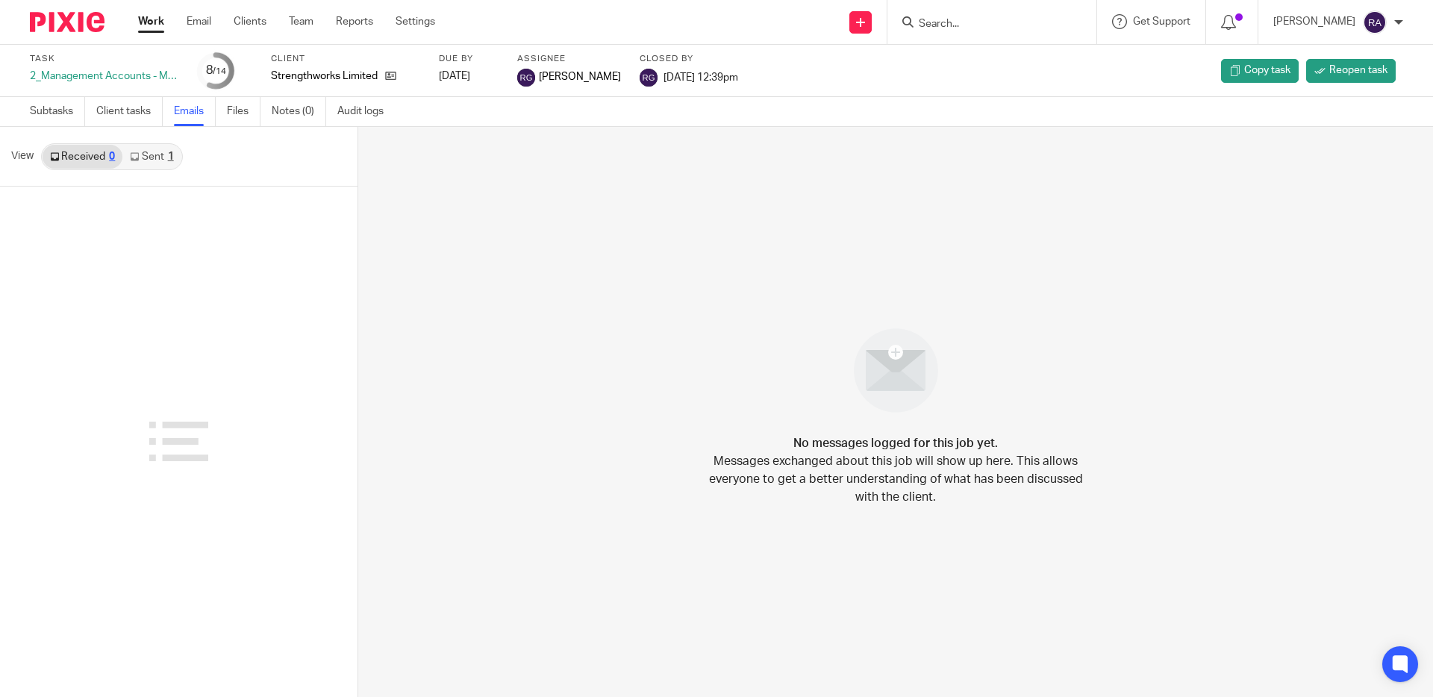
click at [152, 157] on link "Sent 1" at bounding box center [151, 157] width 58 height 24
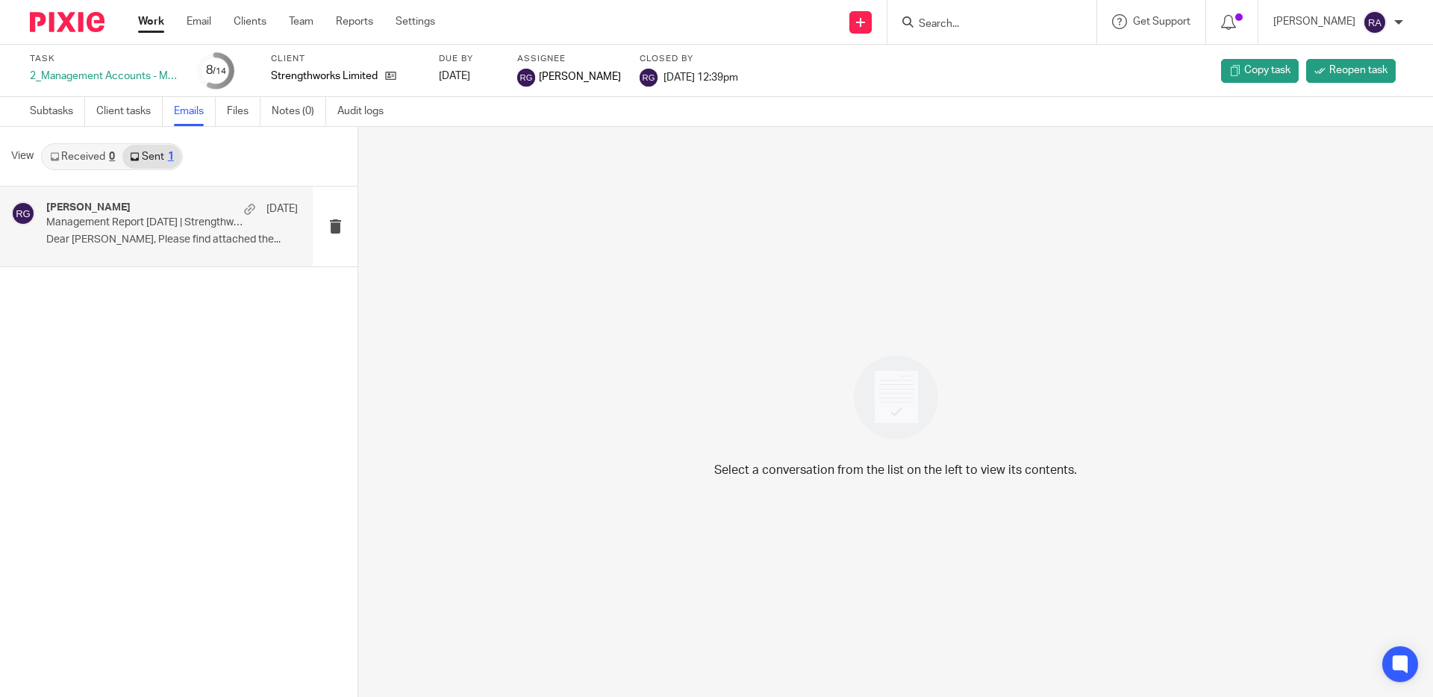
click at [147, 233] on div "[PERSON_NAME] [DATE] Management Report [DATE] | Strengthworks Dear [PERSON_NAME…" at bounding box center [172, 227] width 252 height 50
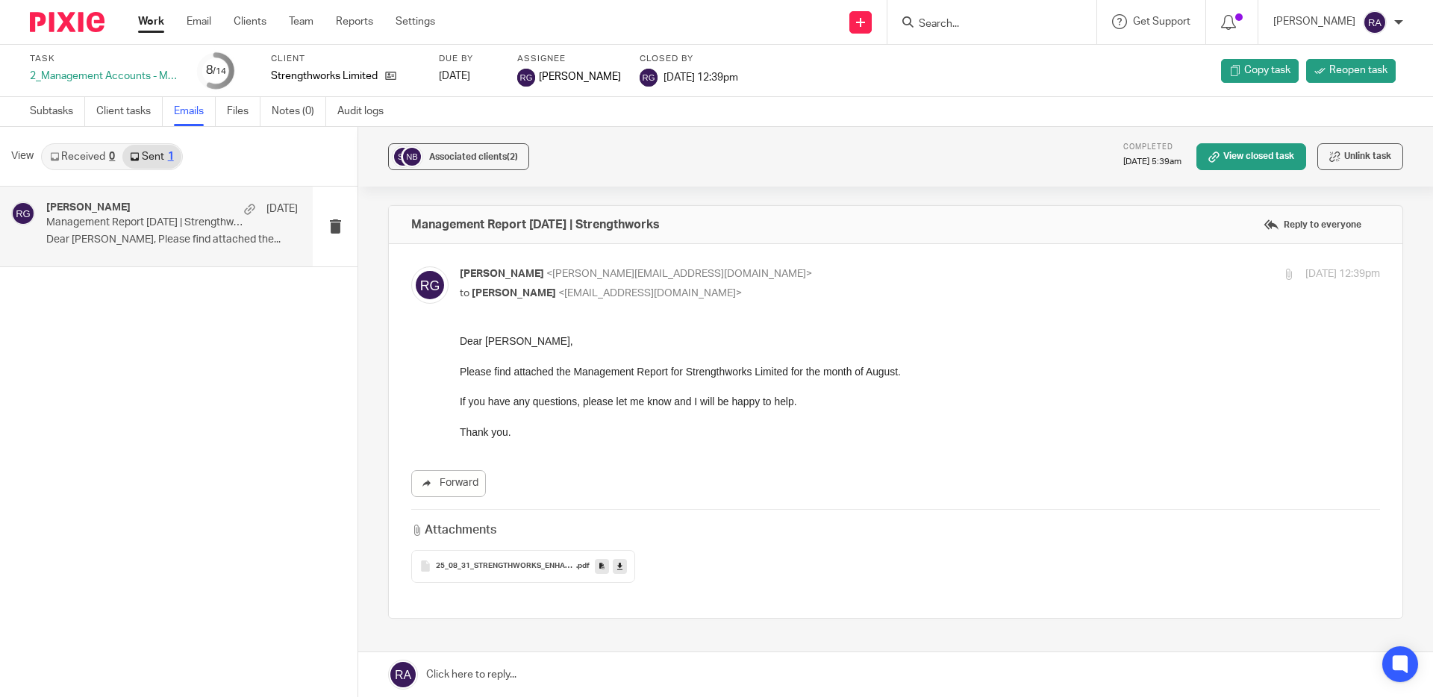
click at [974, 21] on input "Search" at bounding box center [984, 24] width 134 height 13
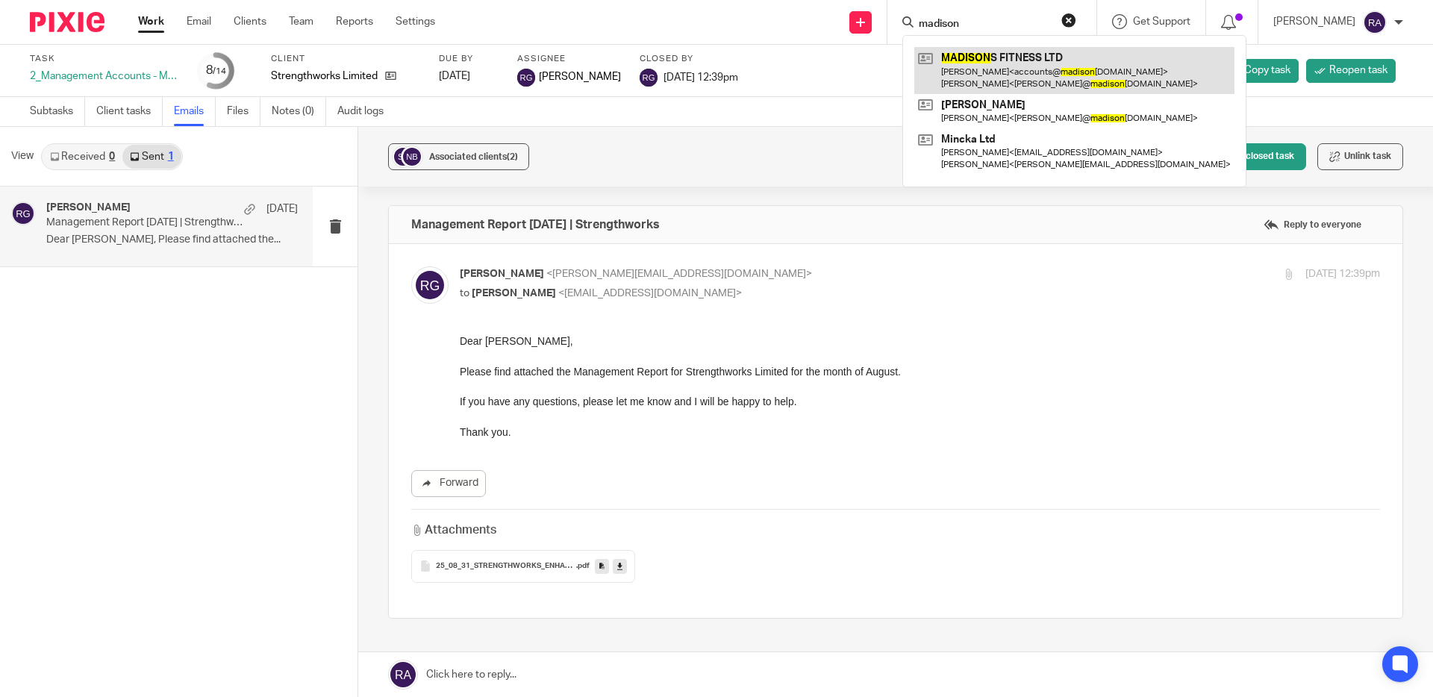
type input "madison"
click at [1016, 59] on link at bounding box center [1074, 70] width 320 height 46
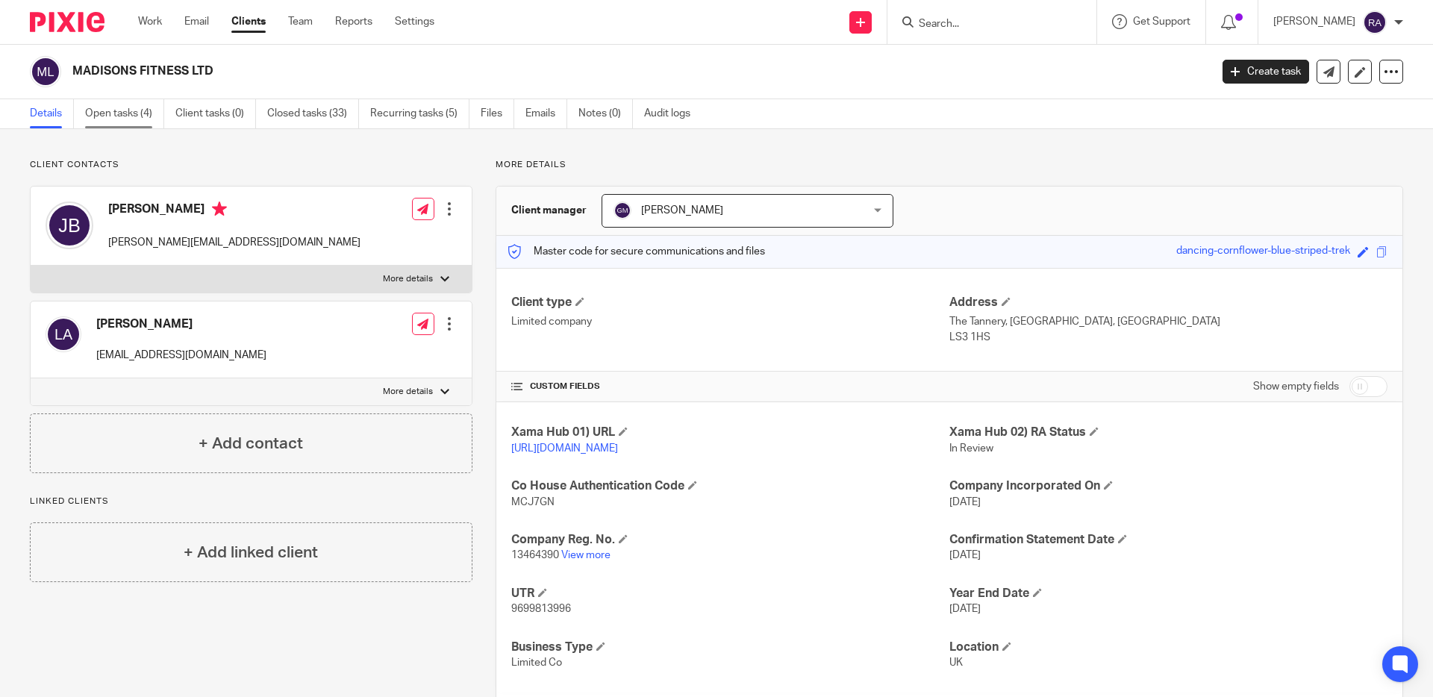
click at [141, 103] on link "Open tasks (4)" at bounding box center [124, 113] width 79 height 29
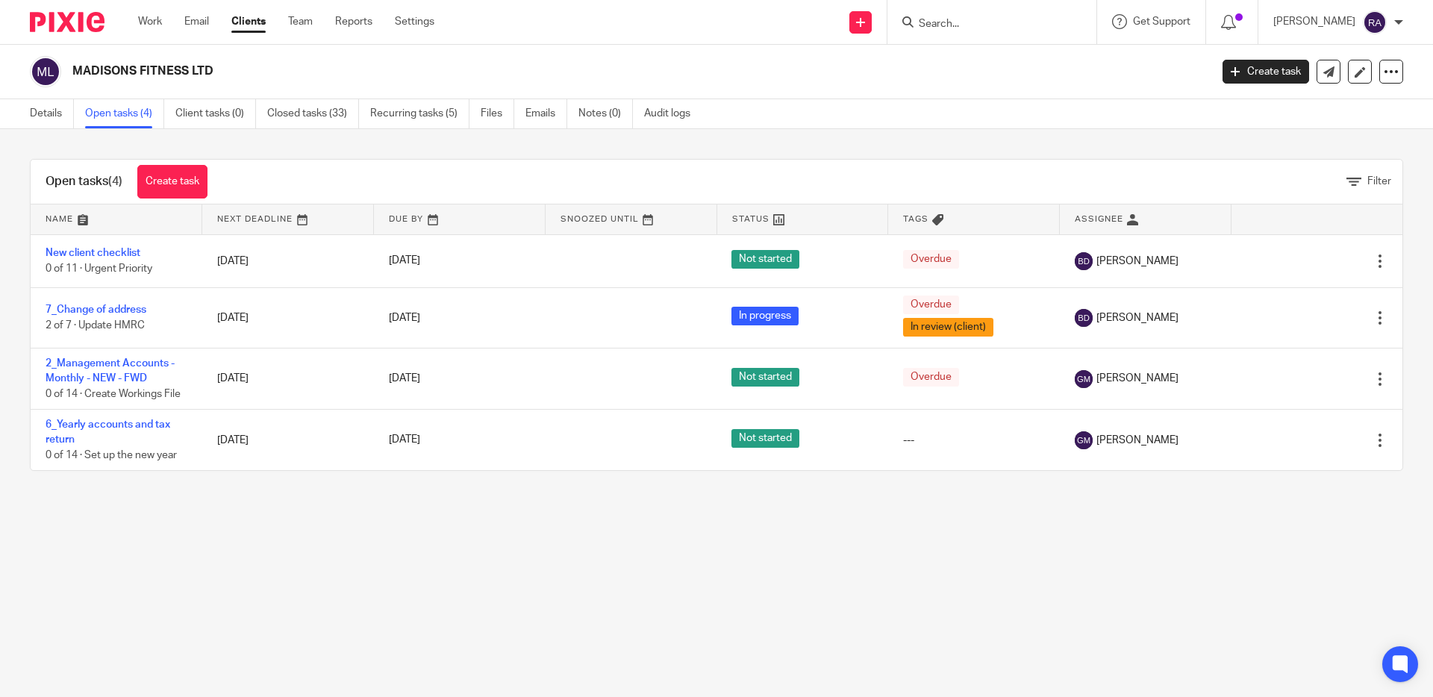
click at [940, 26] on input "Search" at bounding box center [984, 24] width 134 height 13
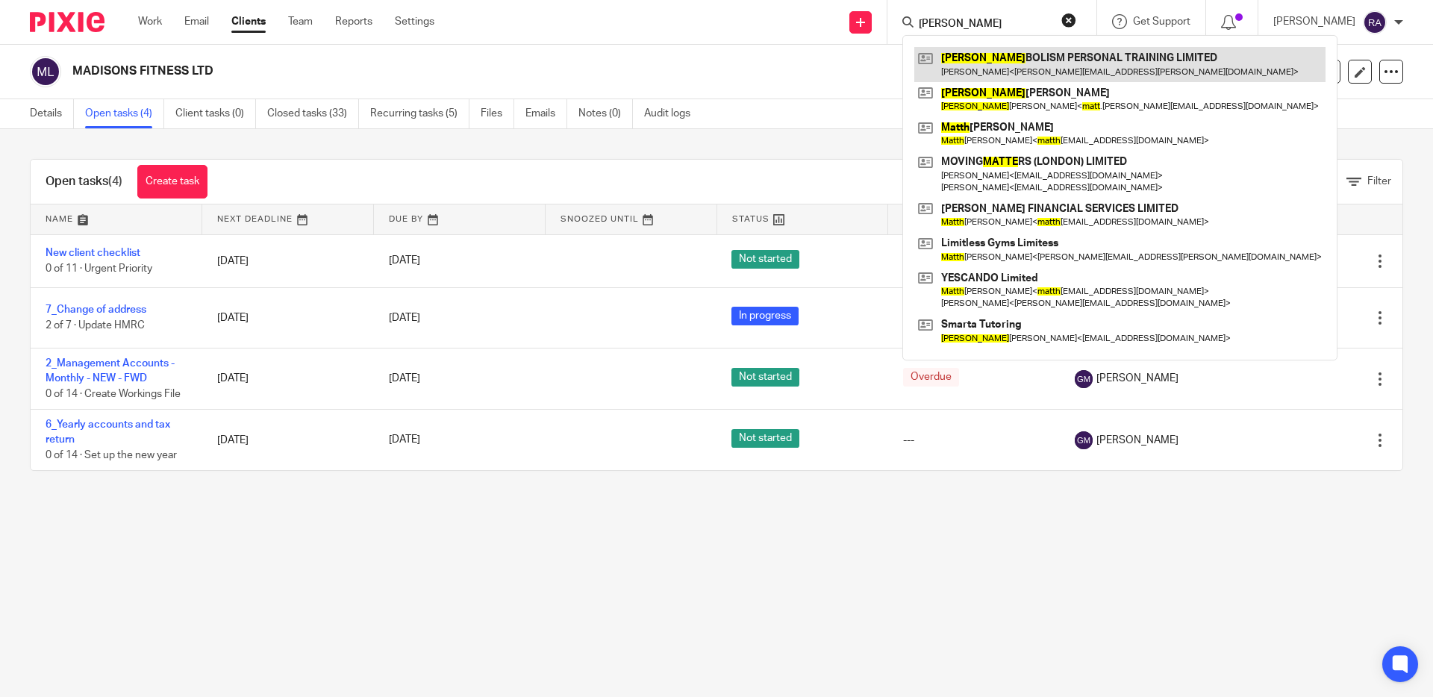
type input "matta"
click at [983, 67] on link at bounding box center [1119, 64] width 411 height 34
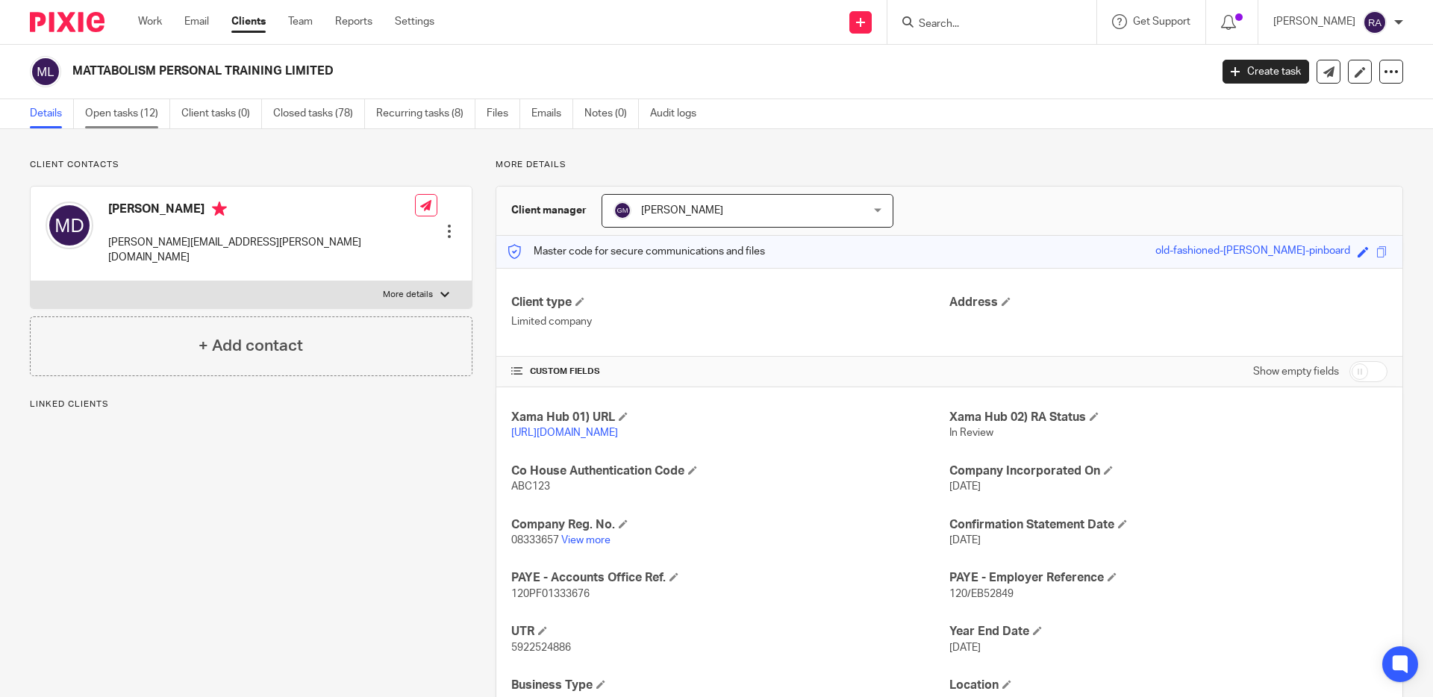
click at [144, 114] on link "Open tasks (12)" at bounding box center [127, 113] width 85 height 29
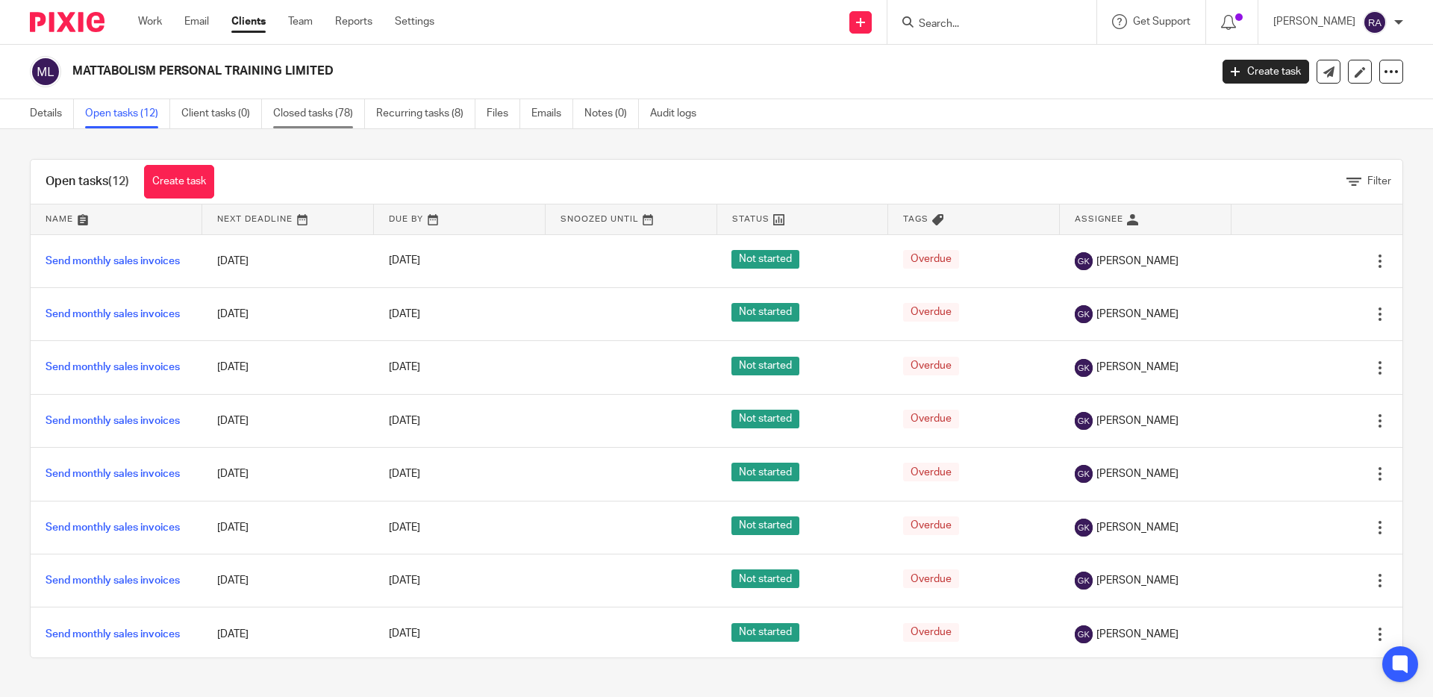
click at [318, 111] on link "Closed tasks (78)" at bounding box center [319, 113] width 92 height 29
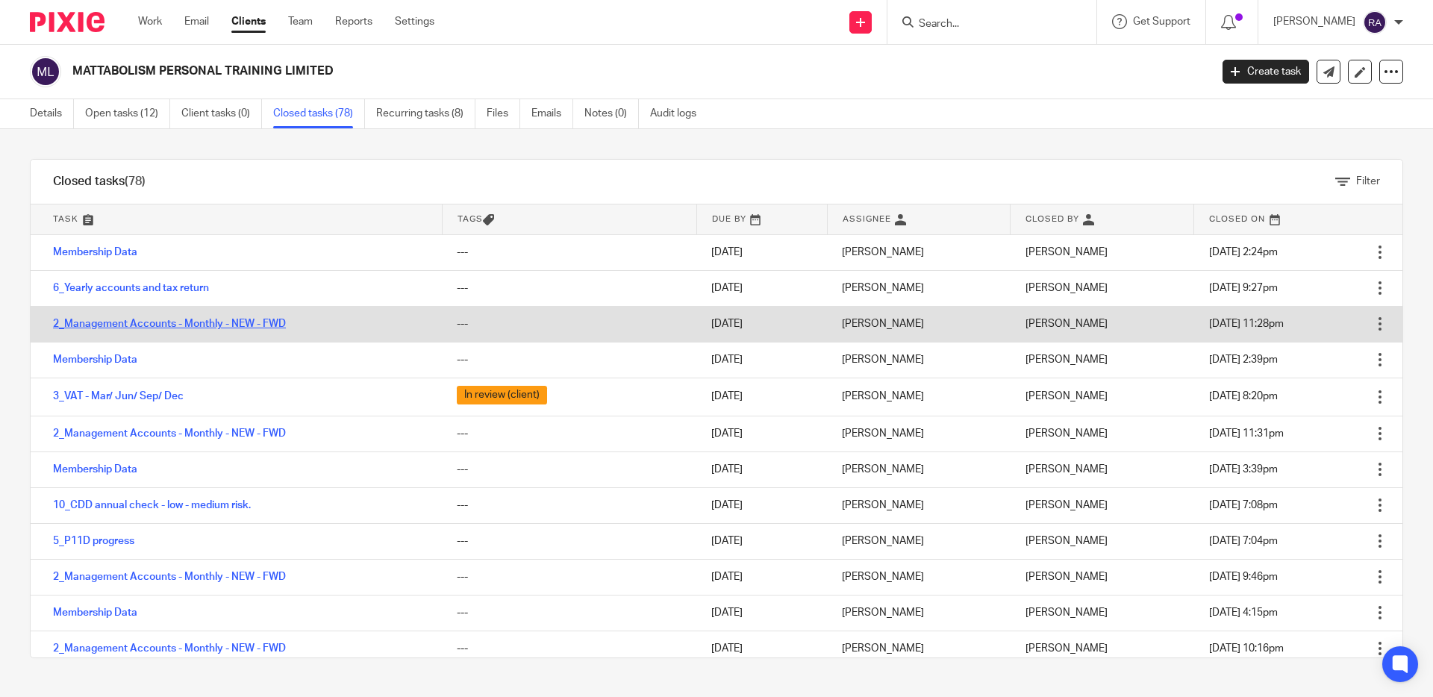
click at [145, 319] on link "2_Management Accounts - Monthly - NEW - FWD" at bounding box center [169, 324] width 233 height 10
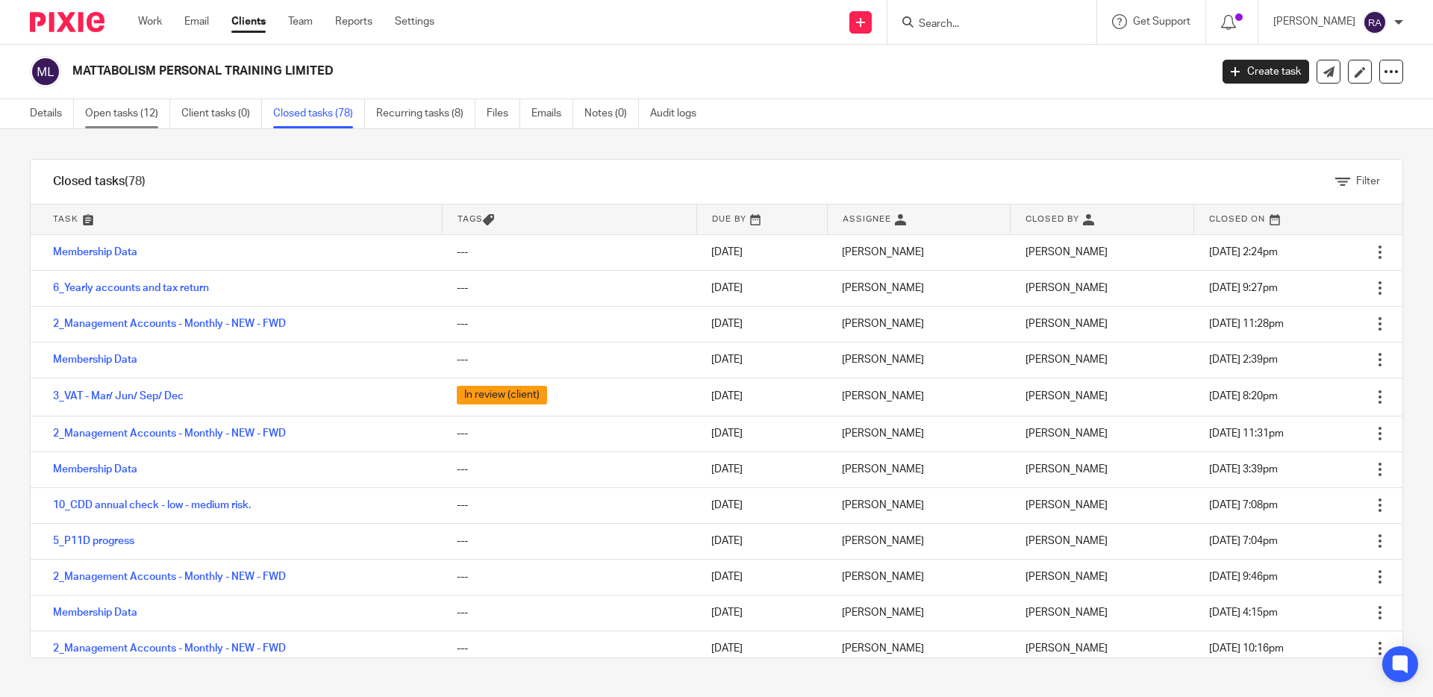
click at [119, 116] on link "Open tasks (12)" at bounding box center [127, 113] width 85 height 29
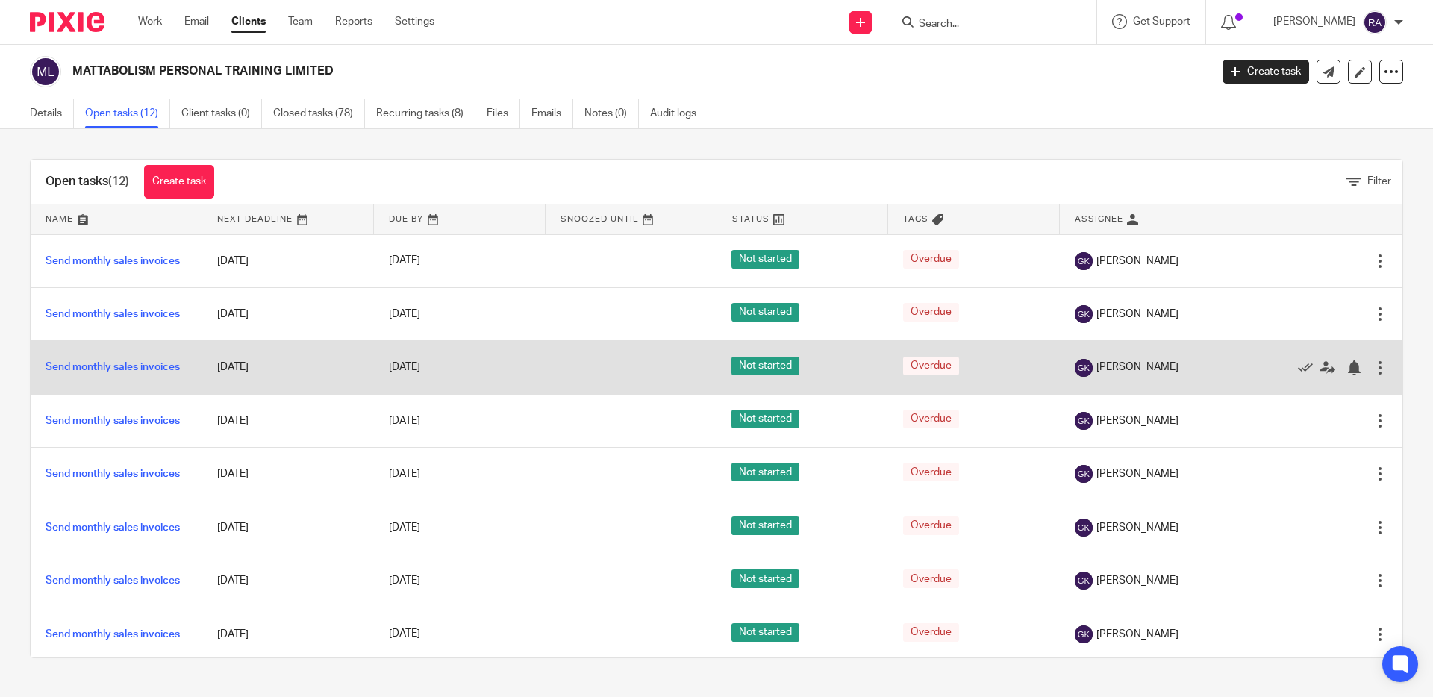
scroll to position [233, 0]
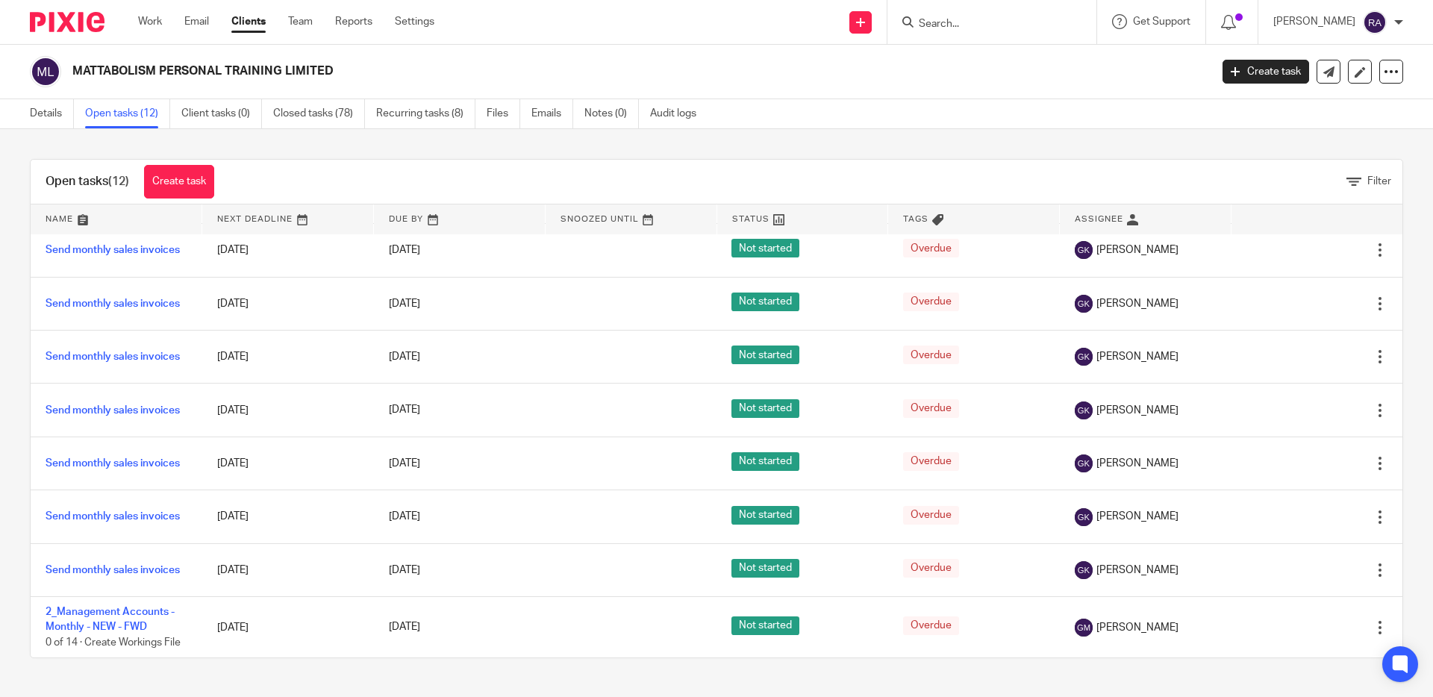
click at [981, 1] on div at bounding box center [991, 22] width 209 height 44
click at [975, 19] on input "Search" at bounding box center [984, 24] width 134 height 13
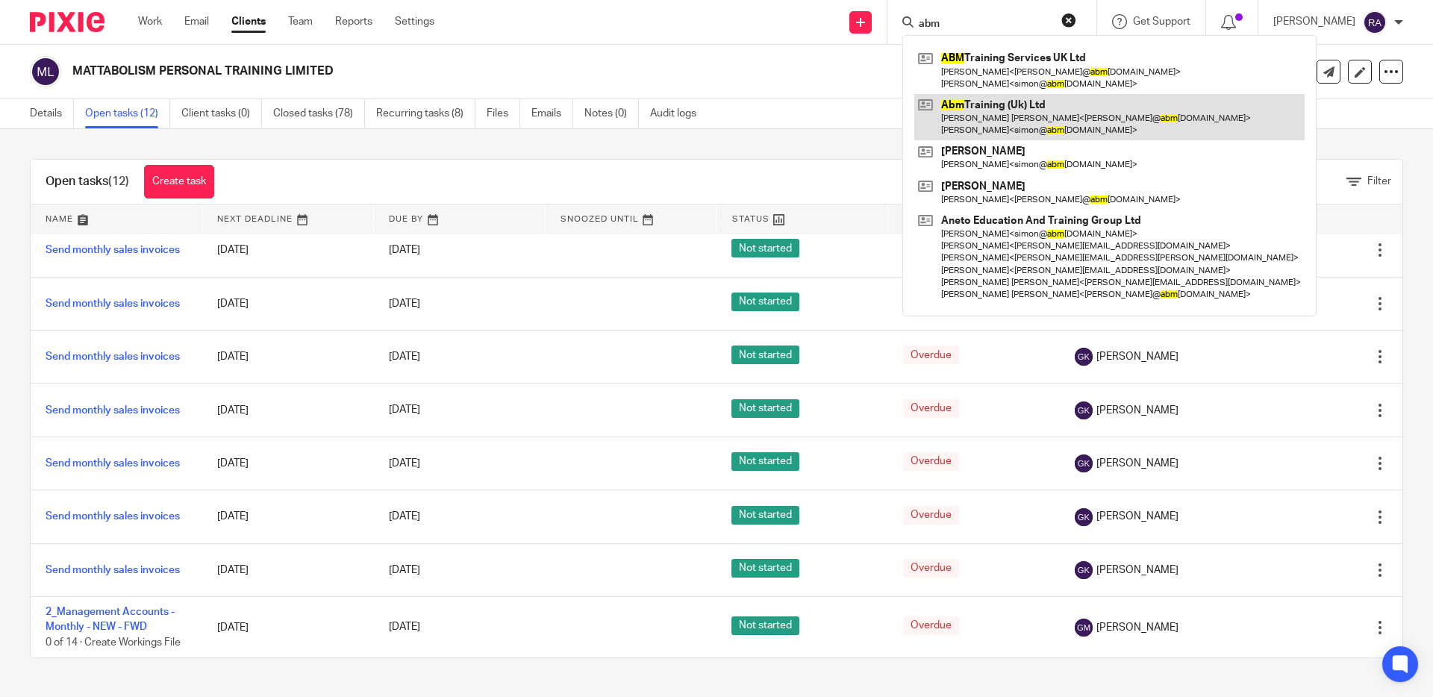
type input "abm"
click at [984, 102] on link at bounding box center [1109, 117] width 390 height 46
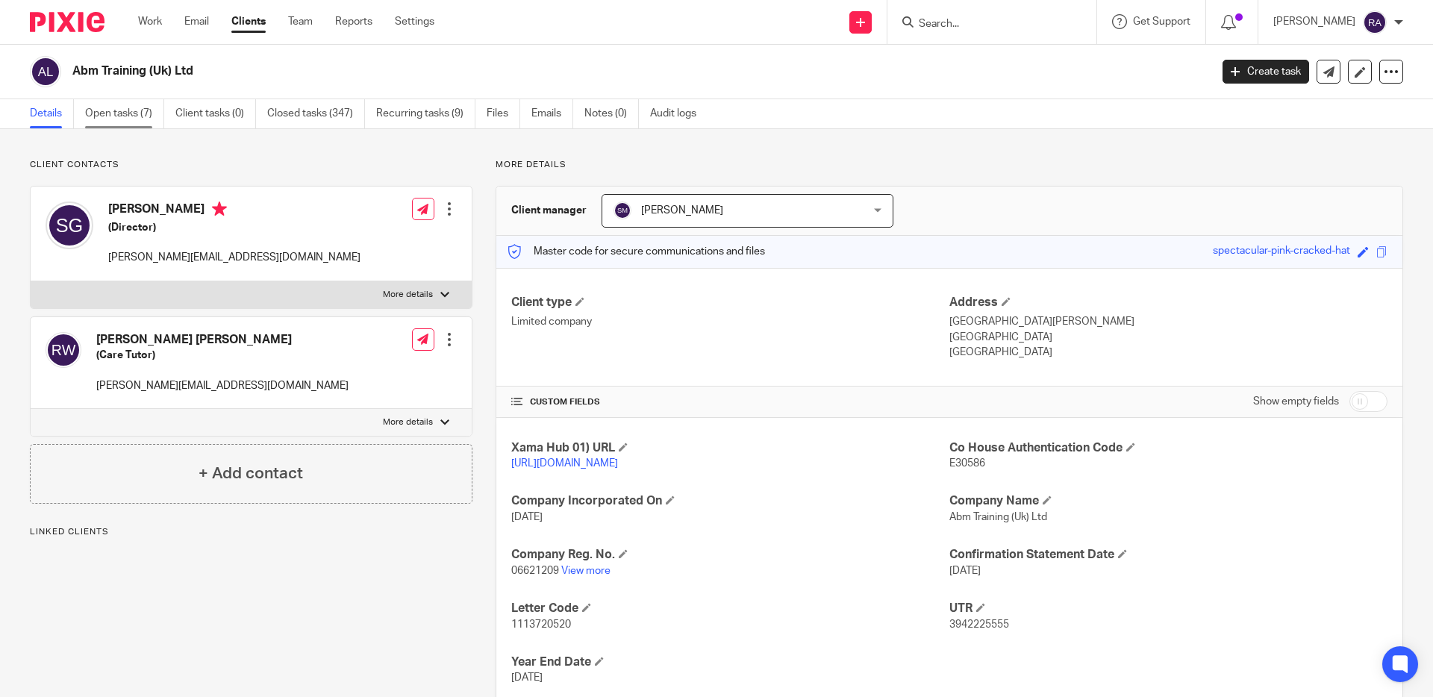
click at [136, 121] on link "Open tasks (7)" at bounding box center [124, 113] width 79 height 29
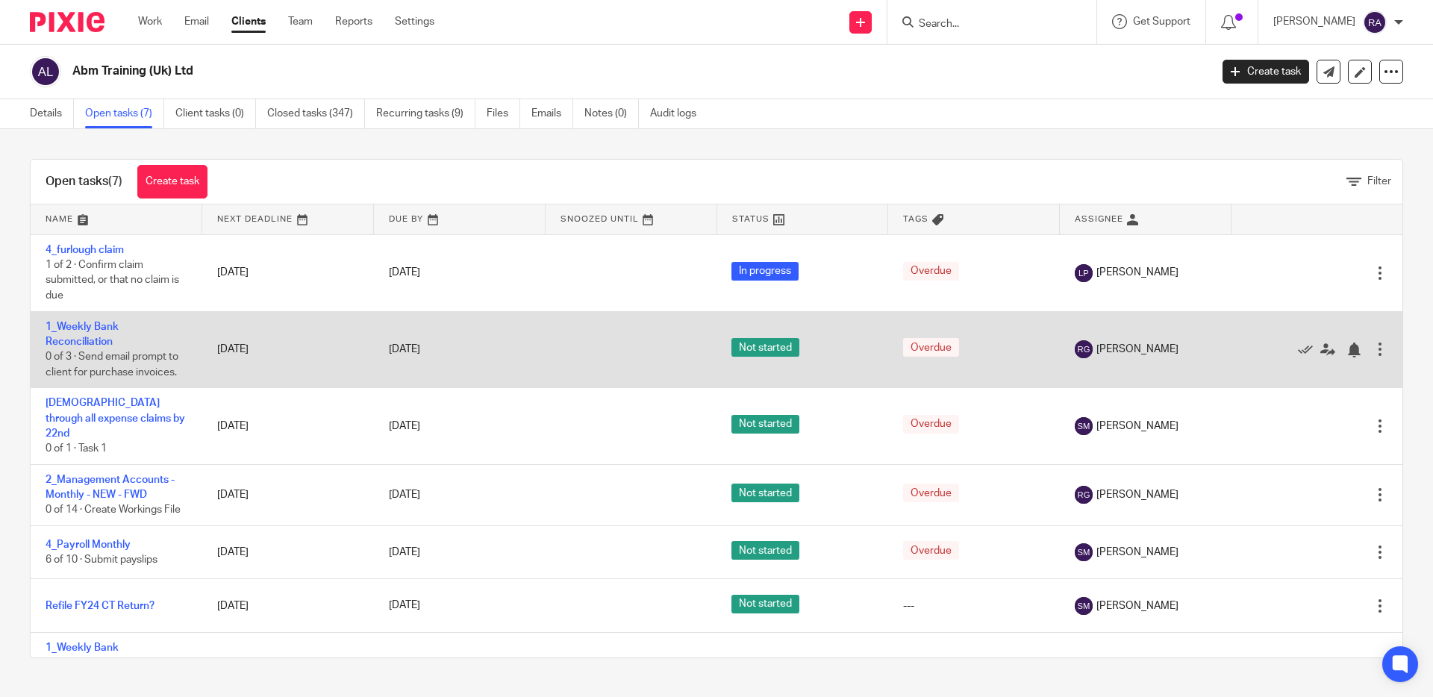
scroll to position [44, 0]
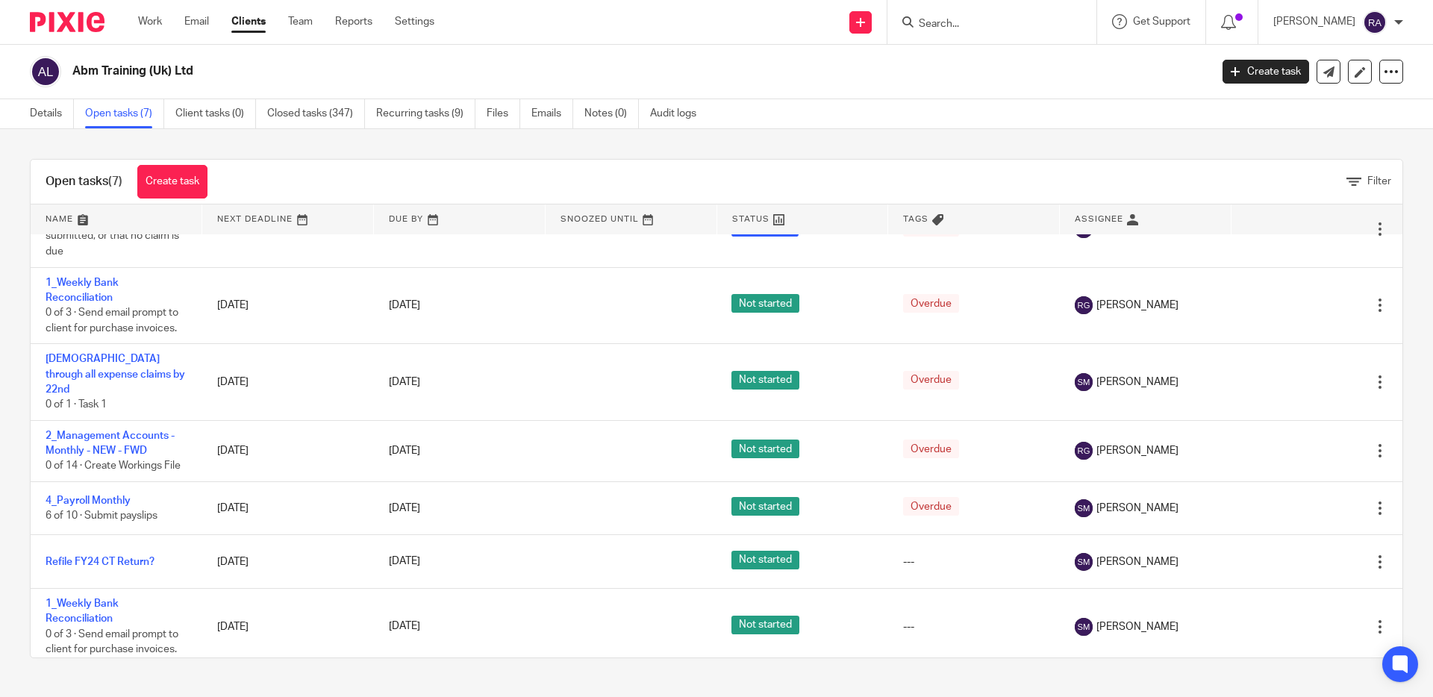
click at [973, 24] on input "Search" at bounding box center [984, 24] width 134 height 13
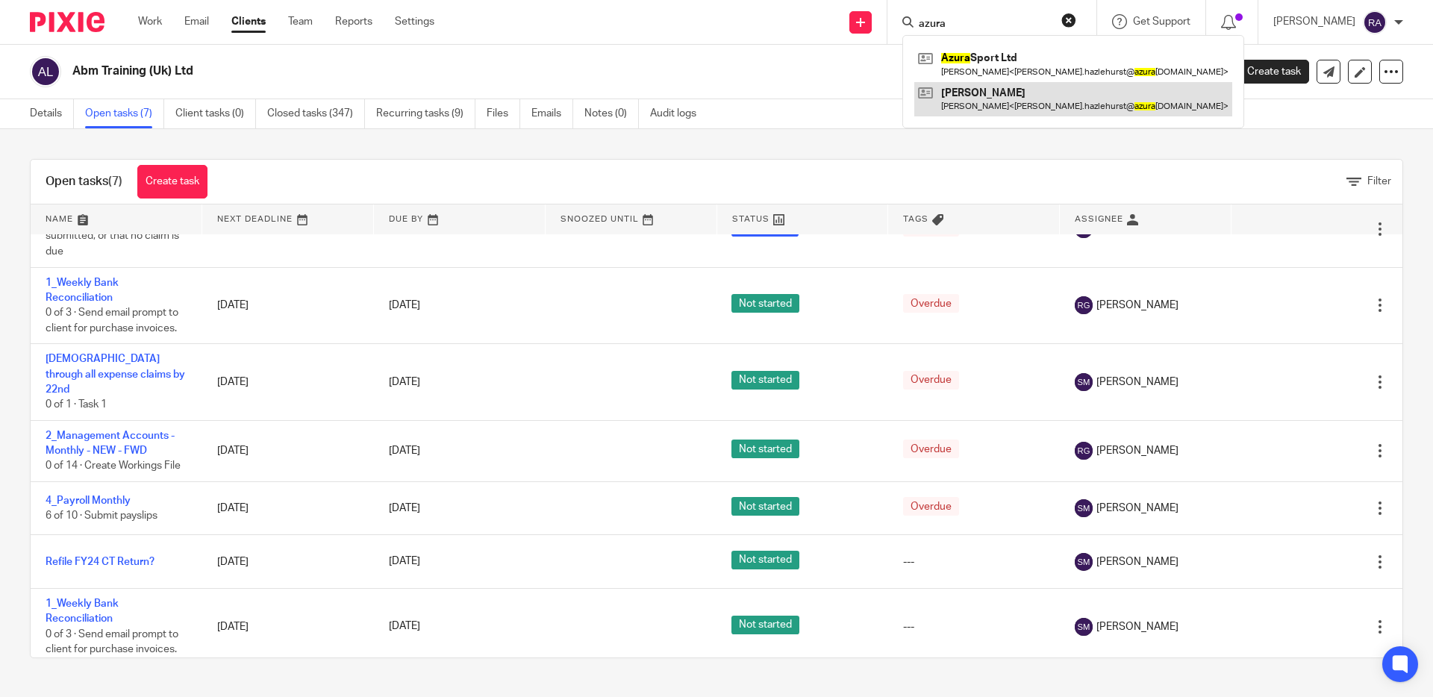
type input "azura"
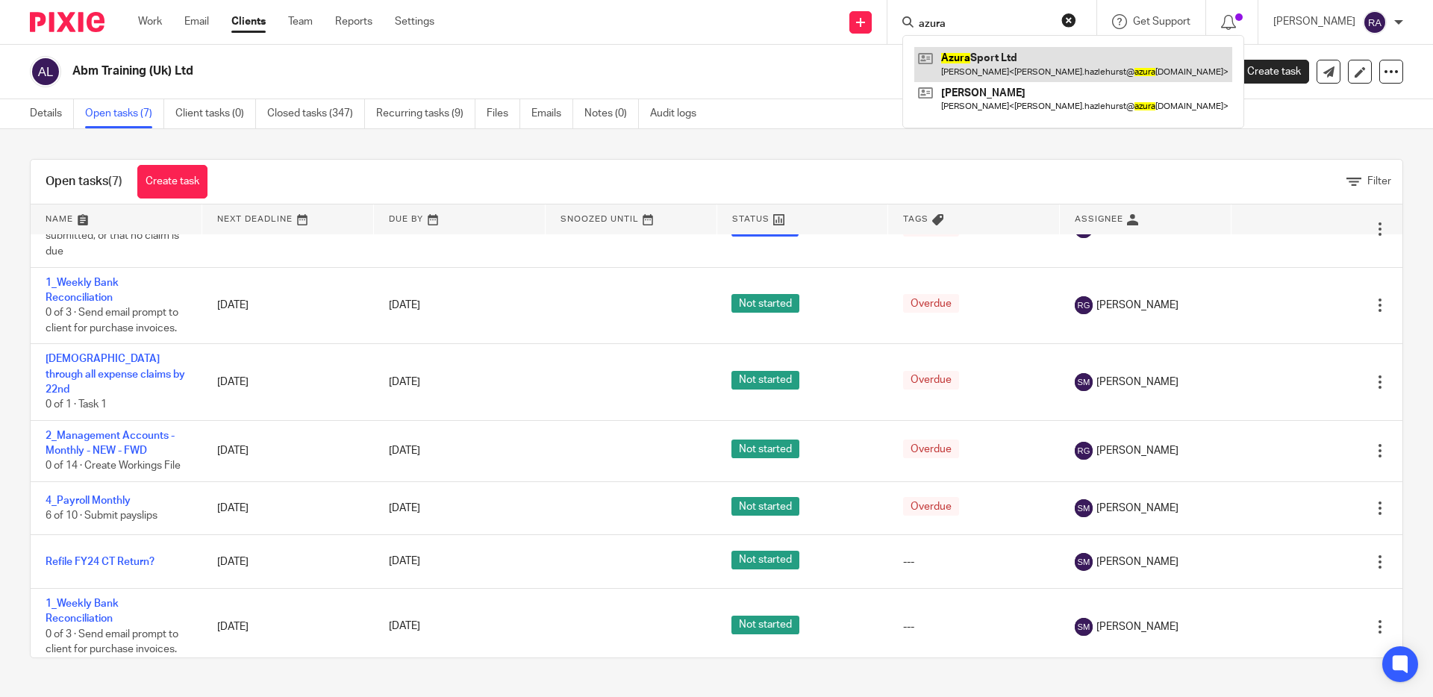
click at [1005, 56] on link at bounding box center [1073, 64] width 318 height 34
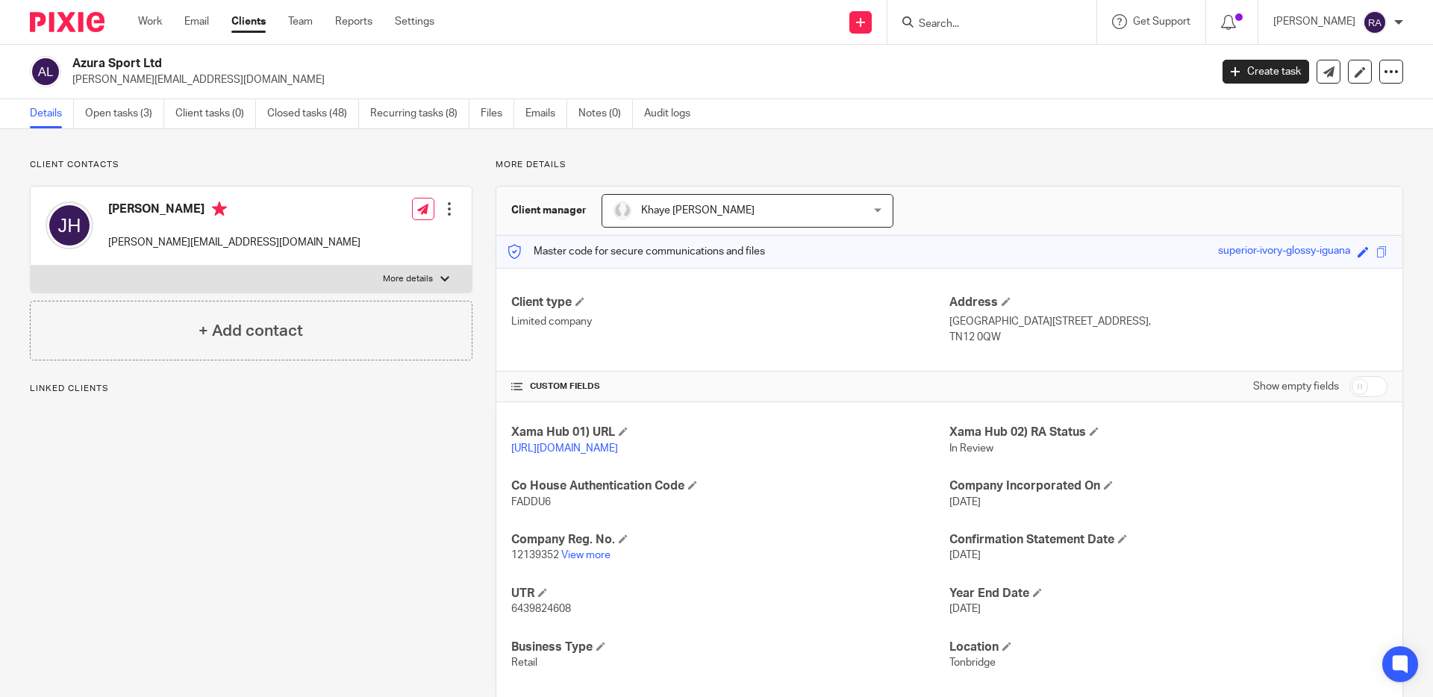
click at [155, 135] on div "Client contacts [PERSON_NAME] [PERSON_NAME][EMAIL_ADDRESS][DOMAIN_NAME] Edit co…" at bounding box center [716, 569] width 1433 height 880
click at [289, 124] on link "Closed tasks (48)" at bounding box center [313, 113] width 92 height 29
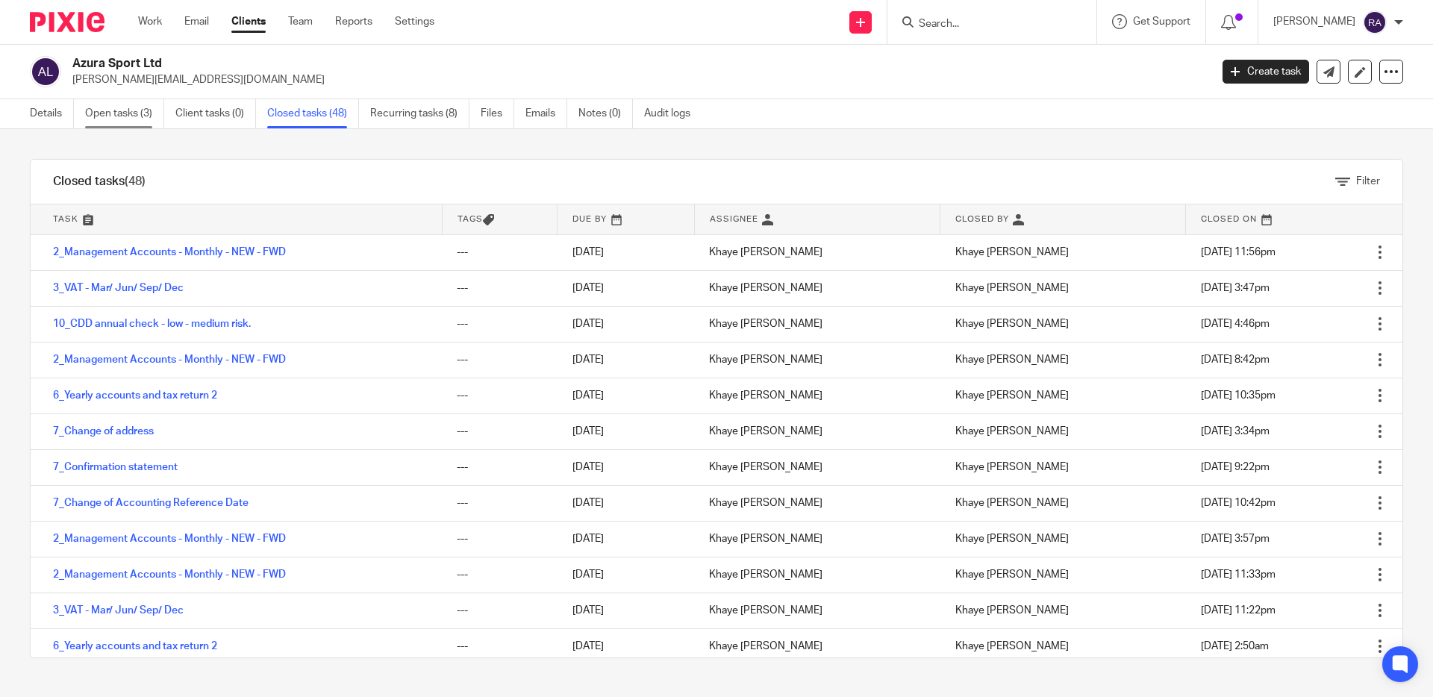
click at [130, 113] on link "Open tasks (3)" at bounding box center [124, 113] width 79 height 29
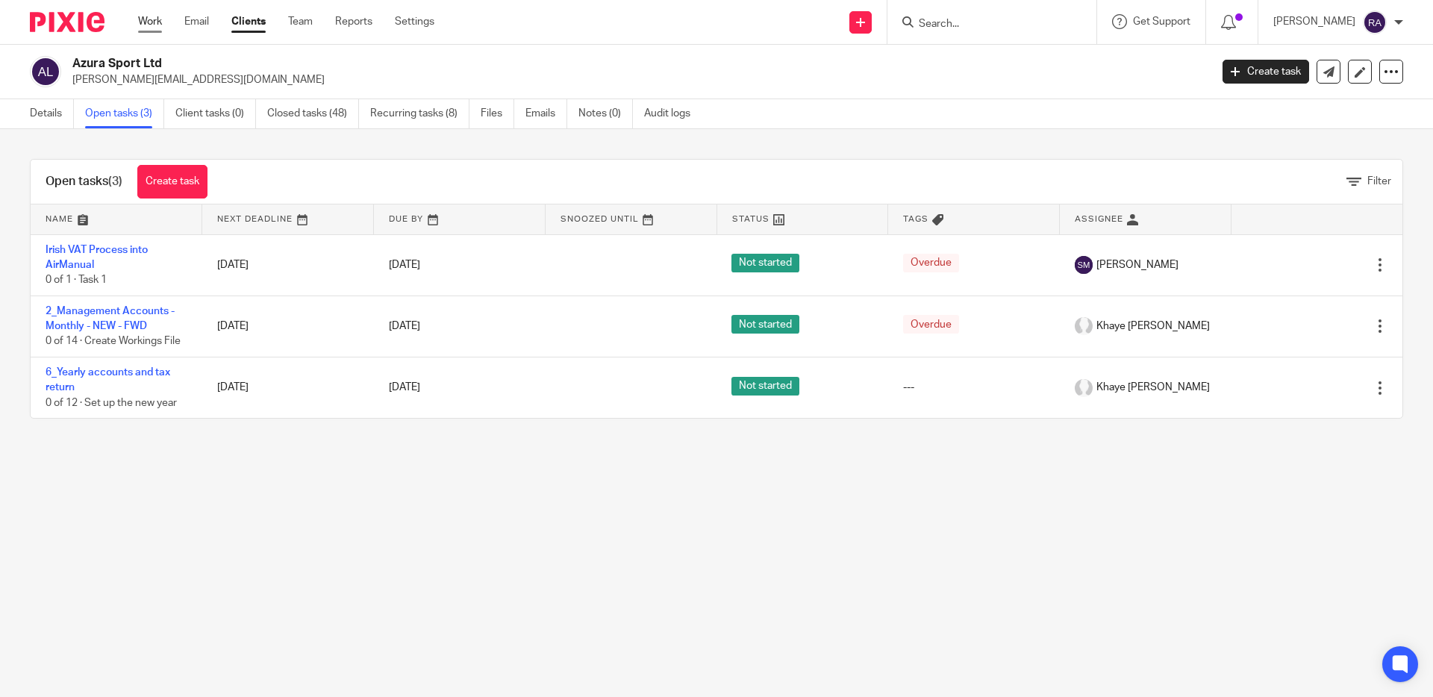
click at [153, 27] on link "Work" at bounding box center [150, 21] width 24 height 15
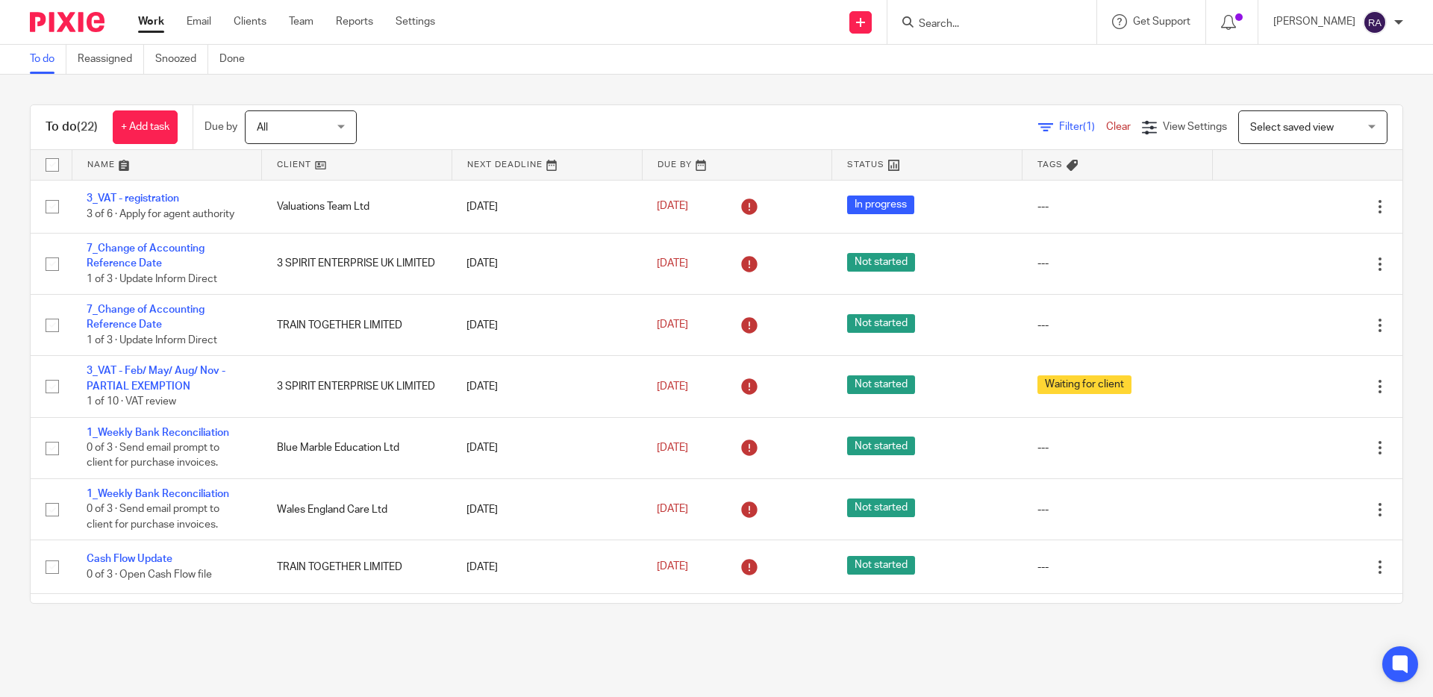
click at [939, 21] on input "Search" at bounding box center [984, 24] width 134 height 13
type input "jma"
click at [993, 63] on link at bounding box center [1042, 64] width 257 height 34
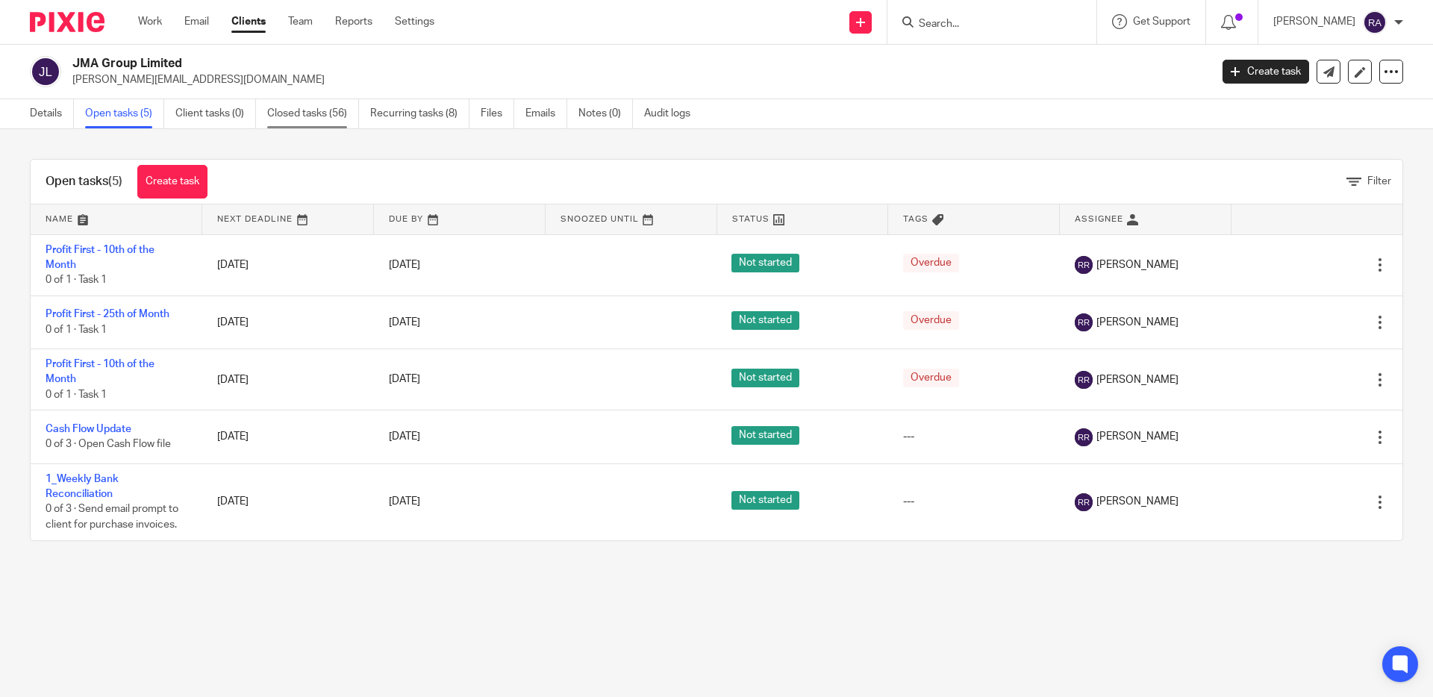
click at [305, 108] on link "Closed tasks (56)" at bounding box center [313, 113] width 92 height 29
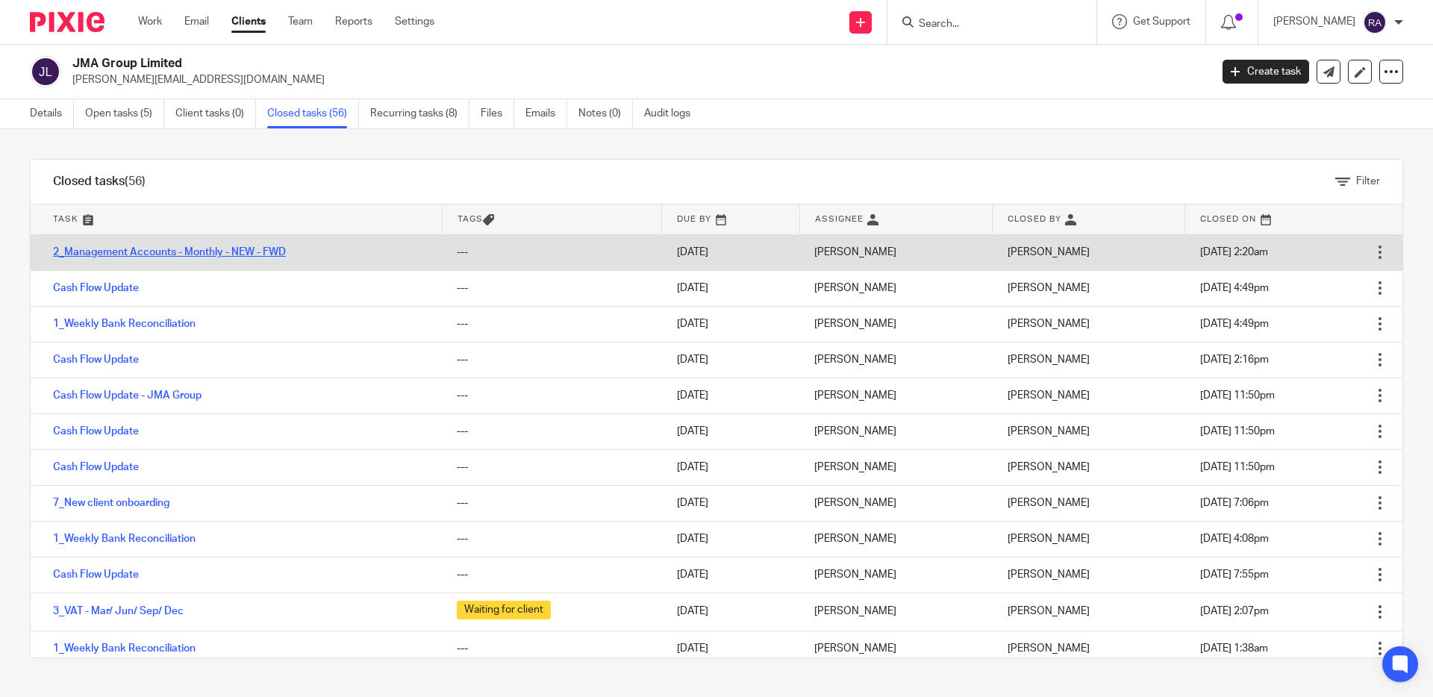
click at [160, 252] on link "2_Management Accounts - Monthly - NEW - FWD" at bounding box center [169, 252] width 233 height 10
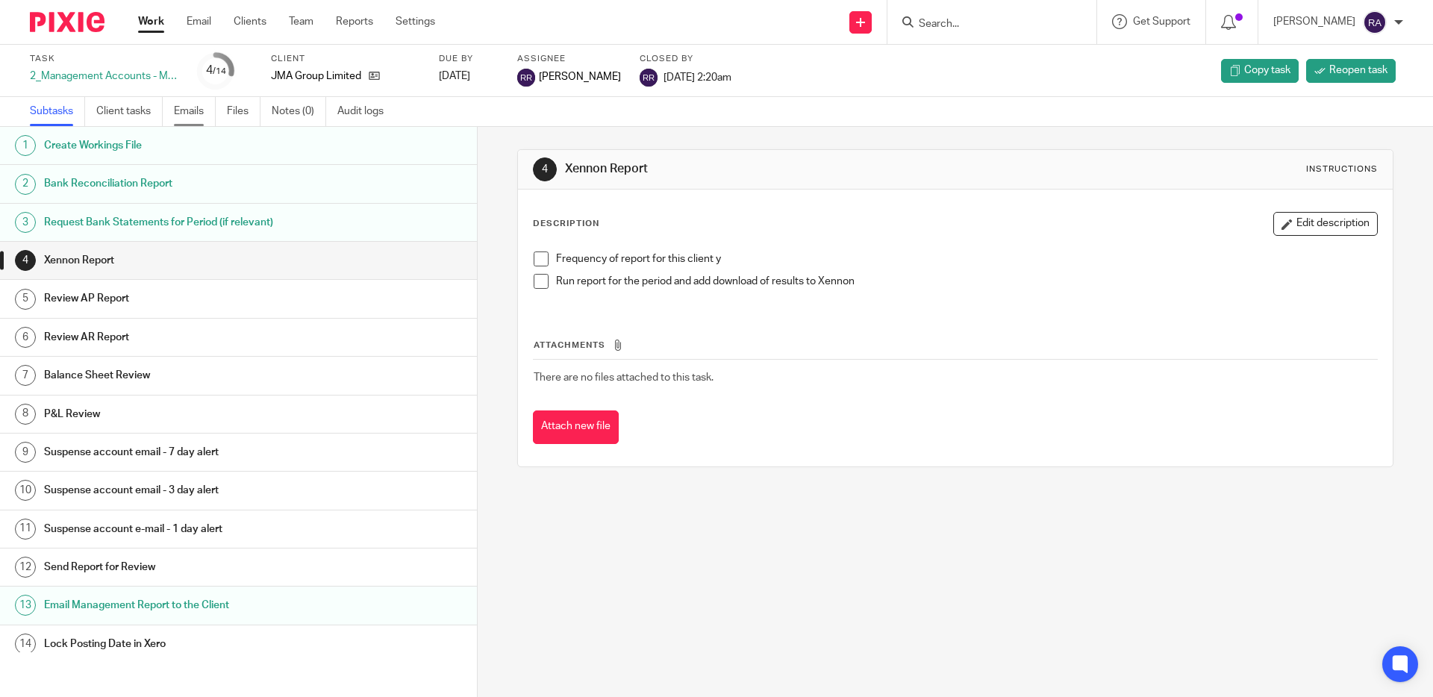
click at [210, 109] on link "Emails" at bounding box center [195, 111] width 42 height 29
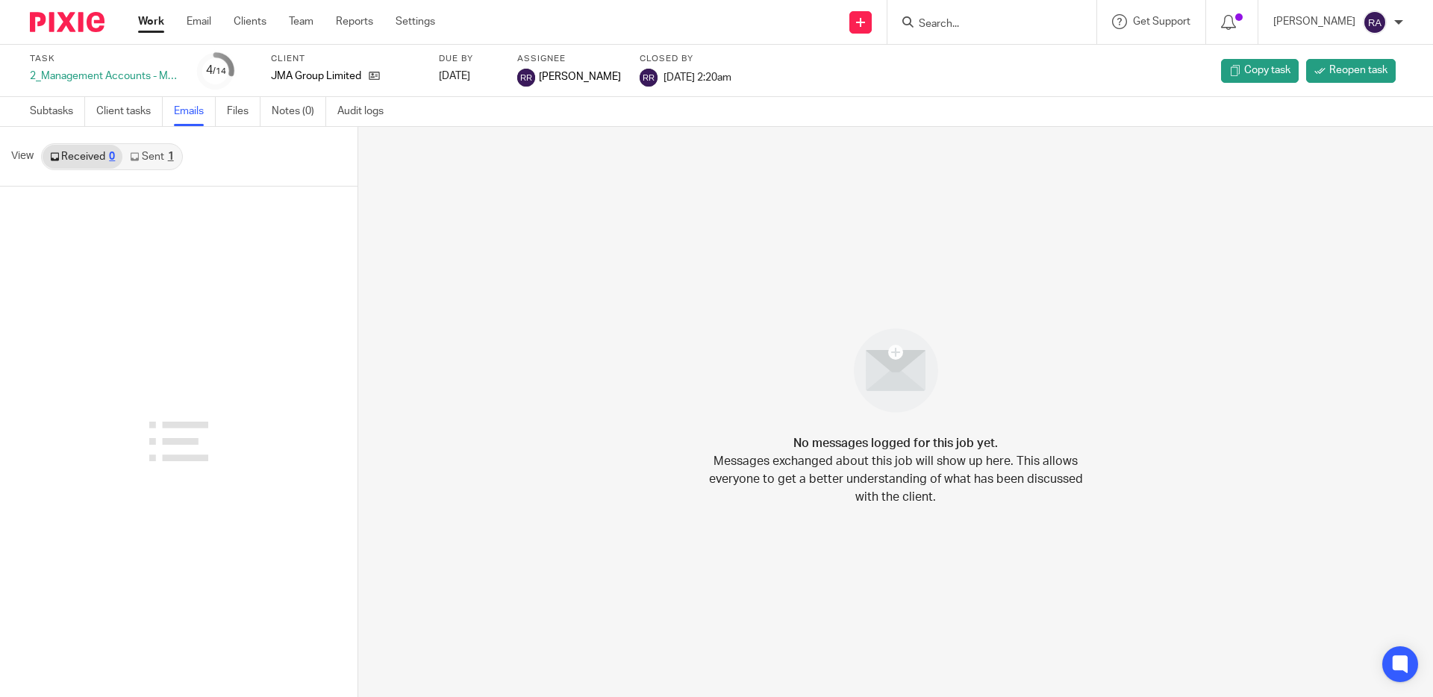
click at [160, 169] on div "Received 0 Sent 1" at bounding box center [112, 156] width 142 height 27
click at [157, 163] on link "Sent 1" at bounding box center [151, 157] width 58 height 24
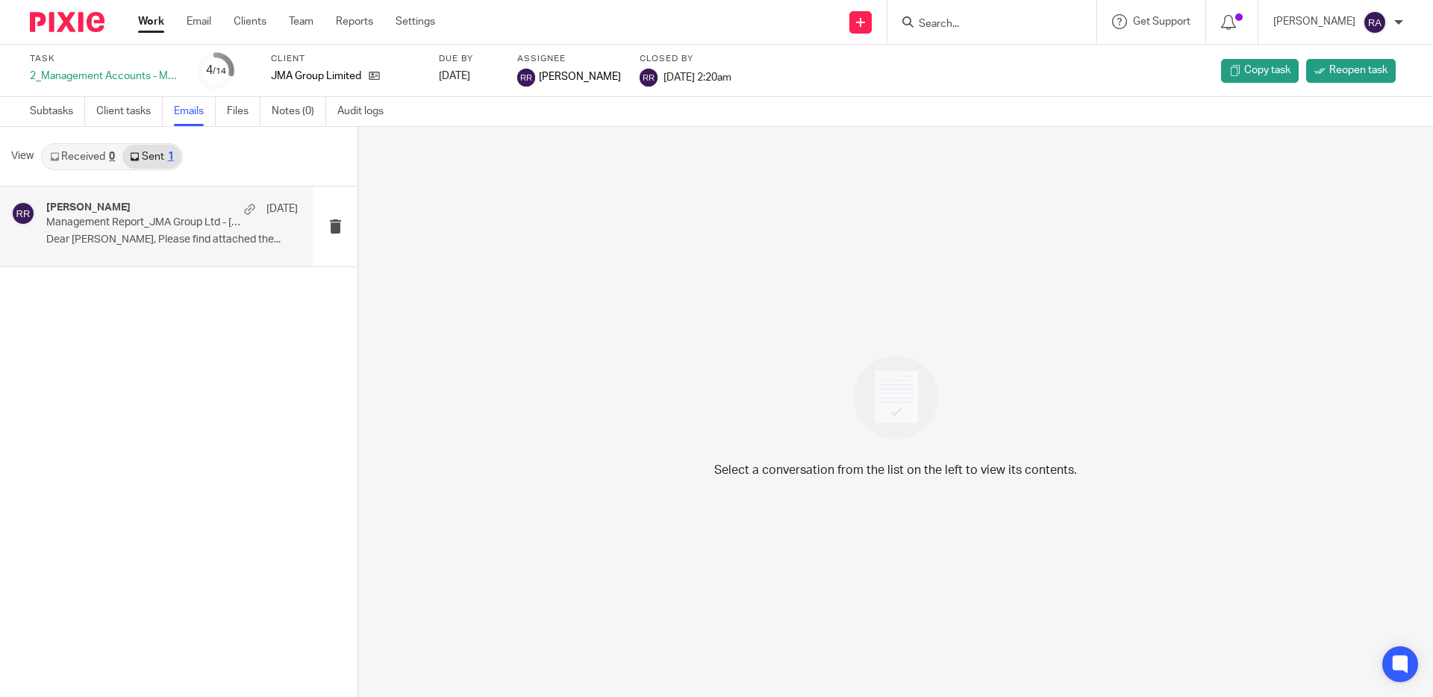
click at [153, 228] on p "Management Report_JMA Group Ltd - [DATE]" at bounding box center [147, 222] width 202 height 13
